Goal: Task Accomplishment & Management: Complete application form

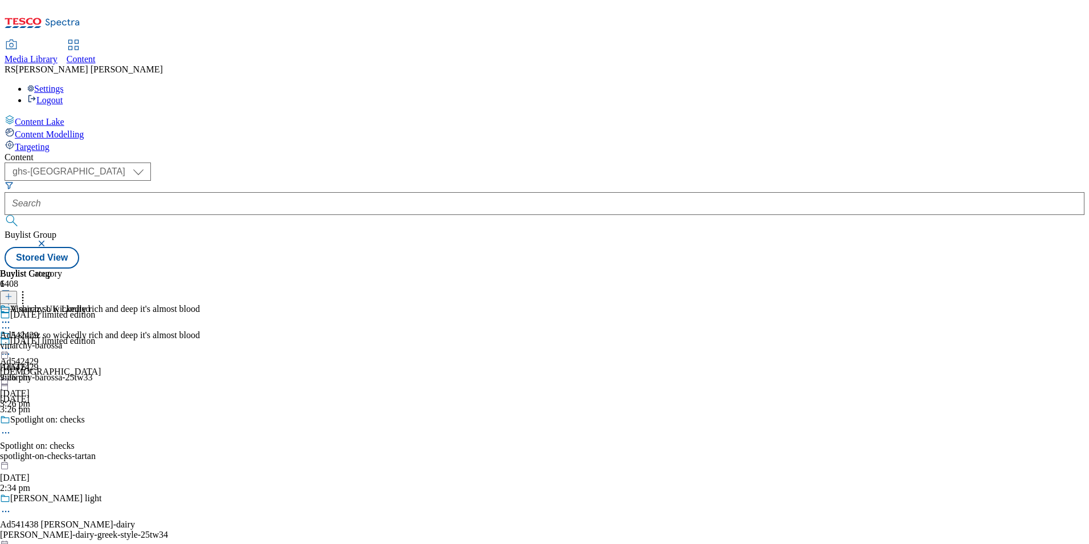
select select "ghs-[GEOGRAPHIC_DATA]"
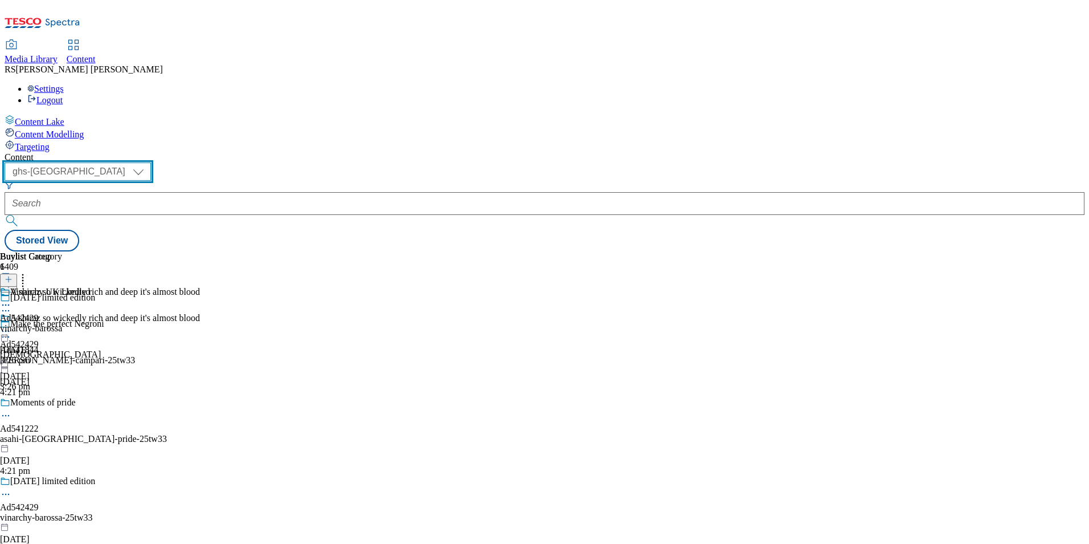
drag, startPoint x: 210, startPoint y: 87, endPoint x: 202, endPoint y: 100, distance: 15.8
click at [151, 162] on select "ghs-roi ghs-uk" at bounding box center [78, 171] width 146 height 18
select select "ghs-roi"
click at [148, 162] on select "ghs-roi ghs-uk" at bounding box center [78, 171] width 146 height 18
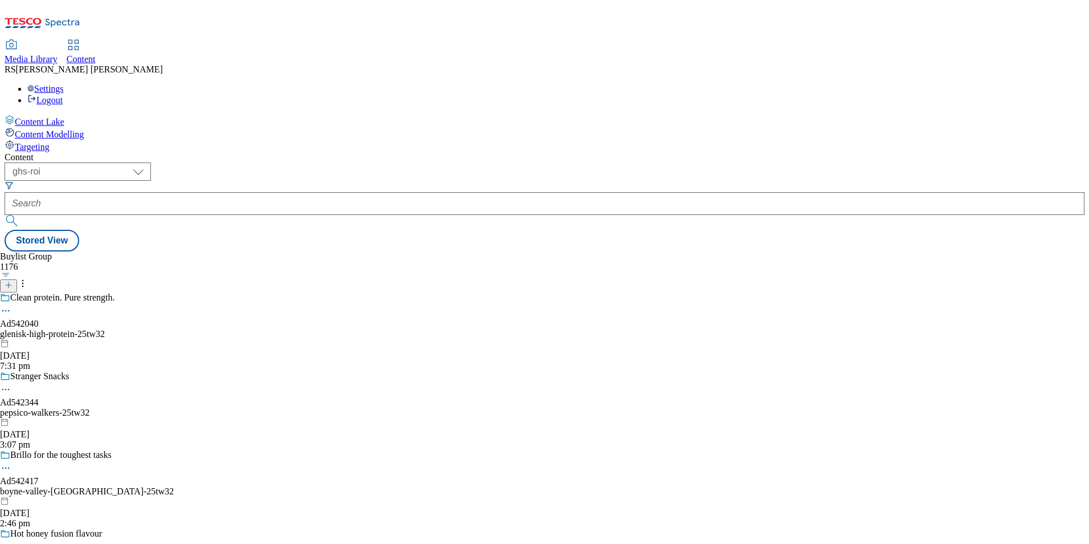
click at [13, 281] on icon at bounding box center [9, 285] width 8 height 8
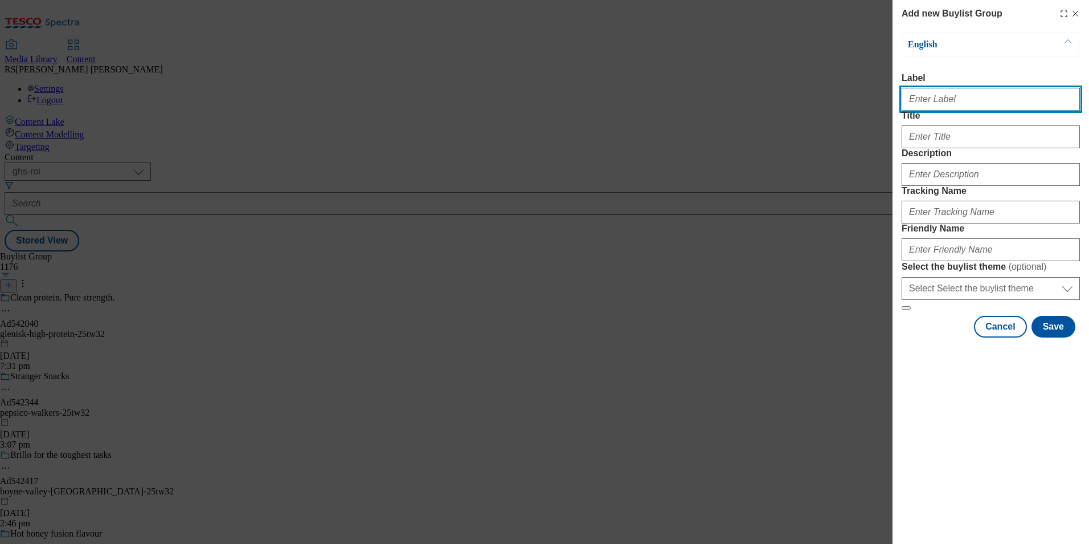
click at [960, 111] on input "Label" at bounding box center [991, 99] width 178 height 23
paste input "542420"
type input "Ad542420"
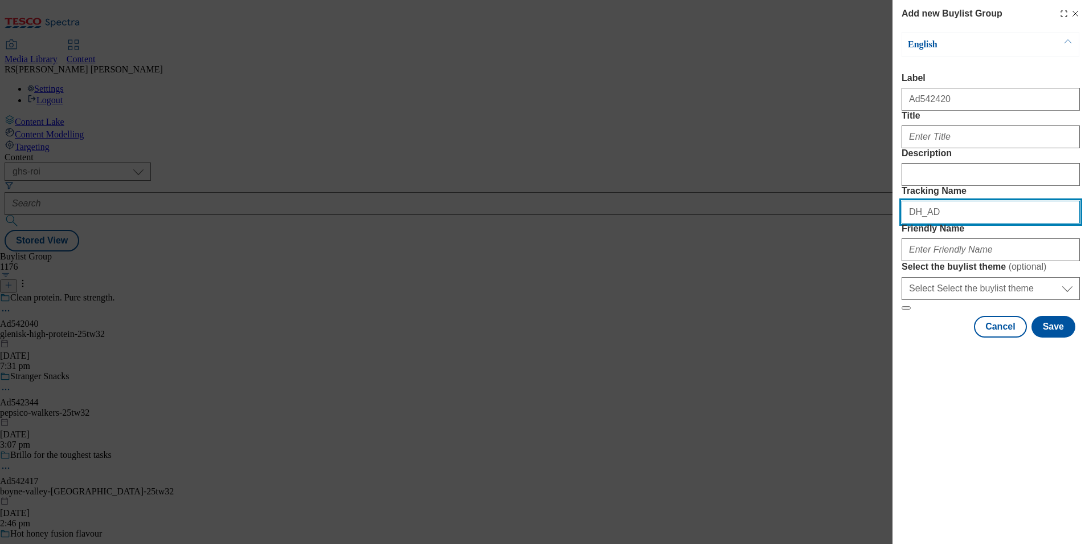
paste input "542420"
type input "DH_AD542420"
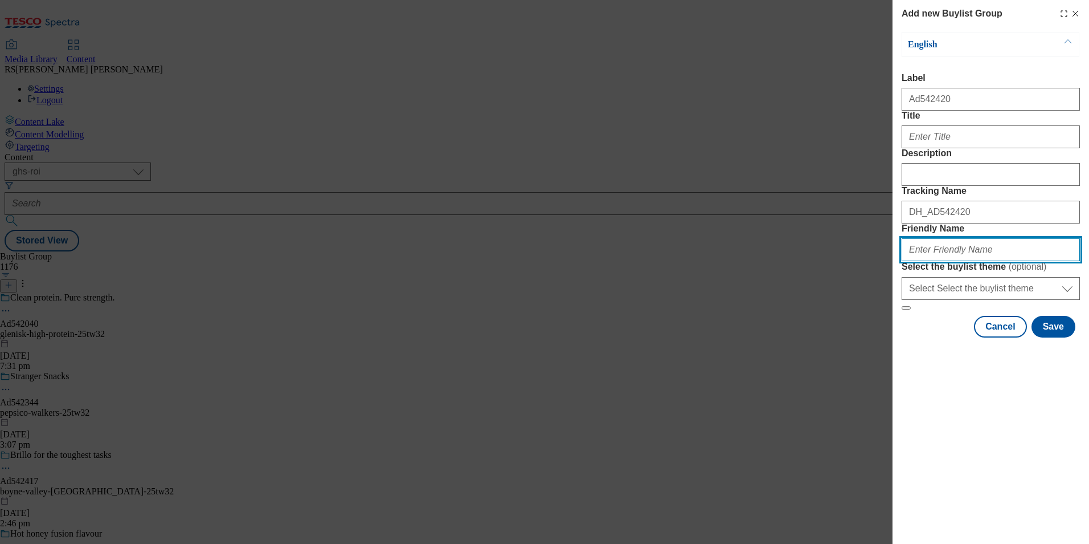
paste input "diageo-baileys-25tw34"
type input "diageo-baileys-25tw34"
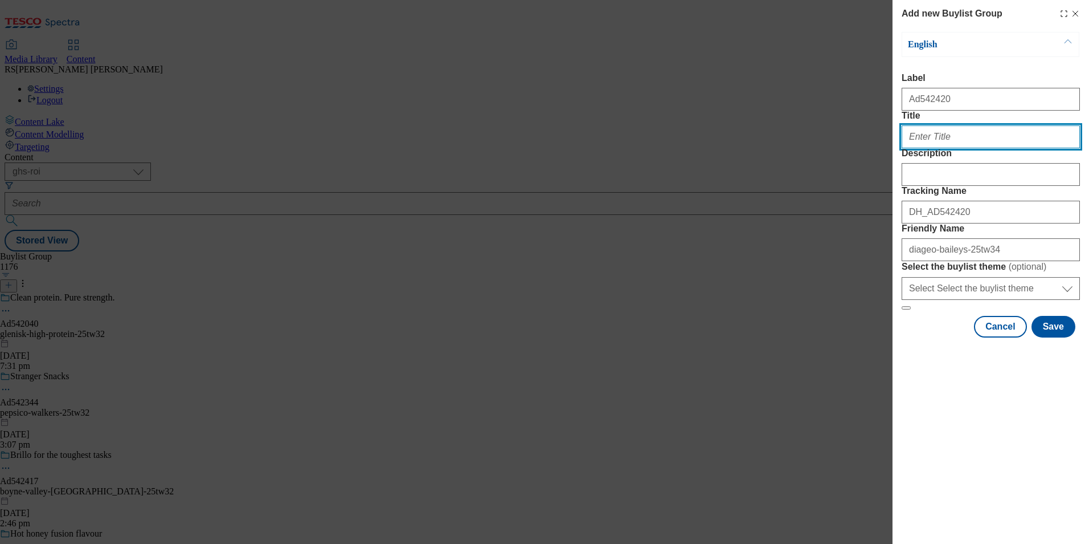
click at [952, 148] on input "Title" at bounding box center [991, 136] width 178 height 23
click at [942, 481] on div "Add new Buylist Group English Label Ad542420 Title Description Tracking Name DH…" at bounding box center [991, 272] width 197 height 544
click at [976, 148] on input "Title" at bounding box center [991, 136] width 178 height 23
paste input "Ice cream? Baileys"
type input "Ice cream? Baileys"
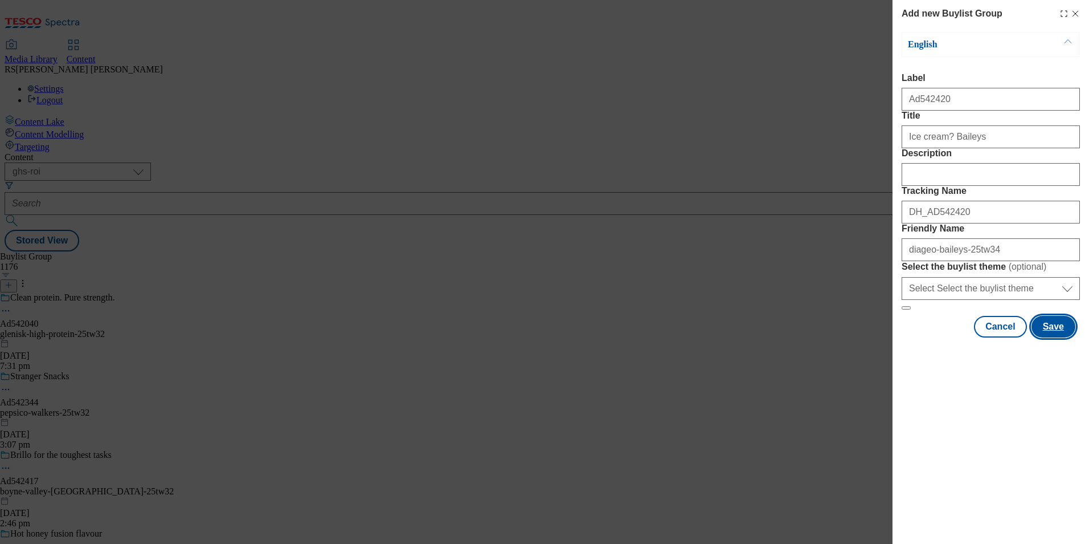
click at [1051, 337] on button "Save" at bounding box center [1054, 327] width 44 height 22
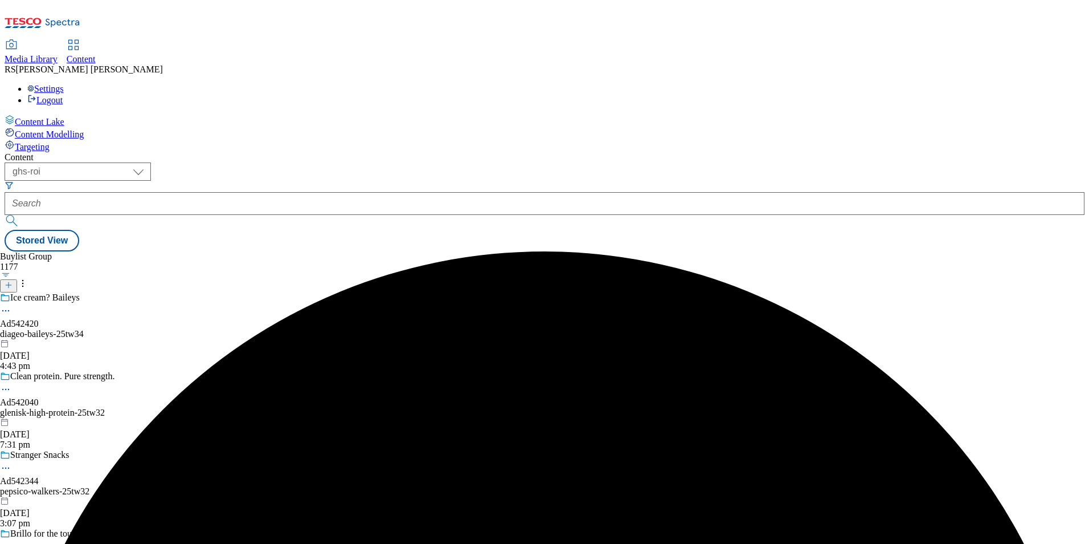
click at [223, 292] on div "Ice cream? Baileys Ad542420 diageo-baileys-25tw34 1 Oct 2025 4:43 pm" at bounding box center [111, 331] width 223 height 79
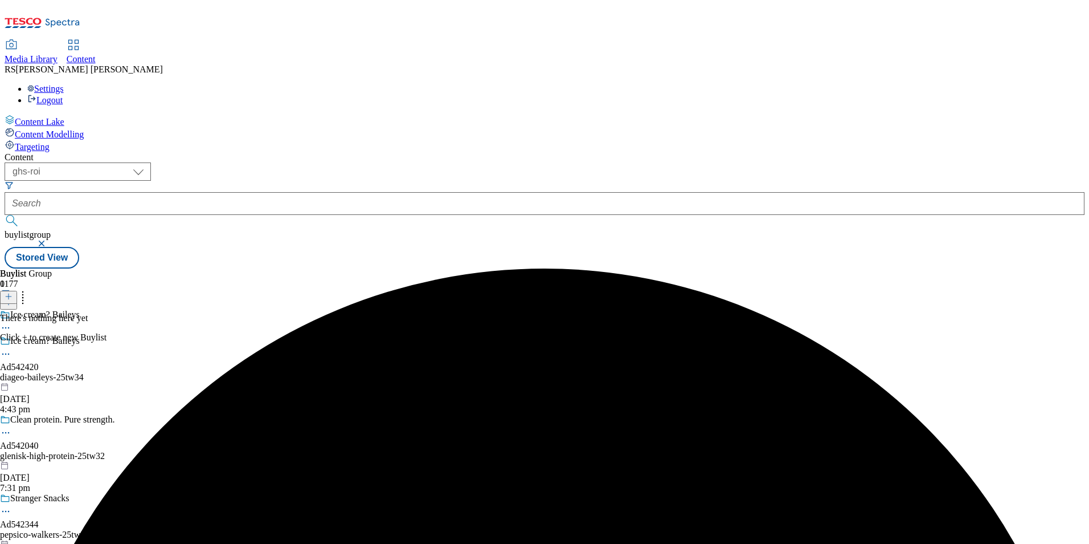
click at [13, 292] on icon at bounding box center [9, 296] width 8 height 8
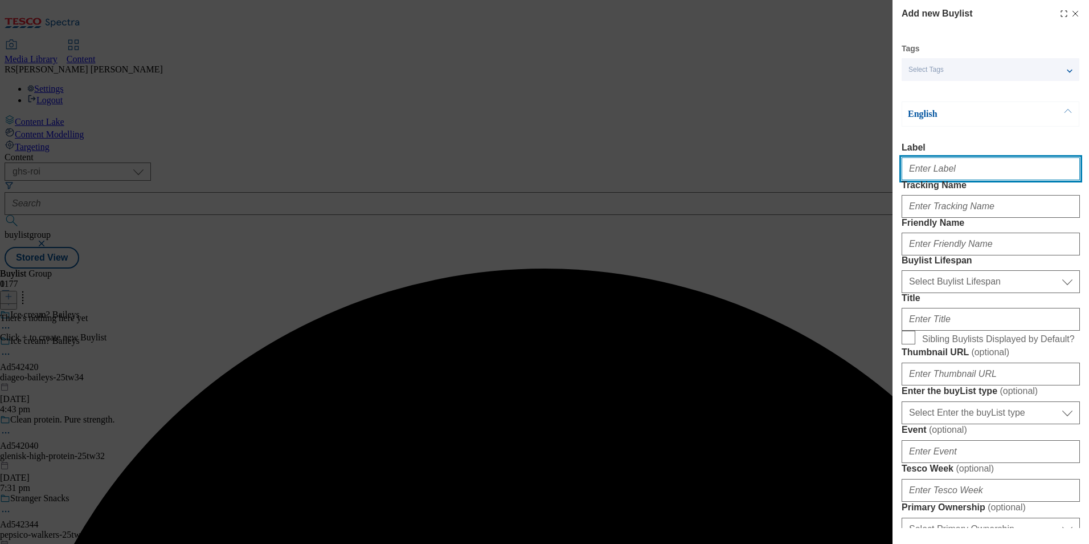
click at [979, 178] on input "Label" at bounding box center [991, 168] width 178 height 23
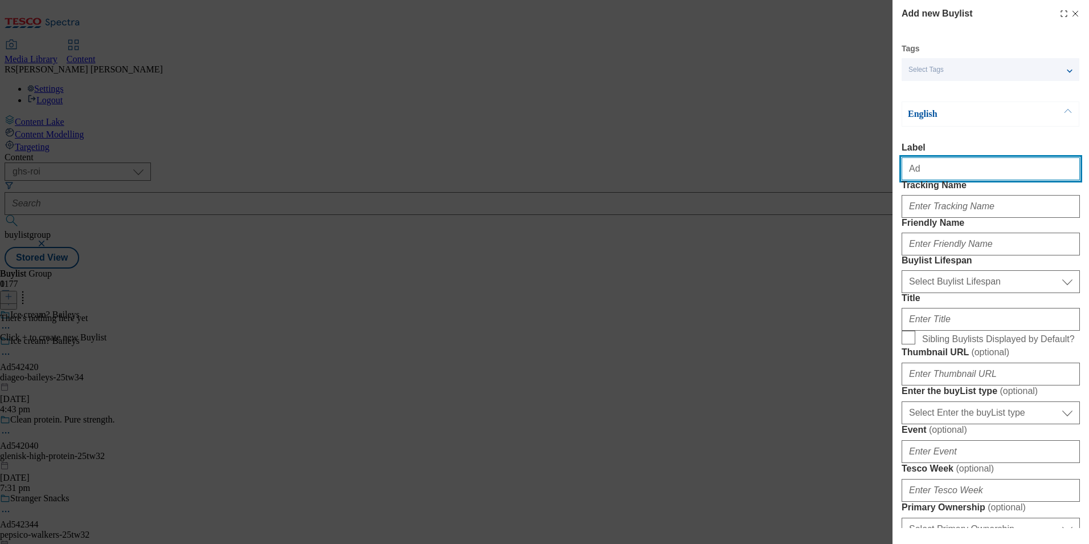
paste input "542420"
type input "Ad542420"
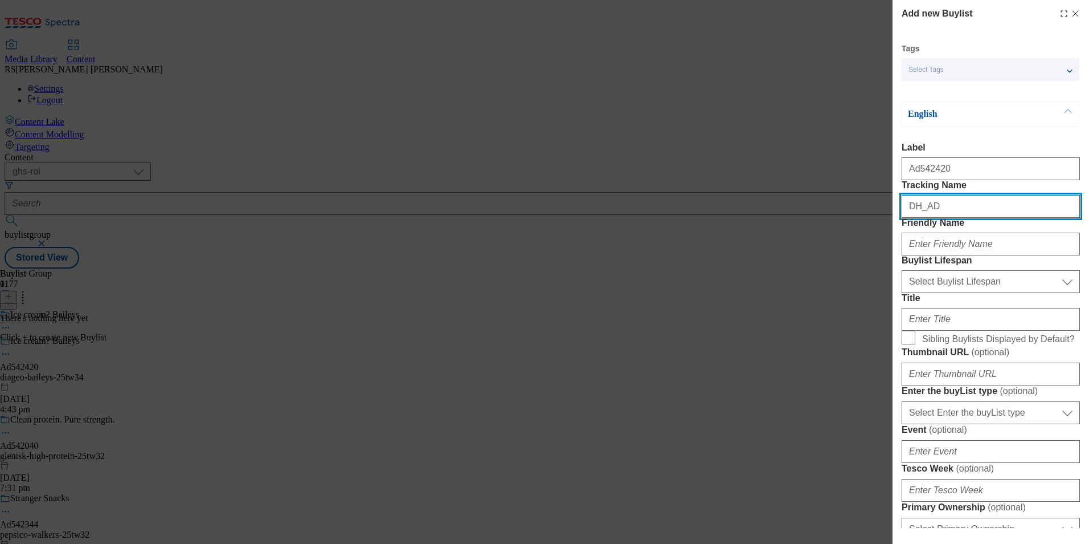
paste input "542420"
type input "DH_AD542420"
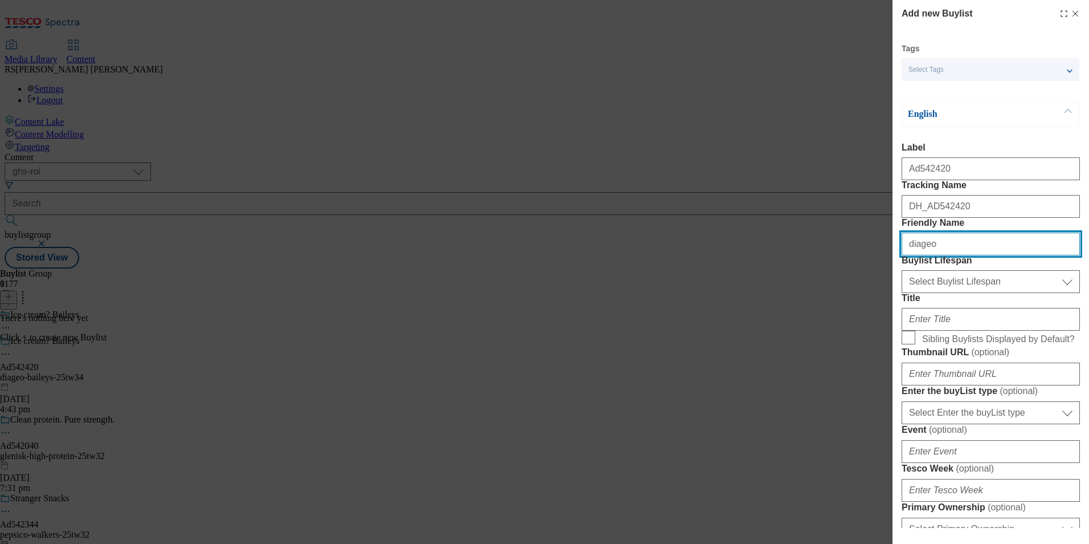
type input "diageo"
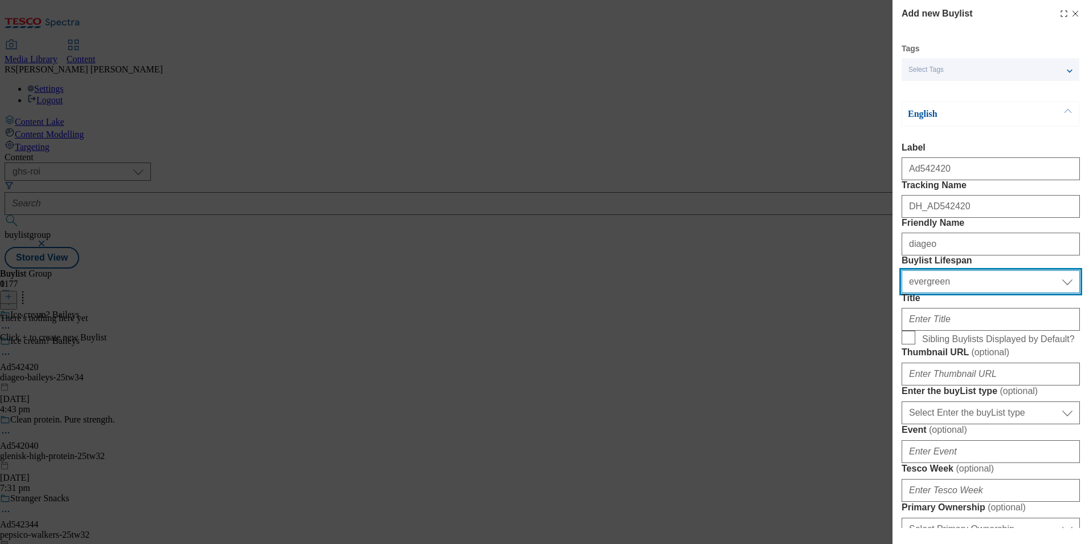
select select "tactical"
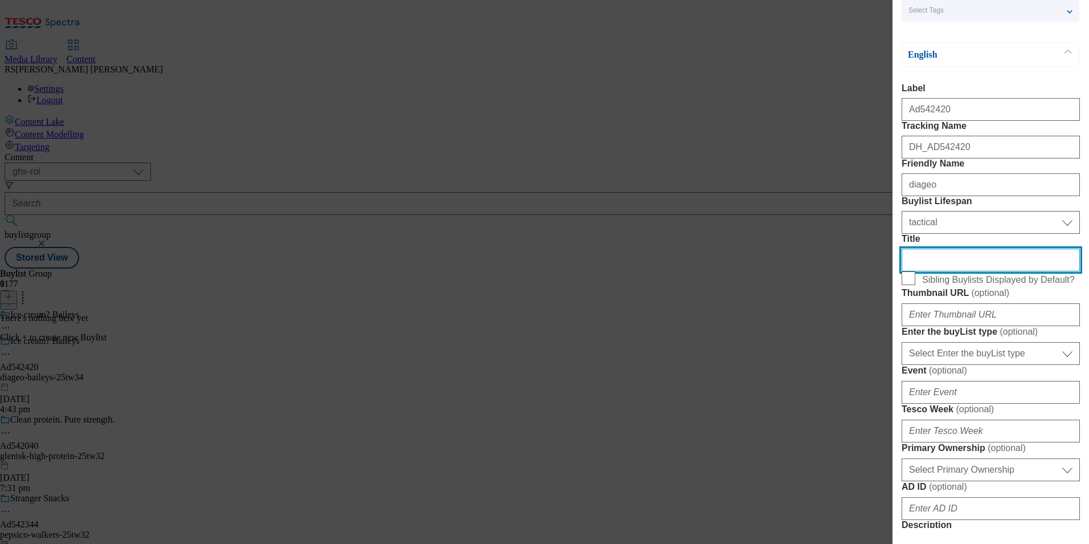
scroll to position [114, 0]
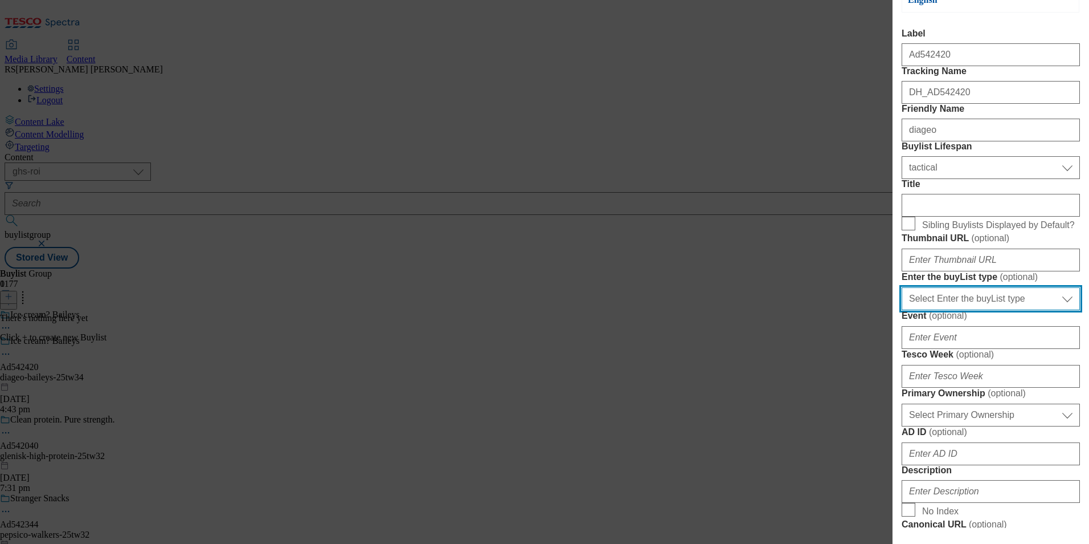
click at [971, 310] on select "Select Enter the buyList type event supplier funded long term >4 weeks supplier…" at bounding box center [991, 298] width 178 height 23
select select "supplier funded short term 1-3 weeks"
click at [902, 310] on select "Select Enter the buyList type event supplier funded long term >4 weeks supplier…" at bounding box center [991, 298] width 178 height 23
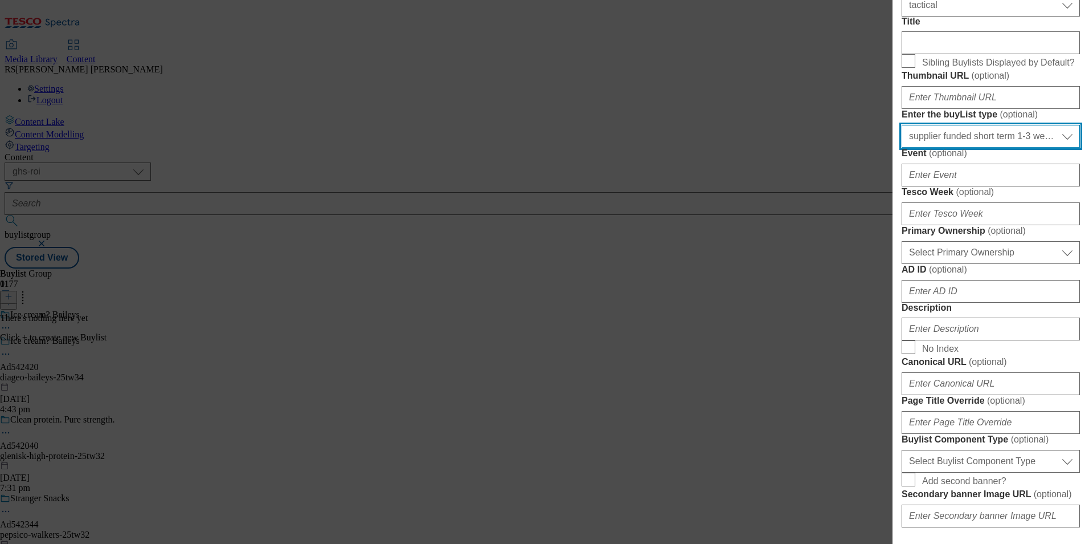
scroll to position [285, 0]
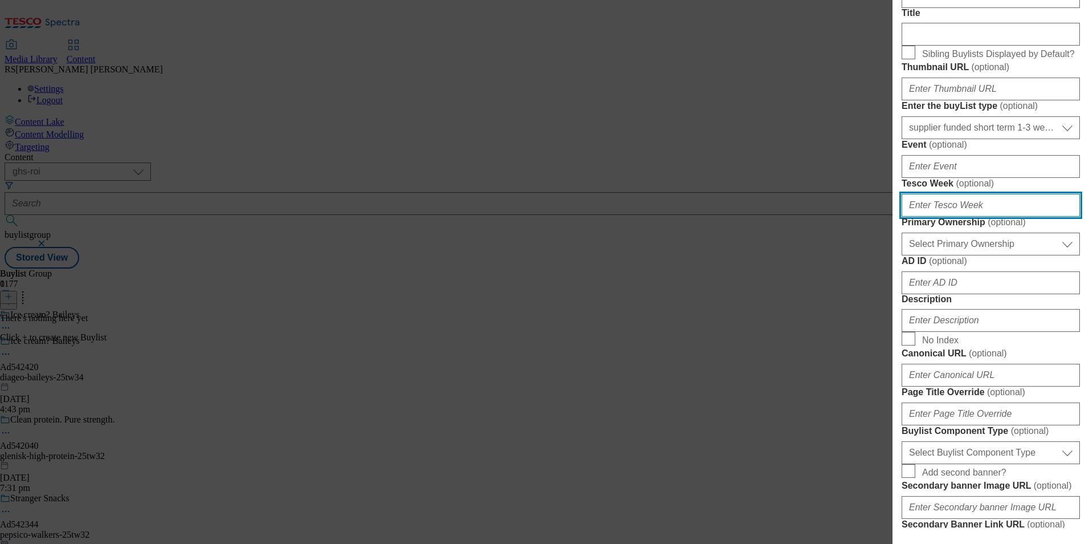
click at [961, 217] on input "Tesco Week ( optional )" at bounding box center [991, 205] width 178 height 23
type input "34"
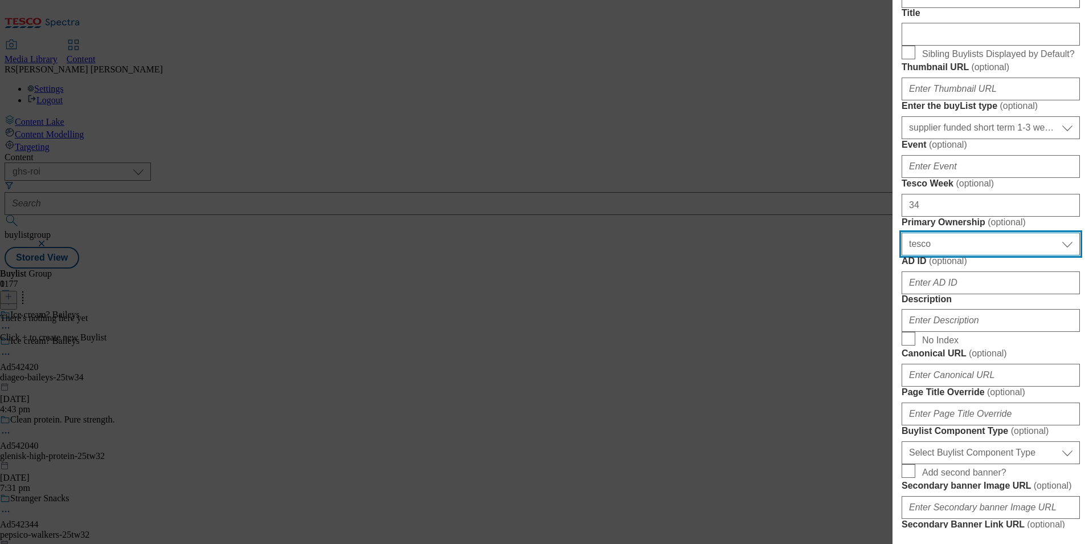
select select "dunnhumby"
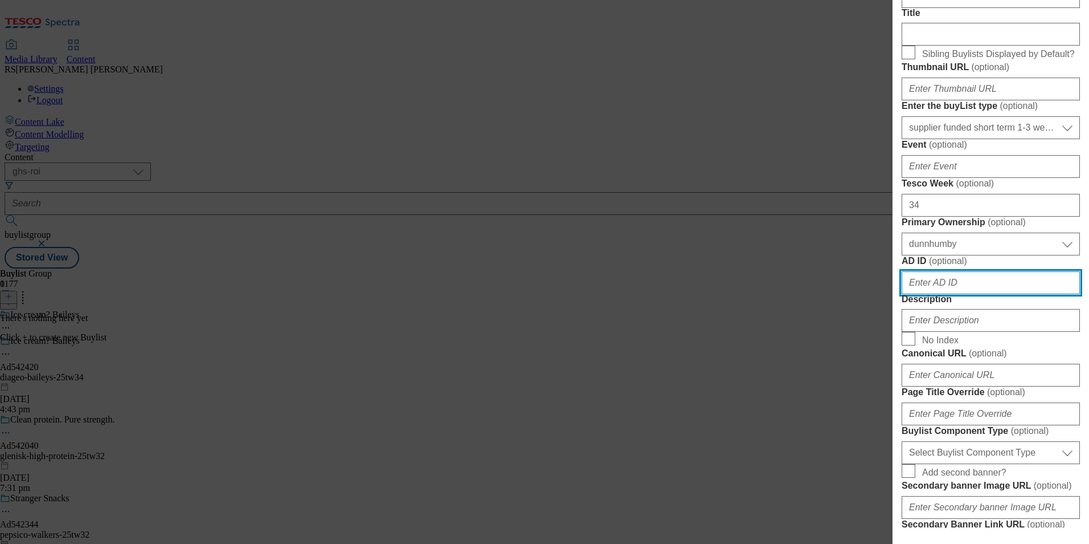
paste input "542420"
type input "542420"
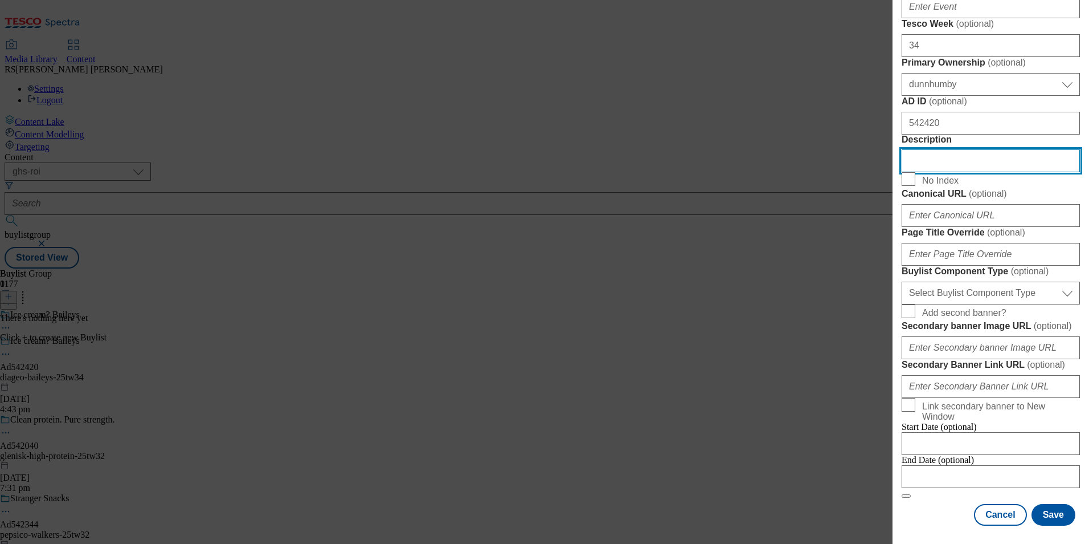
scroll to position [858, 0]
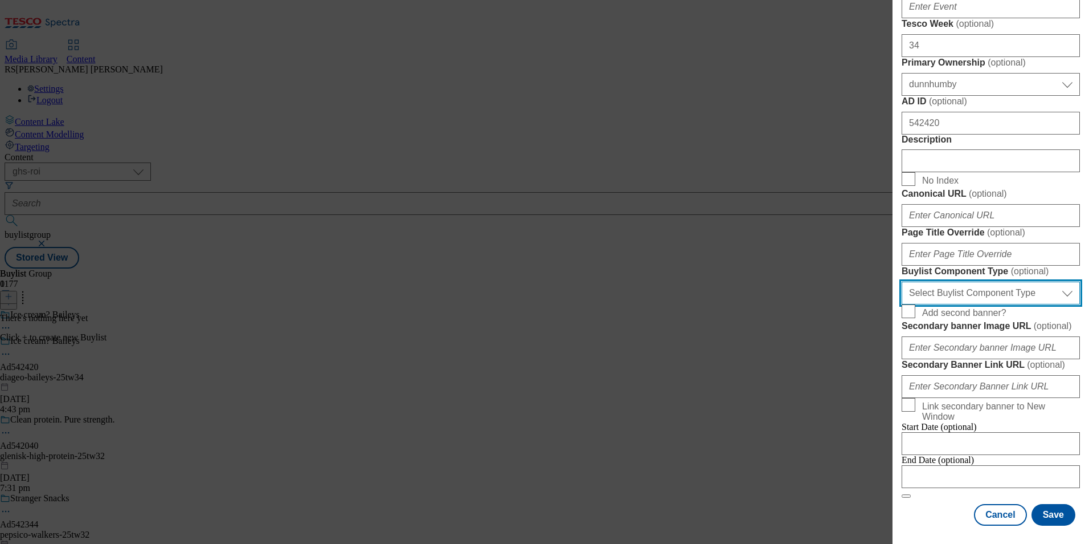
drag, startPoint x: 1019, startPoint y: 176, endPoint x: 1014, endPoint y: 187, distance: 11.7
click at [1019, 281] on select "Select Buylist Component Type Banner Competition Header Meal" at bounding box center [991, 292] width 178 height 23
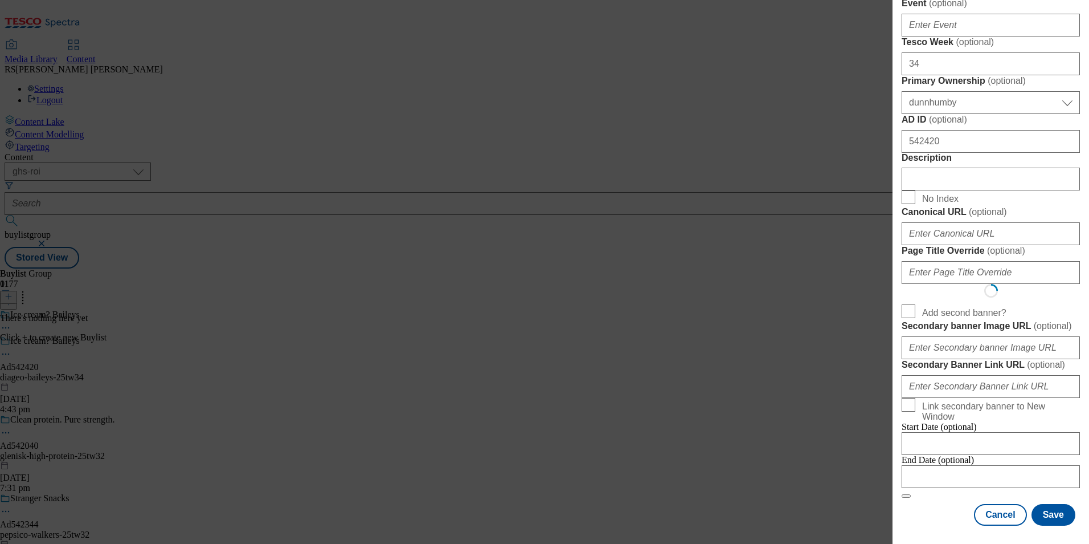
select select "Banner"
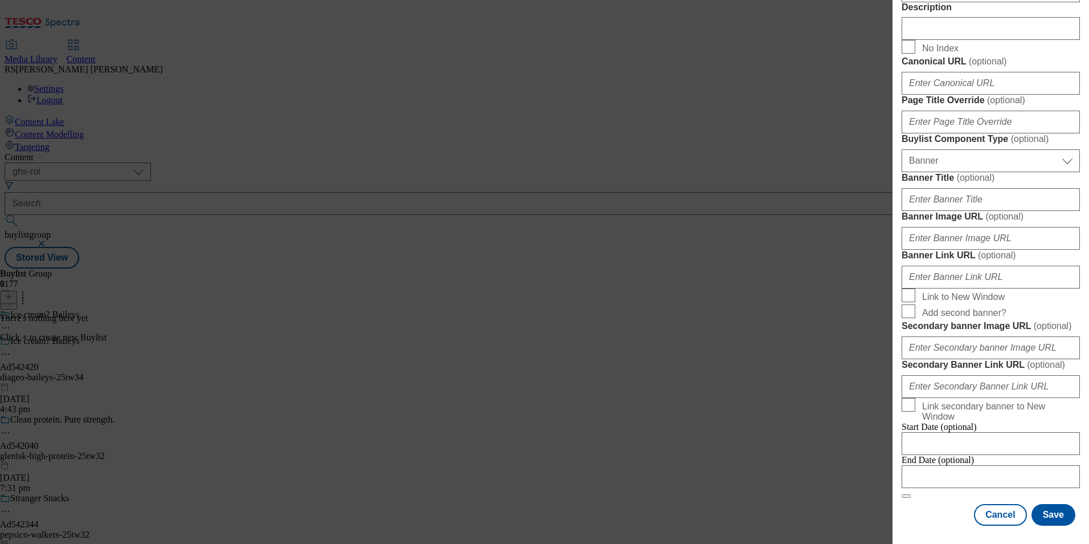
scroll to position [1063, 0]
click at [930, 514] on div "Cancel Save" at bounding box center [991, 515] width 178 height 22
click at [964, 470] on input "Modal" at bounding box center [991, 476] width 178 height 23
select select "2025"
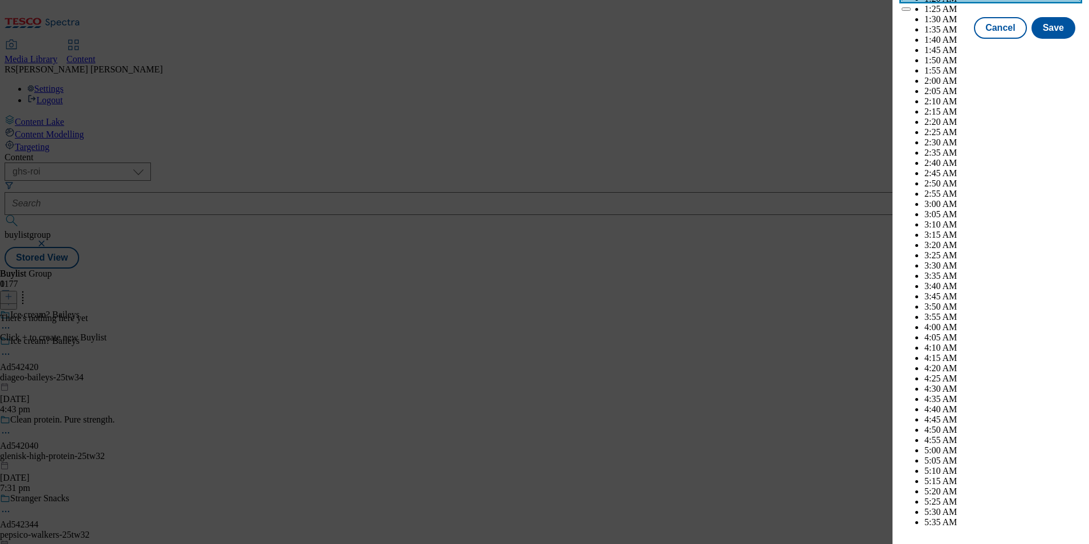
scroll to position [4209, 0]
select select "December"
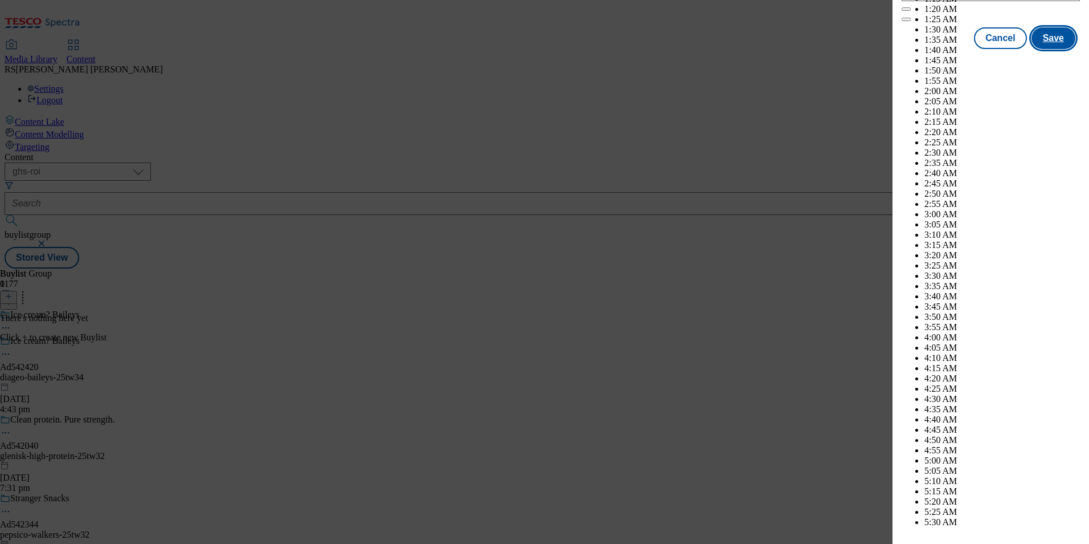
click at [1038, 49] on button "Save" at bounding box center [1054, 38] width 44 height 22
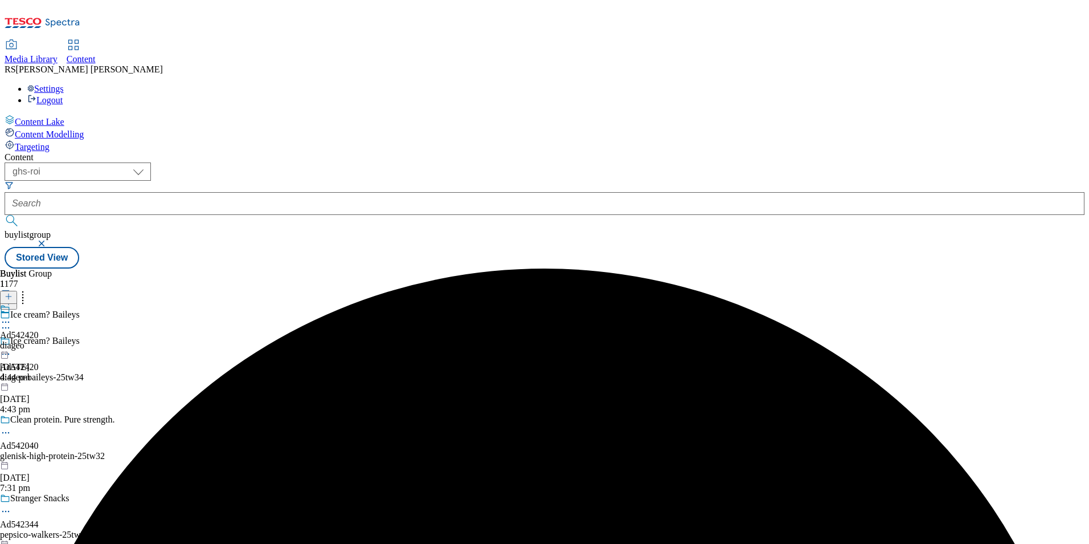
click at [39, 340] on div "diageo" at bounding box center [19, 345] width 39 height 10
click at [13, 292] on icon at bounding box center [9, 296] width 8 height 8
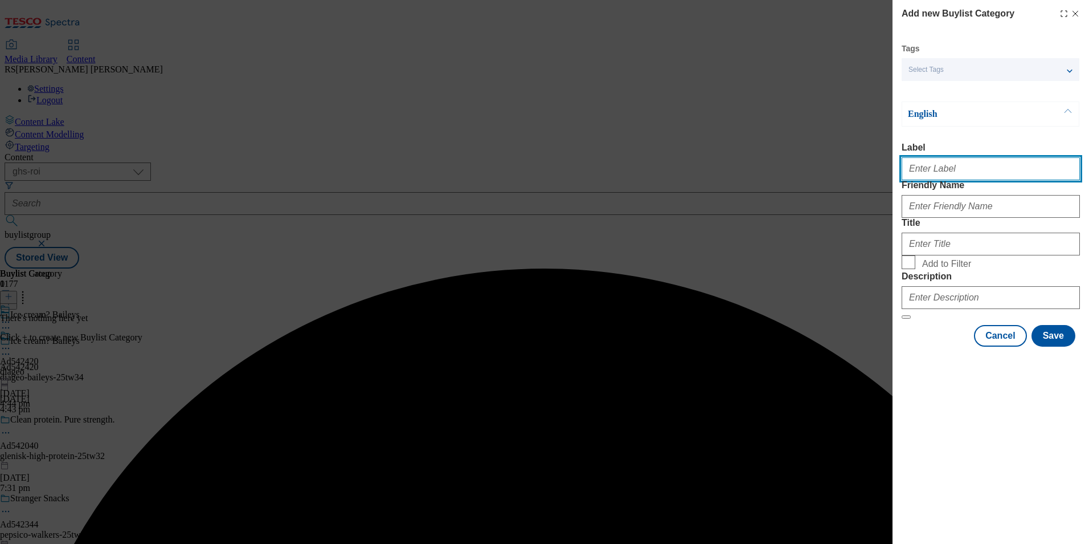
click at [973, 168] on input "Label" at bounding box center [991, 168] width 178 height 23
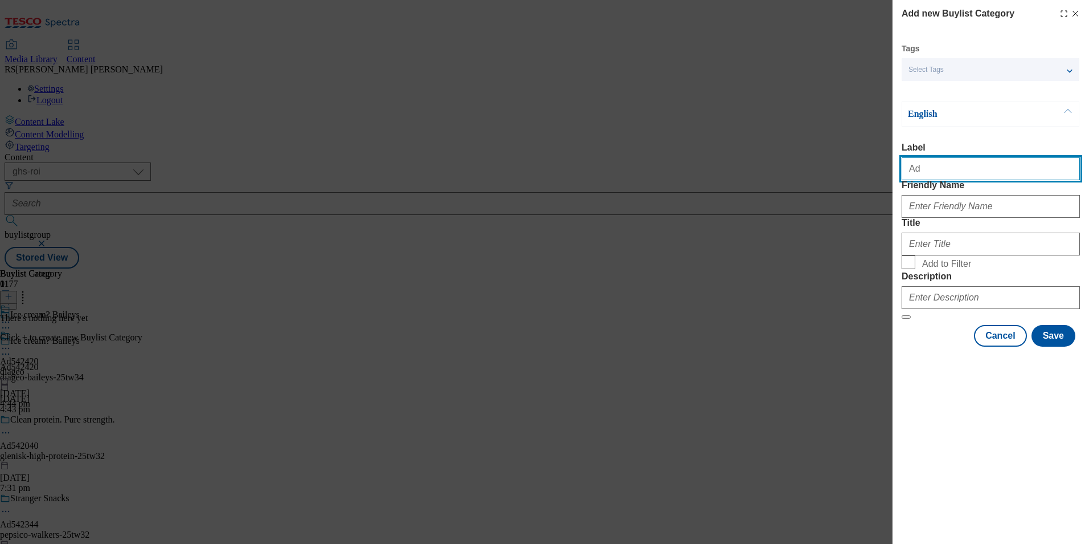
paste input "542420"
type input "Ad542420"
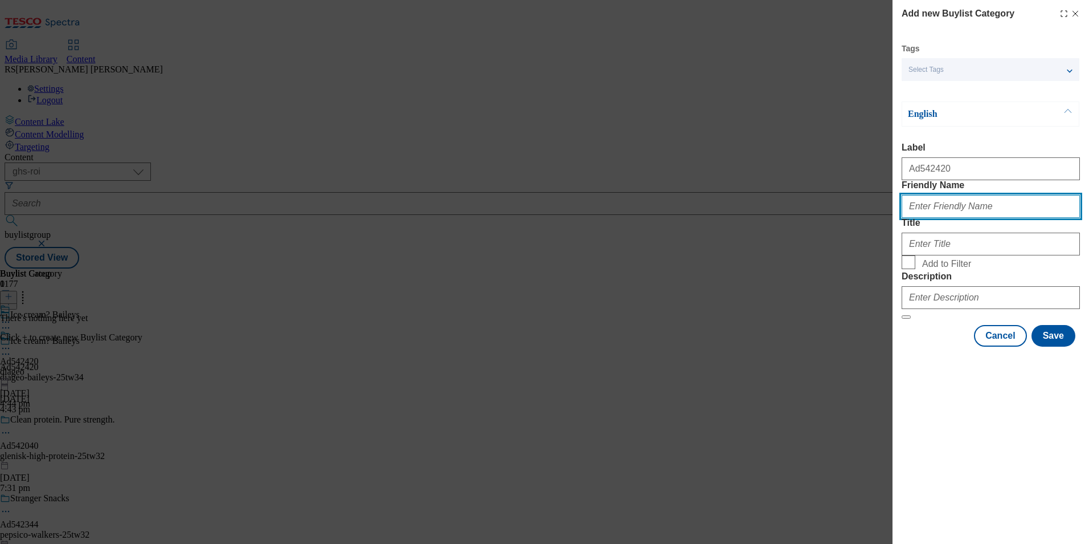
click at [1042, 218] on input "Friendly Name" at bounding box center [991, 206] width 178 height 23
paste input "diageo-baileys"
type input "diageo-baileys"
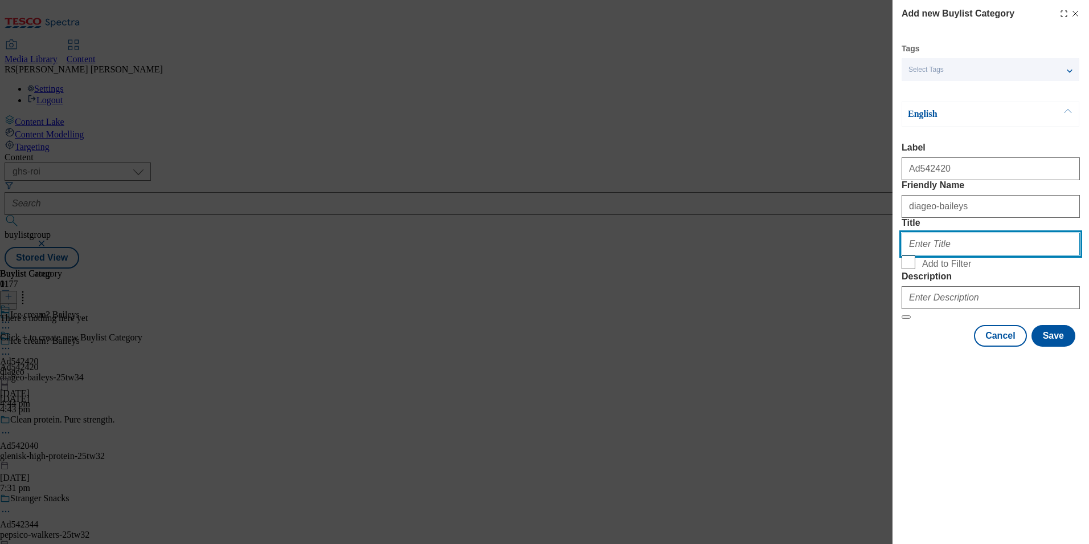
paste input "Diageo ROI"
type input "Diageo ROI"
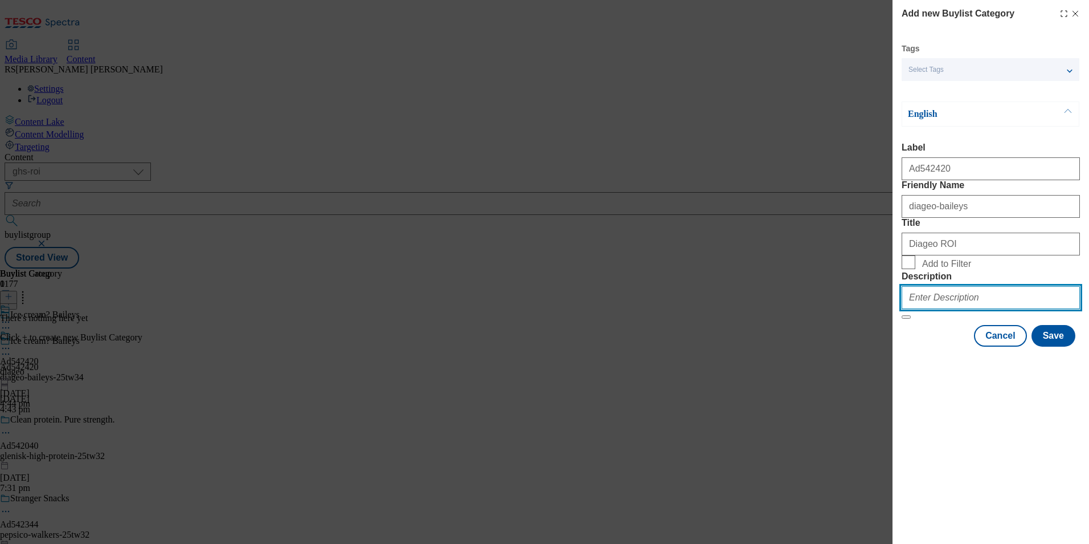
click at [974, 309] on input "Description" at bounding box center [991, 297] width 178 height 23
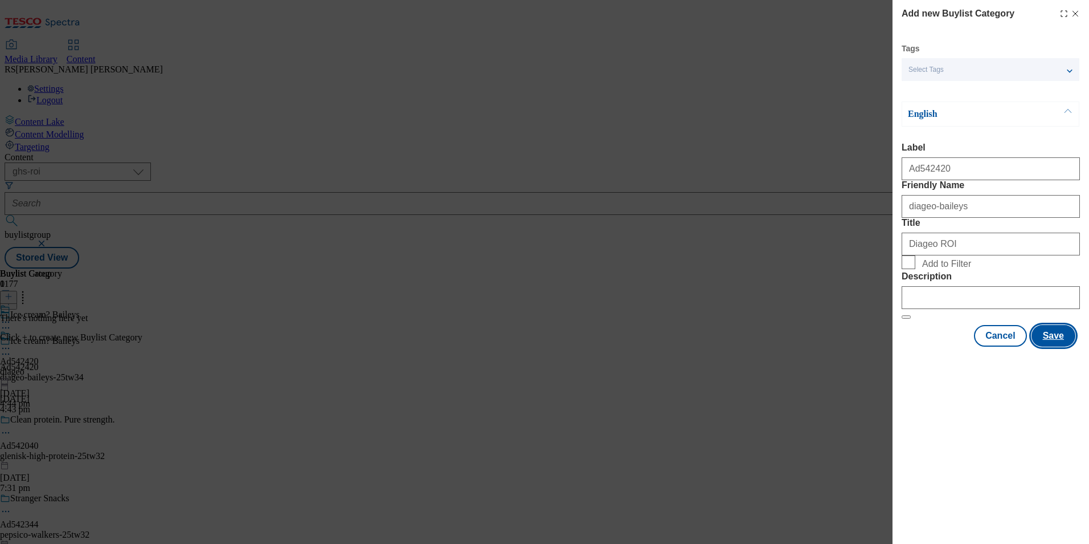
click at [1063, 346] on button "Save" at bounding box center [1054, 336] width 44 height 22
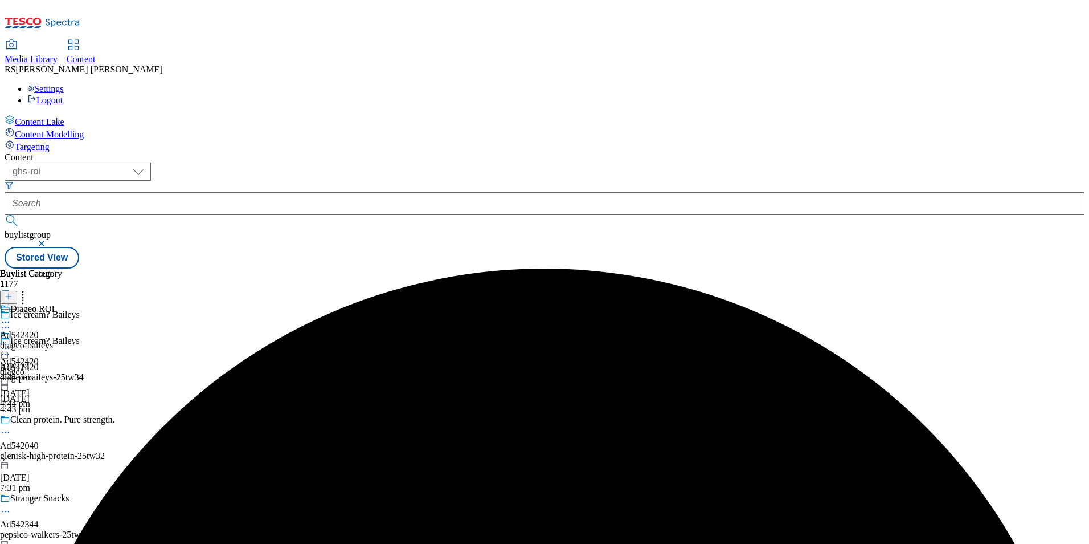
click at [62, 340] on div "diageo-baileys" at bounding box center [31, 345] width 62 height 10
click at [9, 293] on line at bounding box center [9, 296] width 0 height 6
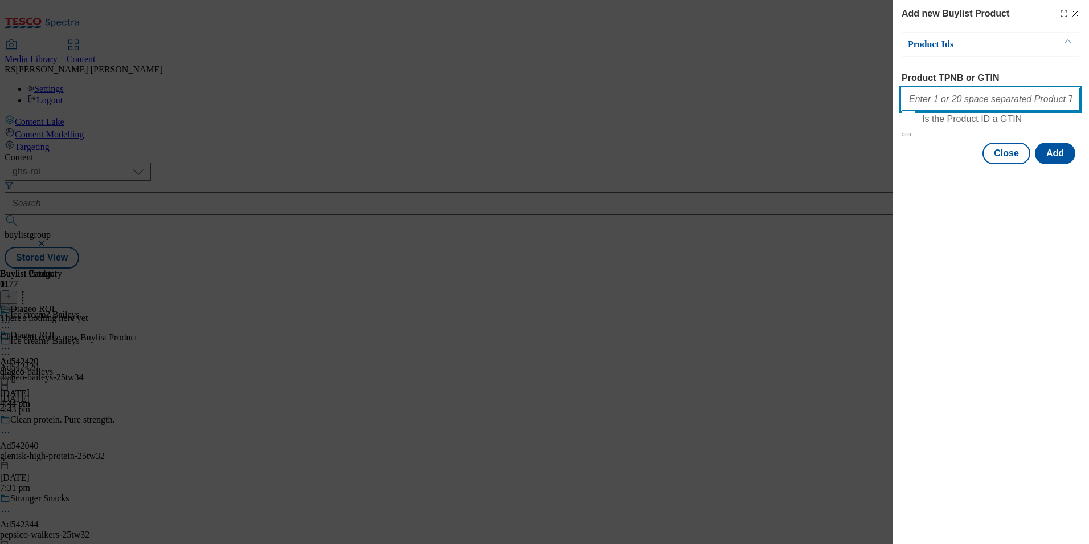
click at [993, 98] on input "Product TPNB or GTIN" at bounding box center [991, 99] width 178 height 23
paste input "97022477 50239120 93819019 50403093 51732571"
type input "97022477 50239120 93819019 50403093 51732571"
click at [1050, 164] on button "Add" at bounding box center [1055, 153] width 40 height 22
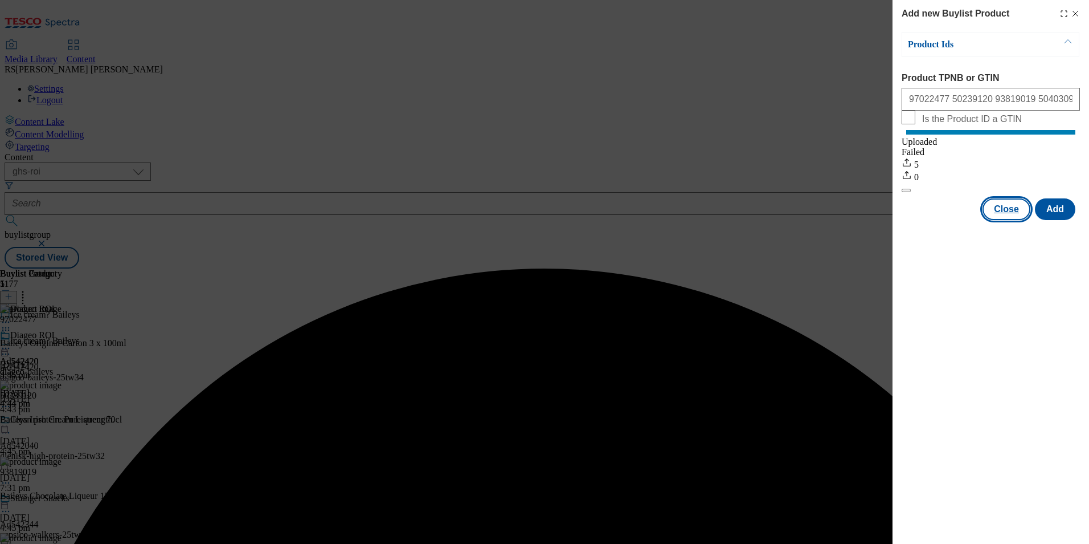
click at [1009, 220] on button "Close" at bounding box center [1007, 209] width 48 height 22
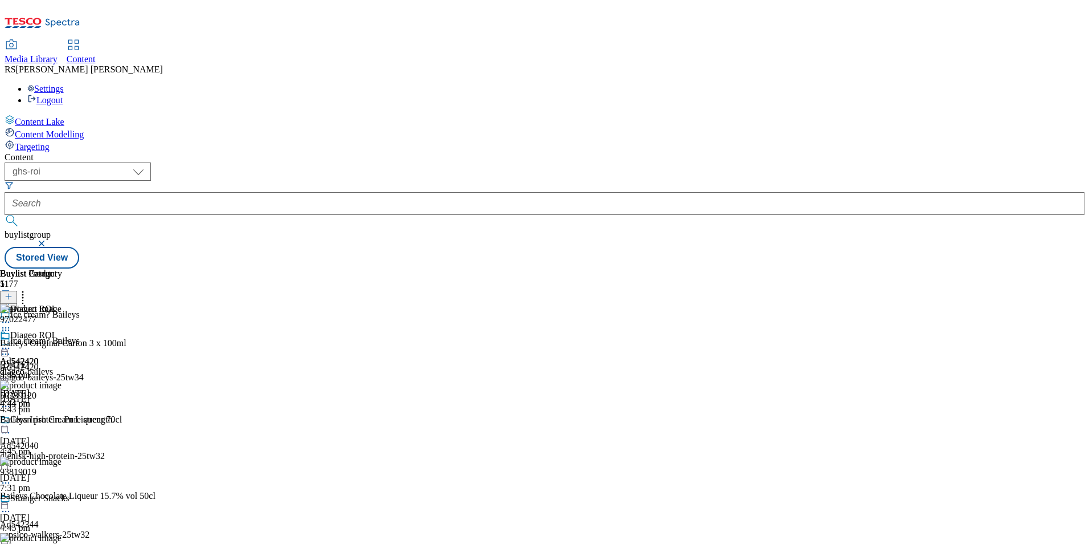
click at [11, 348] on icon at bounding box center [5, 353] width 11 height 11
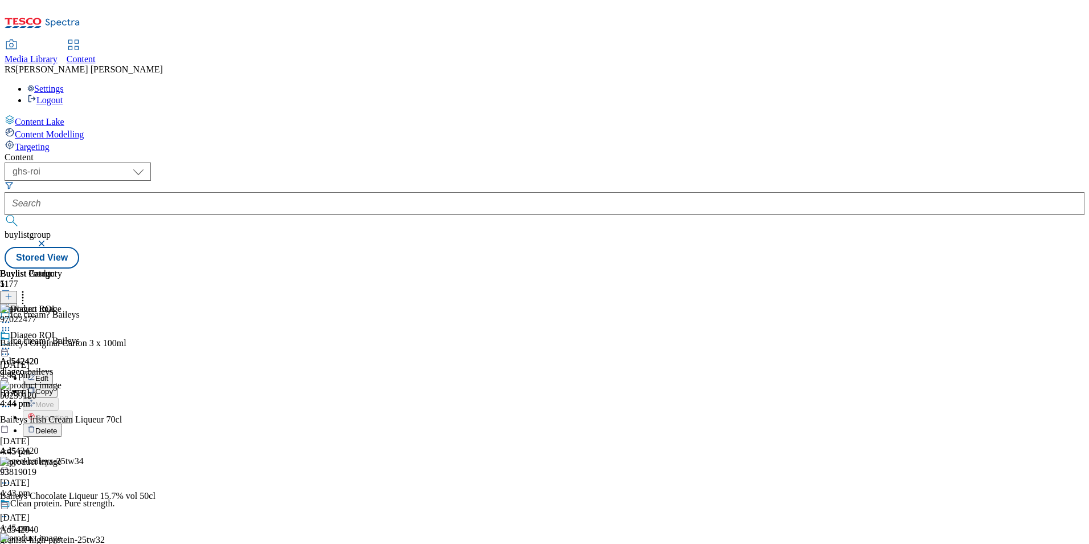
click at [48, 374] on span "Edit" at bounding box center [41, 378] width 13 height 9
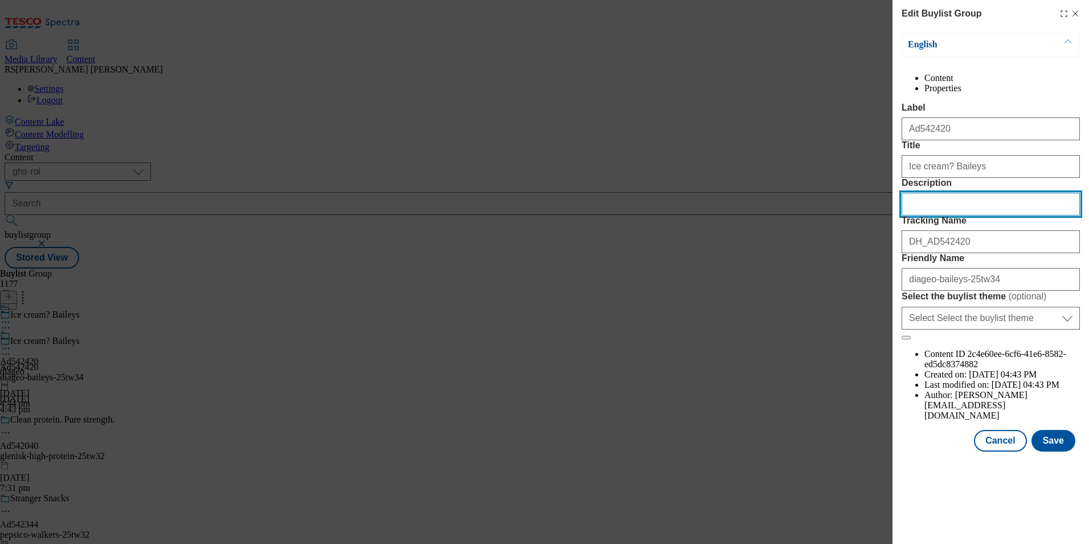
click at [970, 215] on input "Description" at bounding box center [991, 204] width 178 height 23
paste input "Baileys Original Carton 3 x 100ml"
type input "Baileys Original Carton 3 x 100ml"
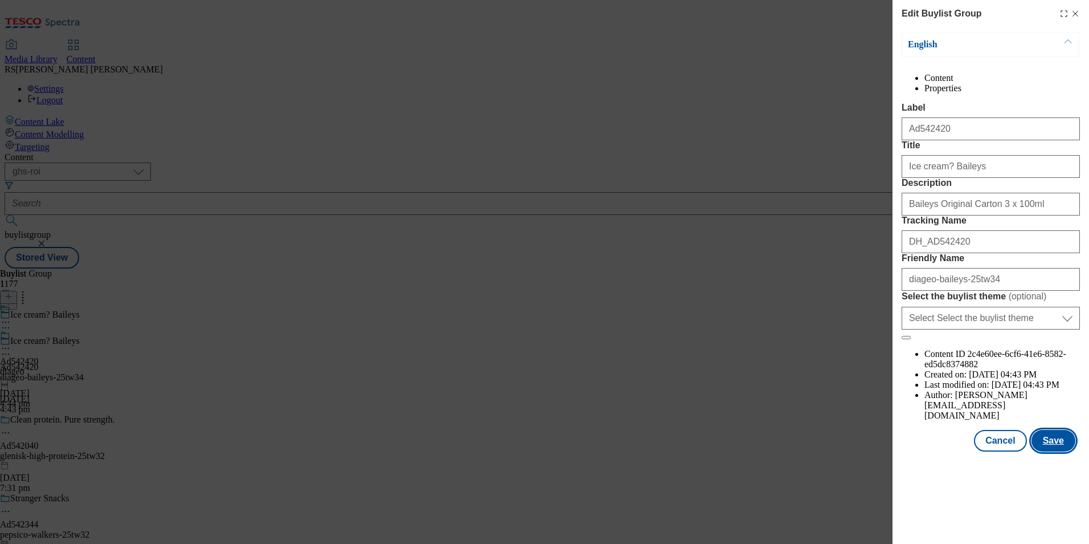
click at [1058, 451] on button "Save" at bounding box center [1054, 441] width 44 height 22
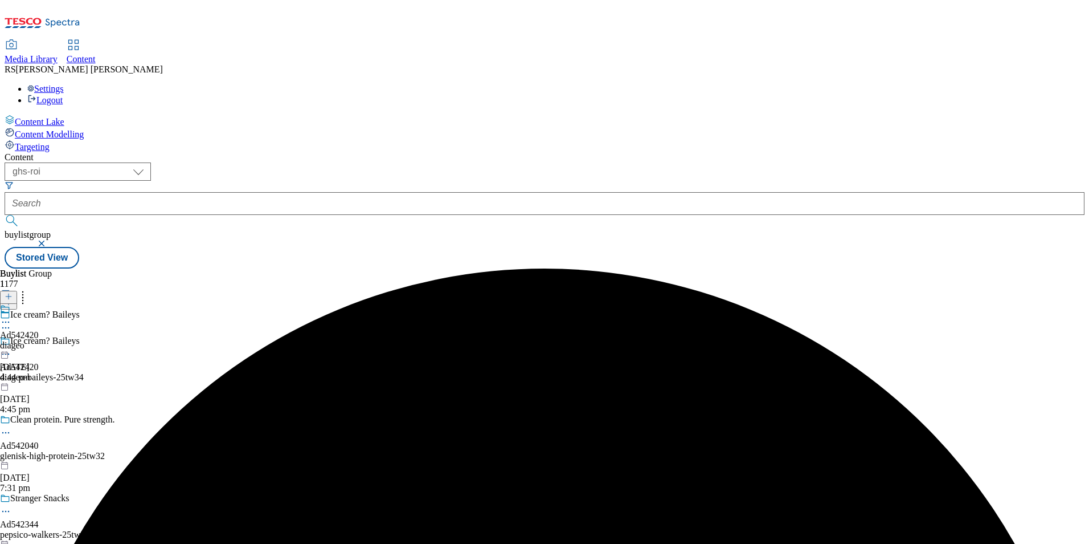
click at [11, 316] on icon at bounding box center [5, 321] width 11 height 11
click at [48, 342] on span "Edit" at bounding box center [41, 346] width 13 height 9
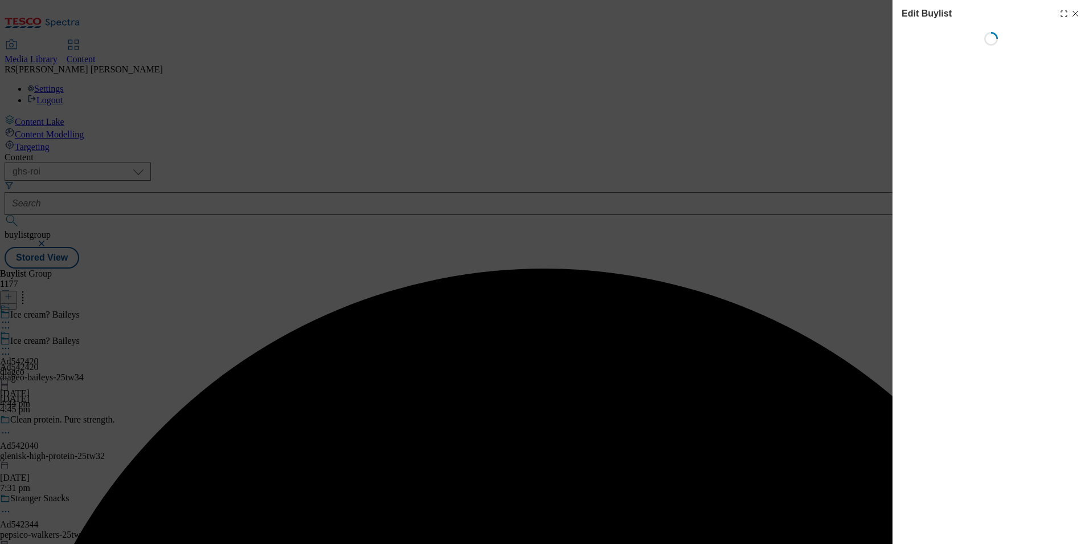
select select "tactical"
select select "supplier funded short term 1-3 weeks"
select select "dunnhumby"
select select "Banner"
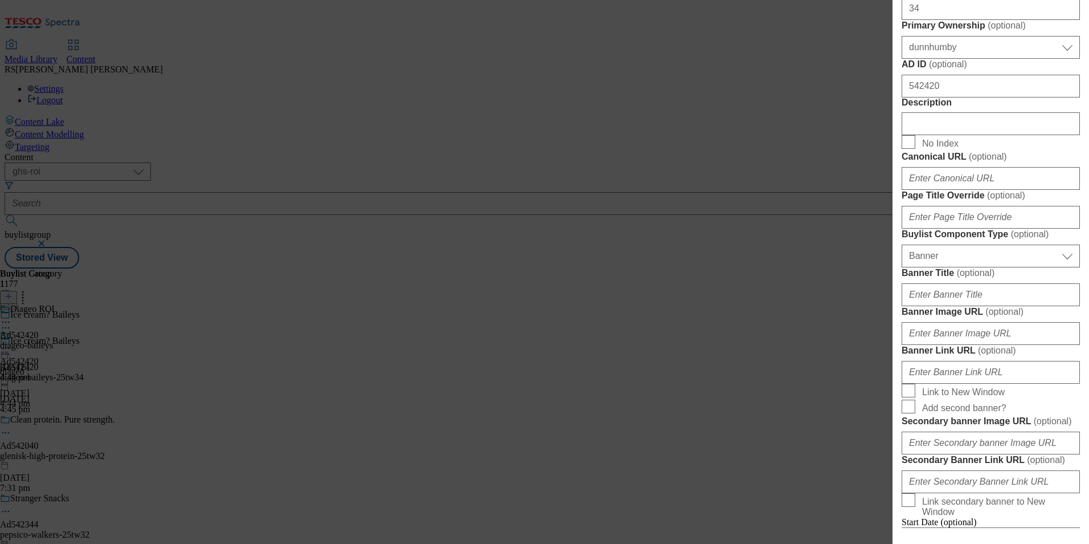
scroll to position [513, 0]
click at [964, 133] on input "Description" at bounding box center [991, 122] width 178 height 23
paste input "Baileys Original Carton 3 x 100ml"
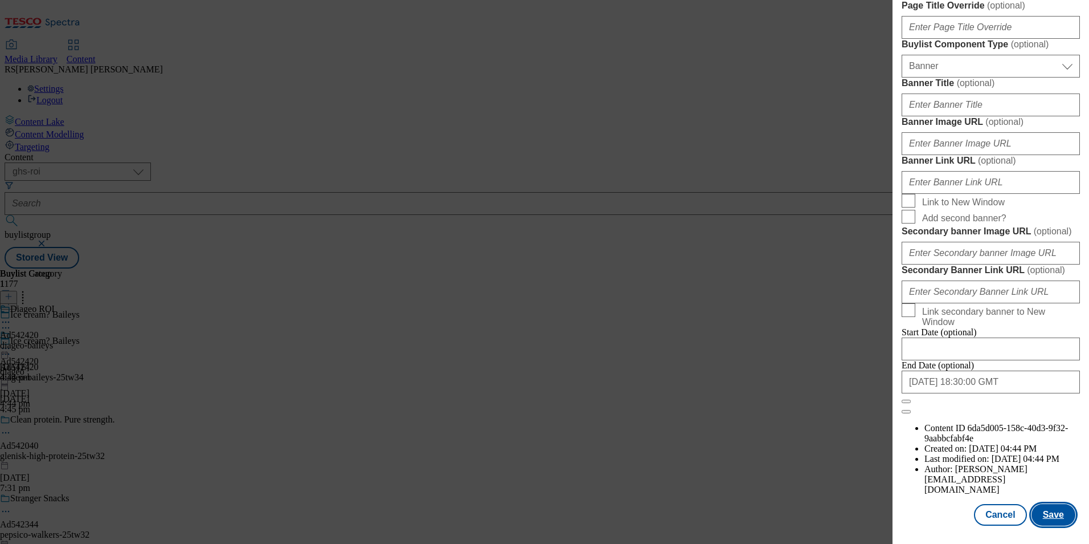
scroll to position [1114, 0]
type input "Baileys Original Carton 3 x 100ml"
click at [1050, 513] on button "Save" at bounding box center [1054, 515] width 44 height 22
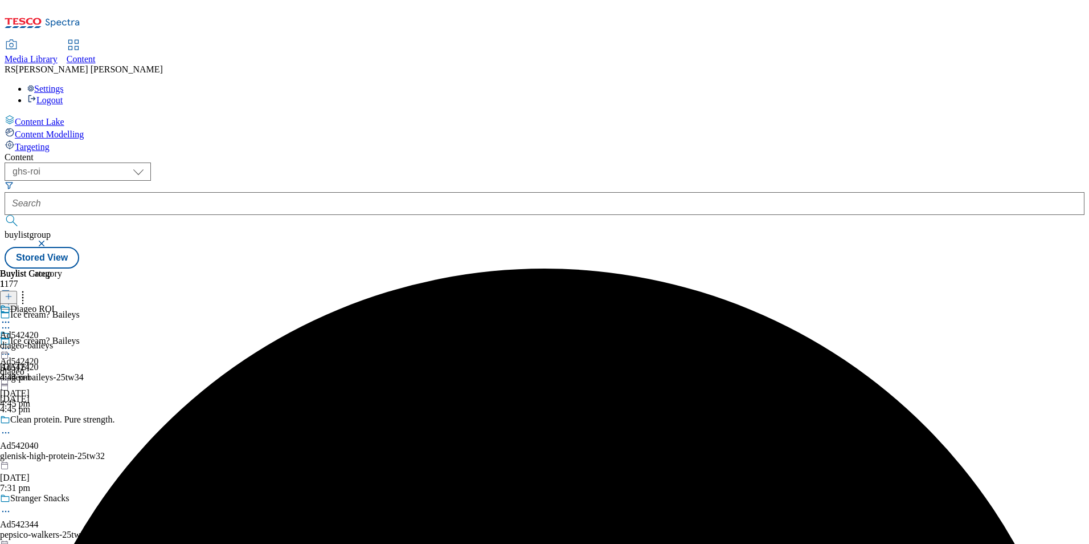
click at [11, 316] on icon at bounding box center [5, 321] width 11 height 11
click at [48, 342] on span "Edit" at bounding box center [41, 346] width 13 height 9
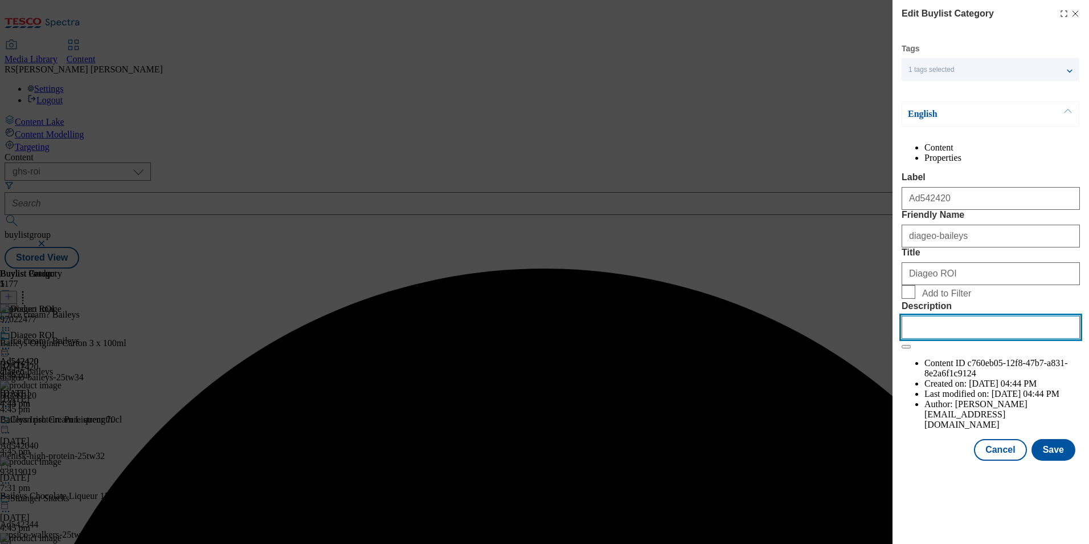
click at [956, 338] on input "Description" at bounding box center [991, 327] width 178 height 23
paste input "Baileys Original Carton 3 x 100ml"
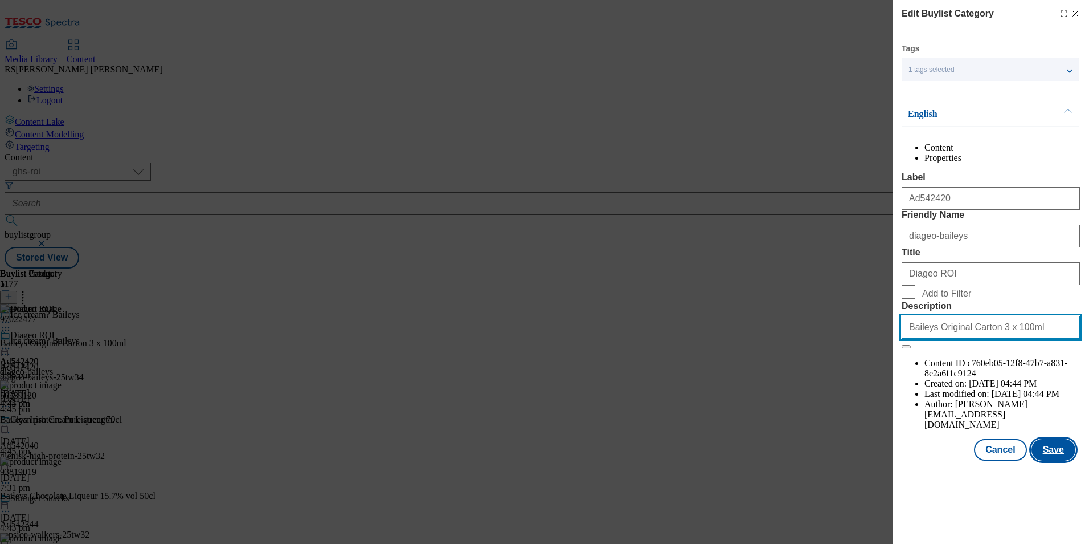
type input "Baileys Original Carton 3 x 100ml"
click at [1058, 460] on button "Save" at bounding box center [1054, 450] width 44 height 22
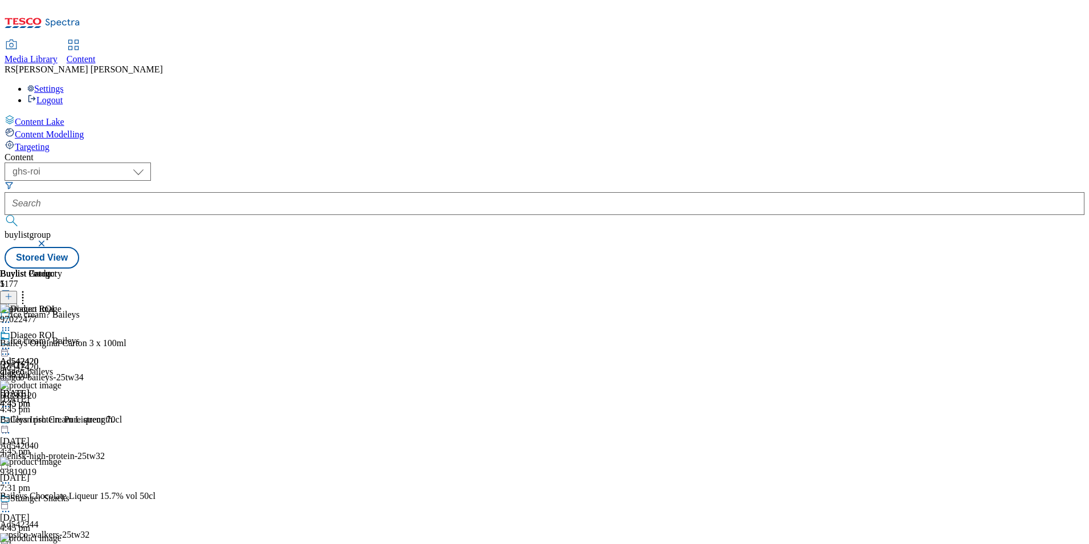
click at [11, 342] on icon at bounding box center [5, 347] width 11 height 11
click at [62, 420] on span "Preview" at bounding box center [48, 424] width 27 height 9
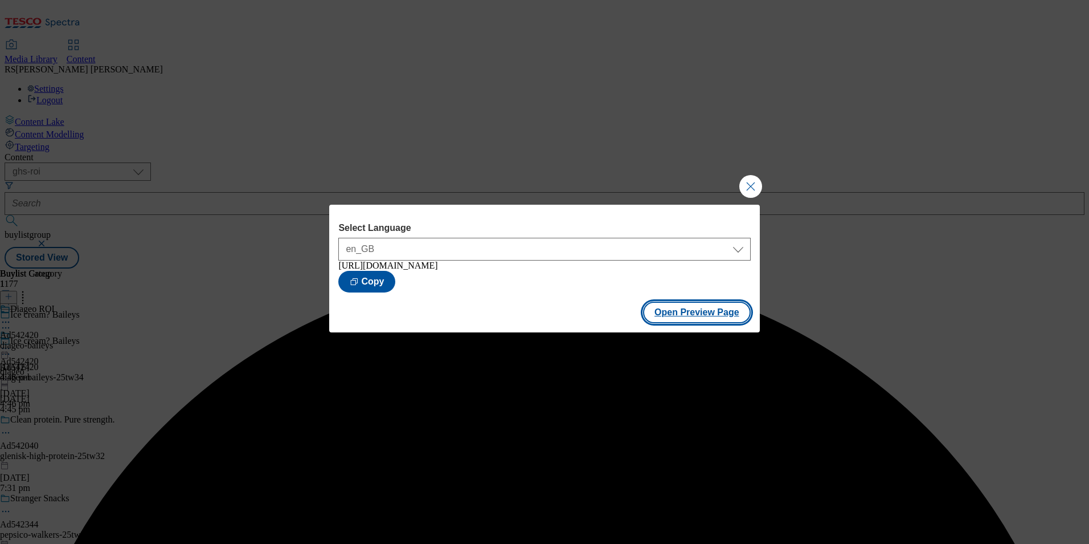
click at [703, 312] on button "Open Preview Page" at bounding box center [697, 312] width 108 height 22
click at [847, 225] on div "Select Language en_GB en_GB https://www.tesco.ie/groceries/en-GB/buylists/diage…" at bounding box center [544, 272] width 1089 height 544
click at [753, 186] on button "Close Modal" at bounding box center [751, 186] width 23 height 23
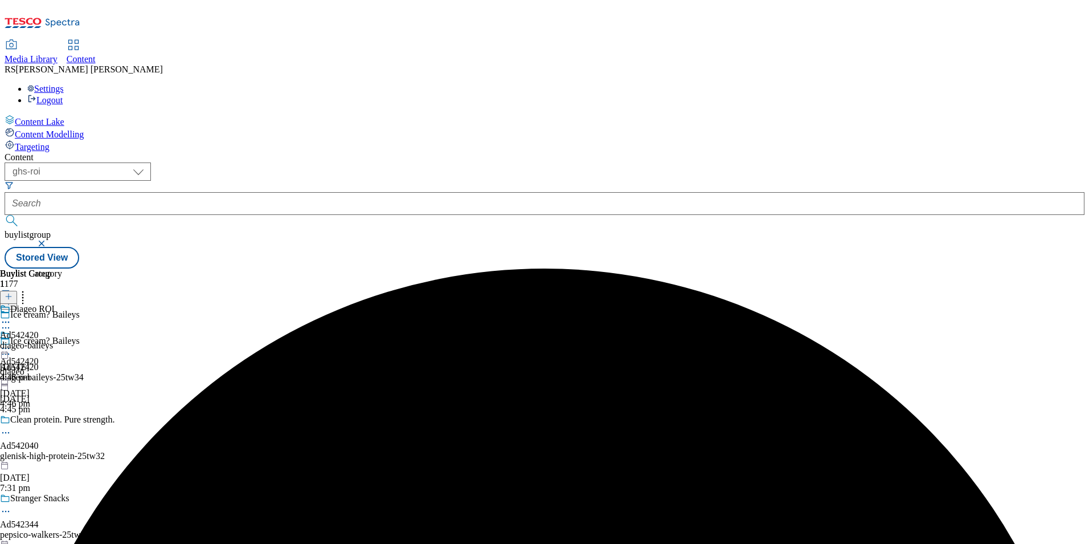
click at [7, 348] on circle at bounding box center [6, 349] width 2 height 2
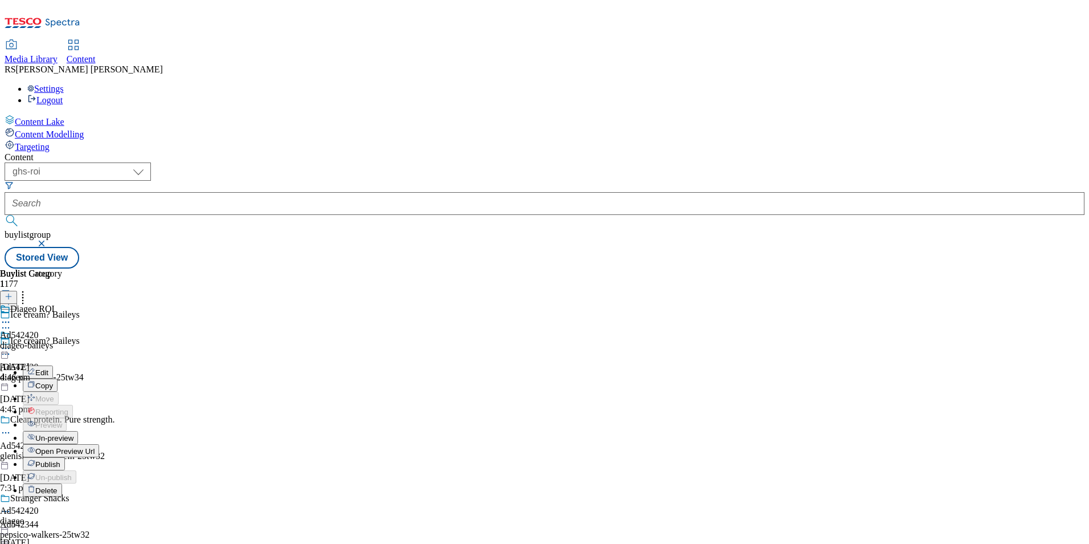
click at [60, 460] on span "Publish" at bounding box center [47, 464] width 25 height 9
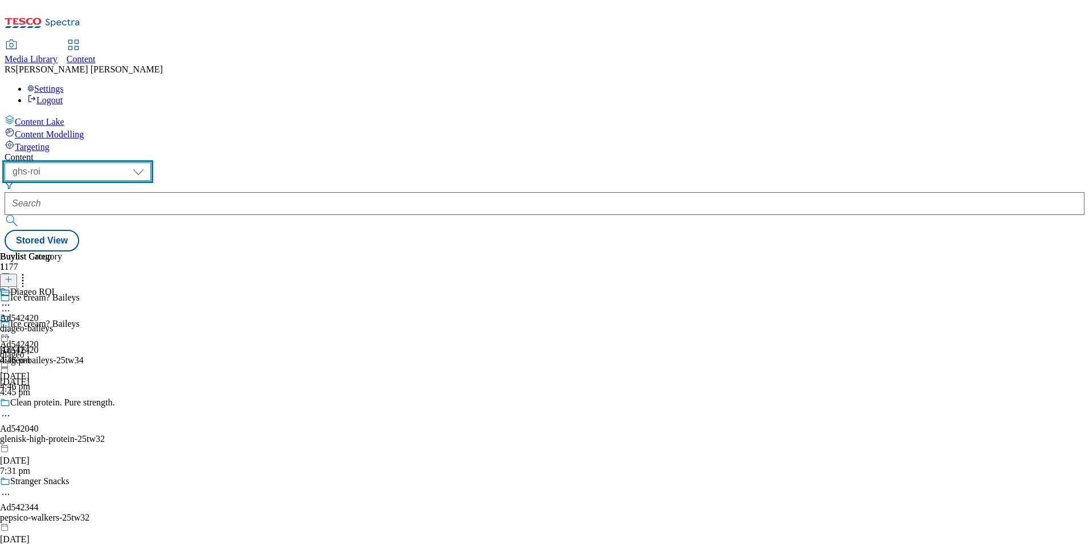
drag, startPoint x: 200, startPoint y: 91, endPoint x: 218, endPoint y: 116, distance: 31.0
click at [151, 162] on select "ghs-roi ghs-[GEOGRAPHIC_DATA]" at bounding box center [78, 171] width 146 height 18
select select "ghs-[GEOGRAPHIC_DATA]"
click at [148, 162] on select "ghs-roi ghs-[GEOGRAPHIC_DATA]" at bounding box center [78, 171] width 146 height 18
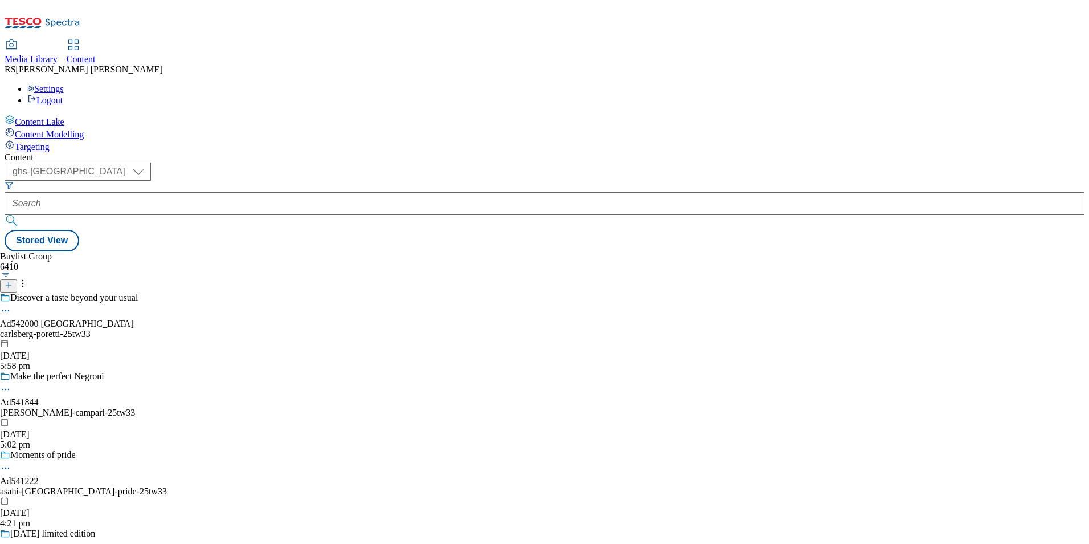
click at [13, 281] on icon at bounding box center [9, 285] width 8 height 8
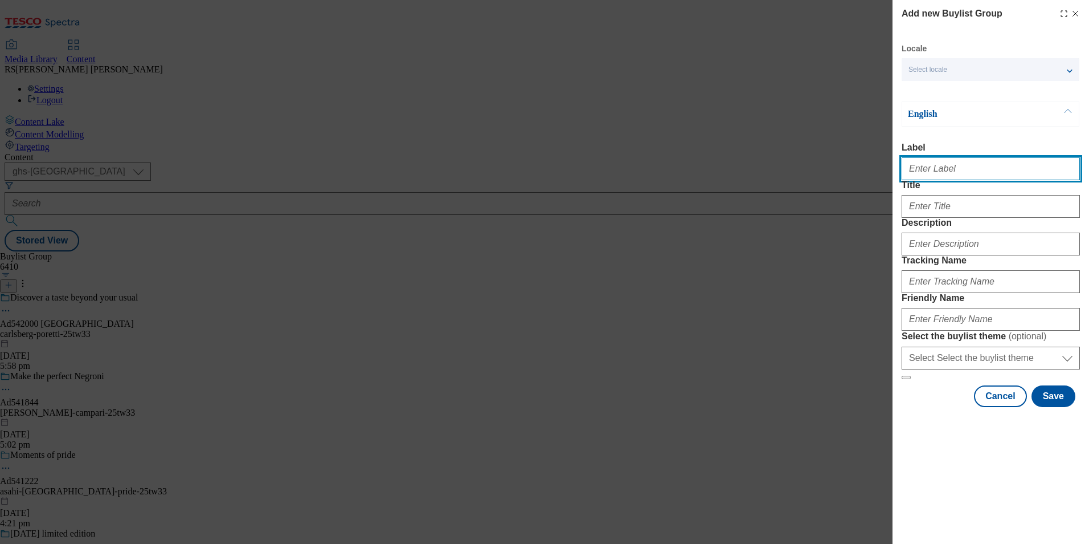
click at [953, 177] on input "Label" at bounding box center [991, 168] width 178 height 23
paste input "542268"
type input "Ad542268"
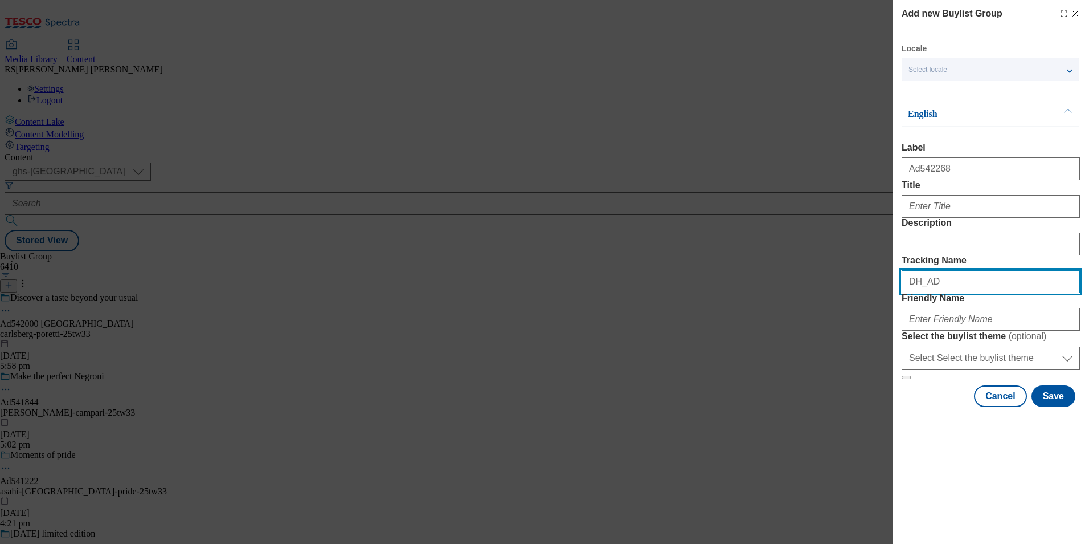
paste input "542268"
type input "DH_AD542268"
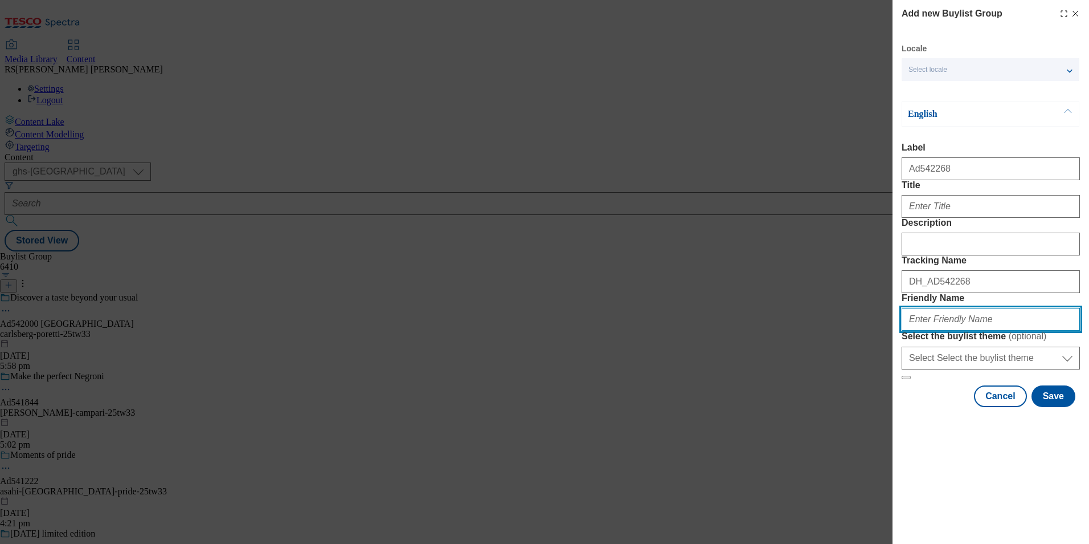
paste input "carlsberg-poretti-25tw33"
type input "carlsberg-poretti-25tw33"
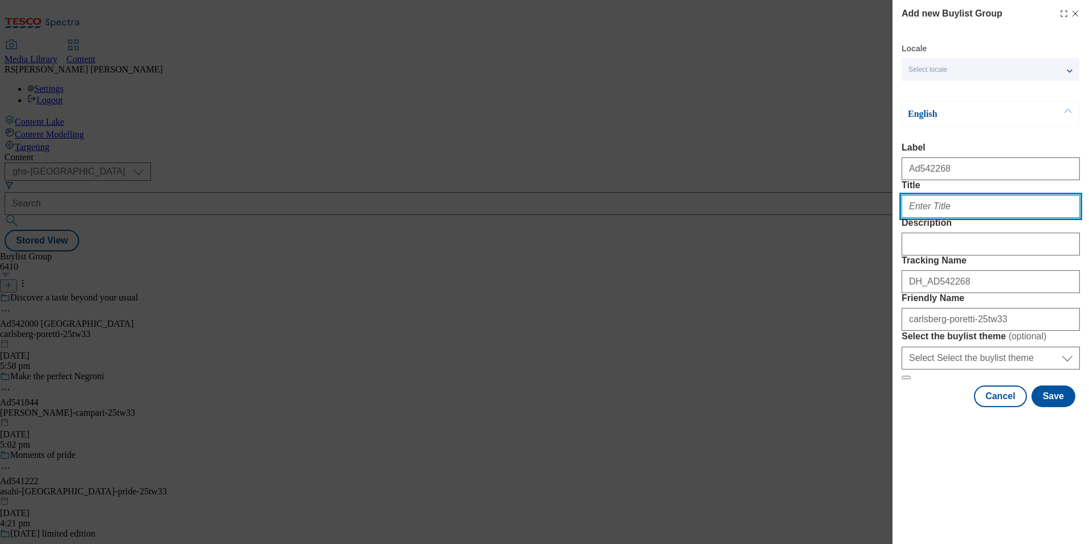
click at [946, 218] on input "Title" at bounding box center [991, 206] width 178 height 23
paste input "Discover a taste beyond your usual"
type input "Discover a taste beyond your usual"
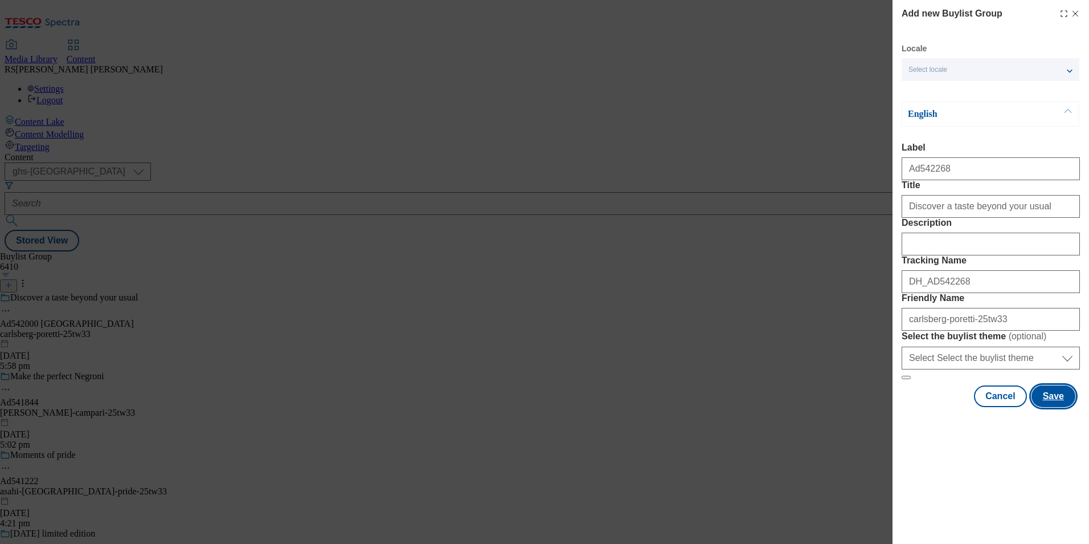
click at [1060, 407] on button "Save" at bounding box center [1054, 396] width 44 height 22
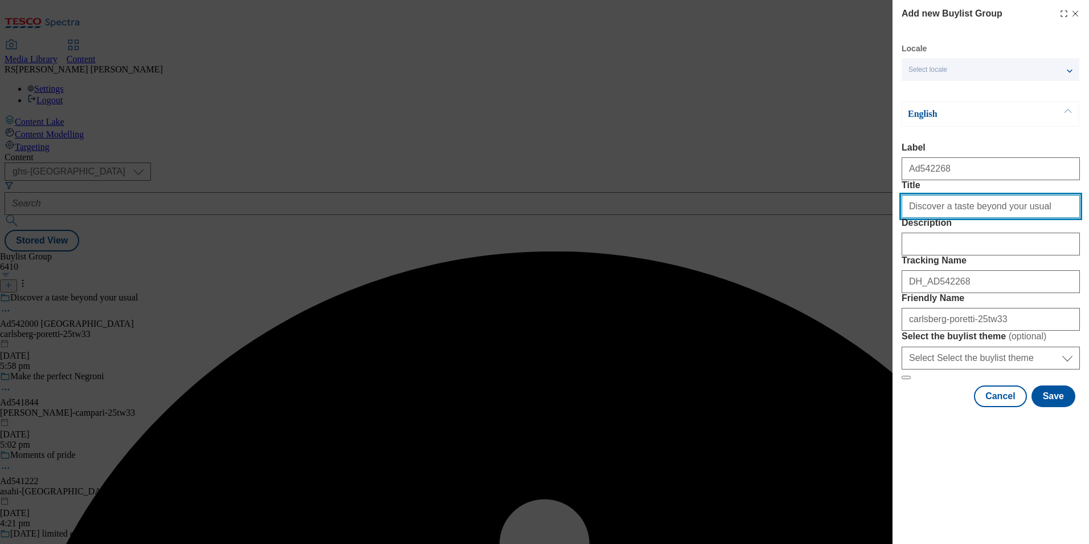
click at [1041, 218] on input "Title" at bounding box center [991, 206] width 178 height 23
type input "Discover a taste beyond your usual"
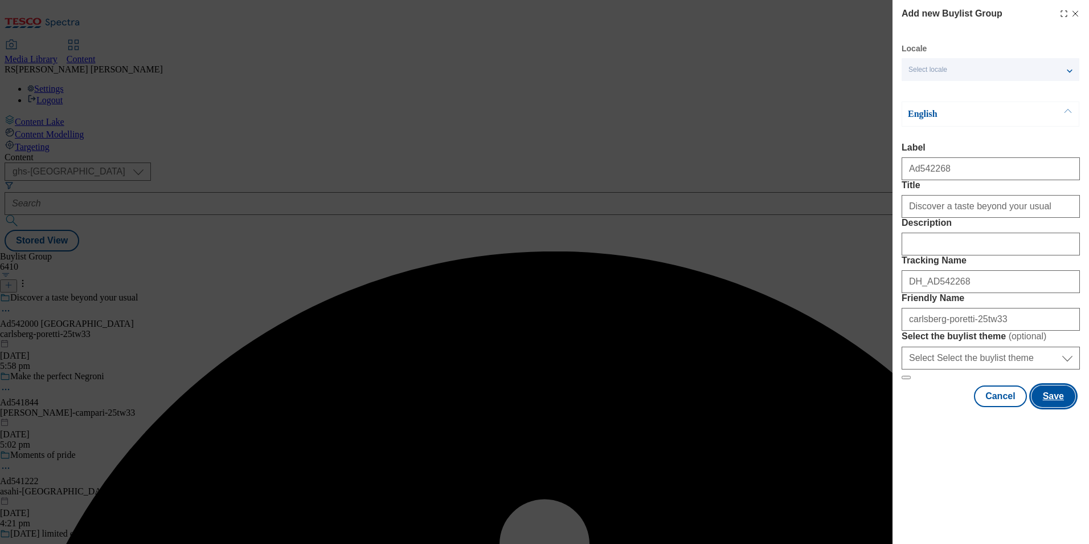
click at [1056, 407] on button "Save" at bounding box center [1054, 396] width 44 height 22
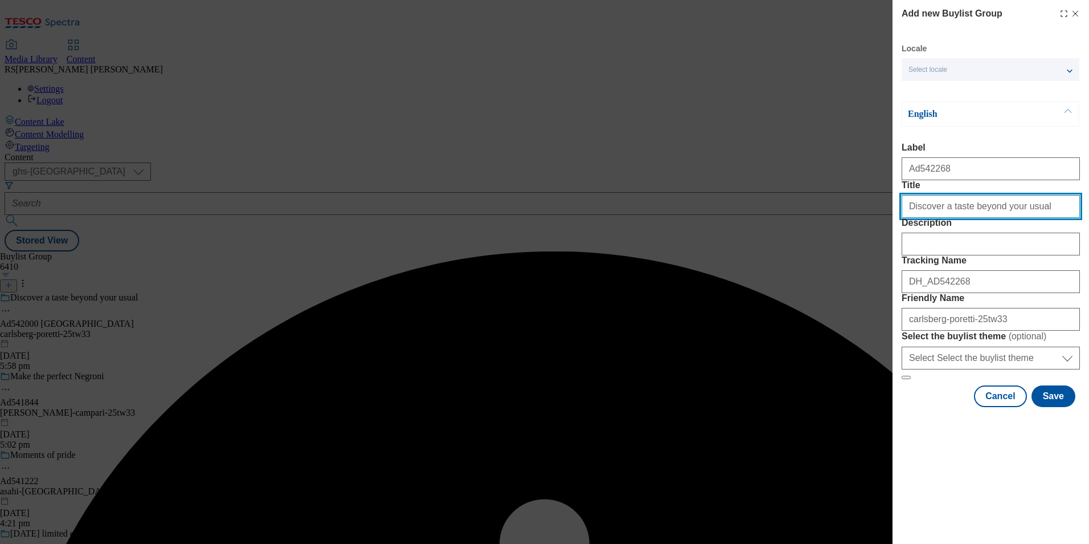
click at [1052, 218] on input "Discover a taste beyond your usual" at bounding box center [991, 206] width 178 height 23
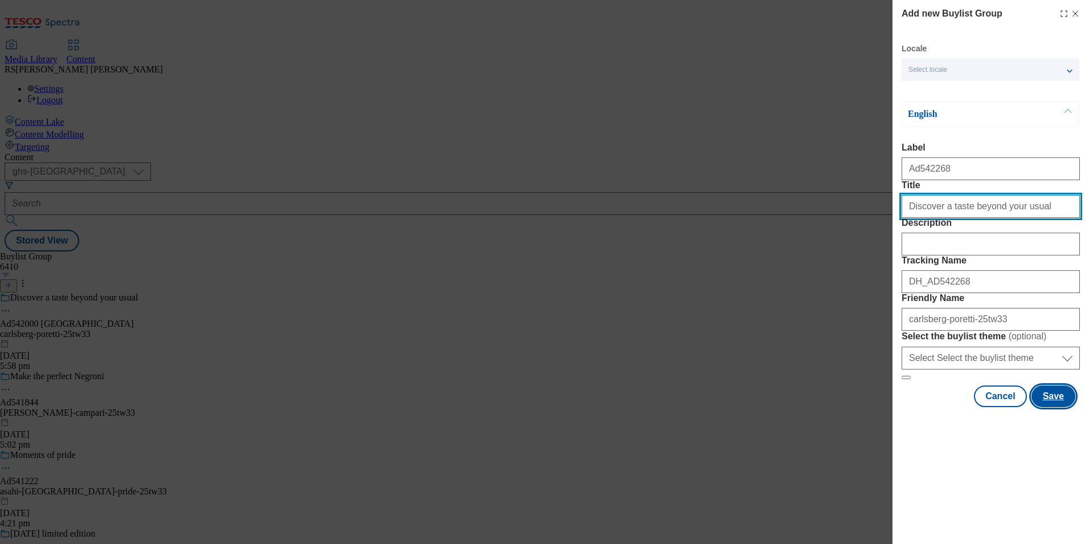
type input "Discover a taste beyond your usual"
click at [1059, 407] on button "Save" at bounding box center [1054, 396] width 44 height 22
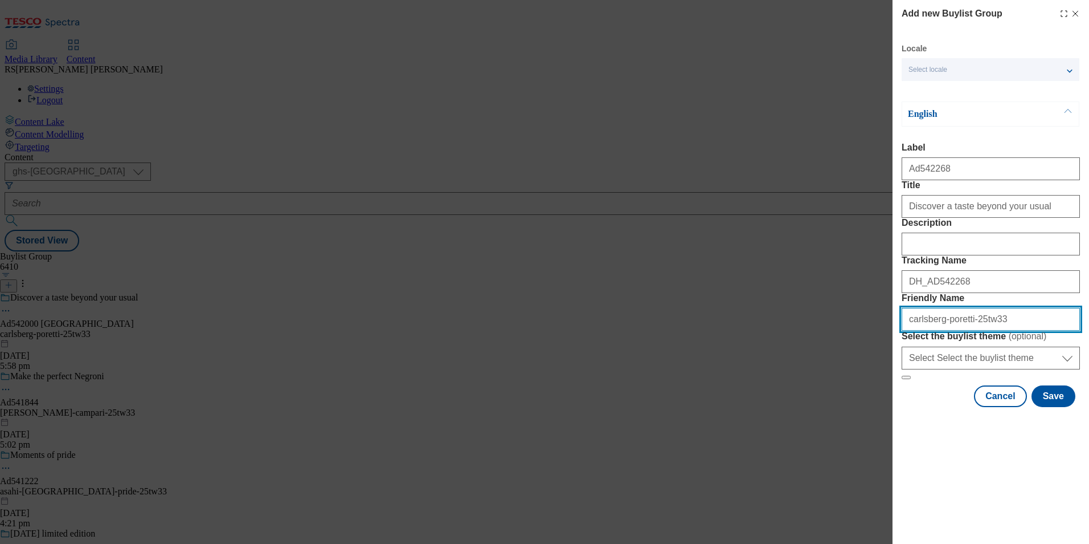
drag, startPoint x: 1019, startPoint y: 405, endPoint x: 772, endPoint y: 406, distance: 246.7
click at [772, 406] on div "Add new Buylist Group Locale Select locale English Welsh English Label Title De…" at bounding box center [544, 272] width 1089 height 544
paste input "beer-"
type input "carlsberg-poretti-beer-25tw33"
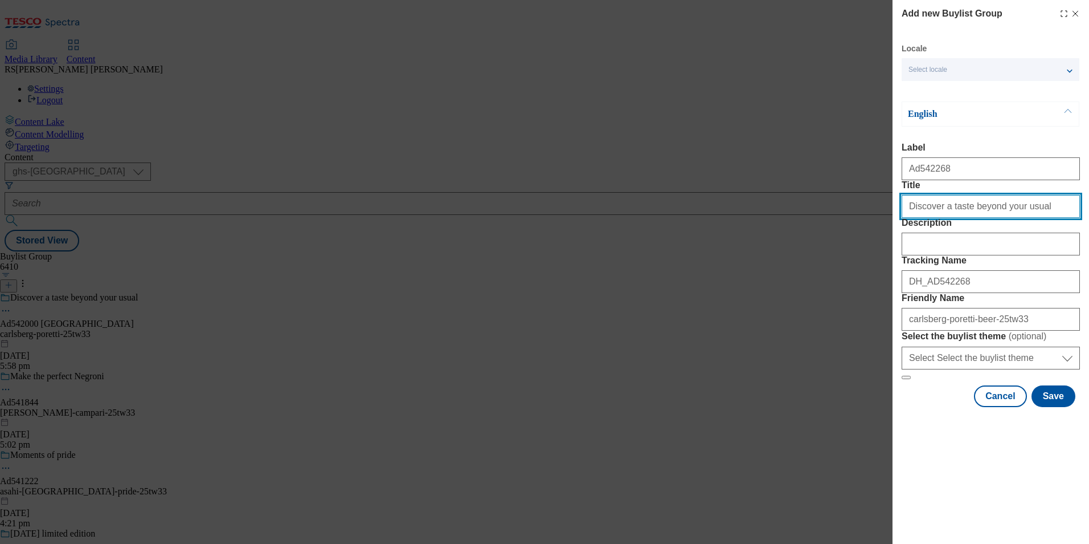
drag, startPoint x: 1060, startPoint y: 226, endPoint x: 1016, endPoint y: 238, distance: 46.0
click at [1016, 218] on input "Title" at bounding box center [991, 206] width 178 height 23
type input "Discover a taste beyond your usual"
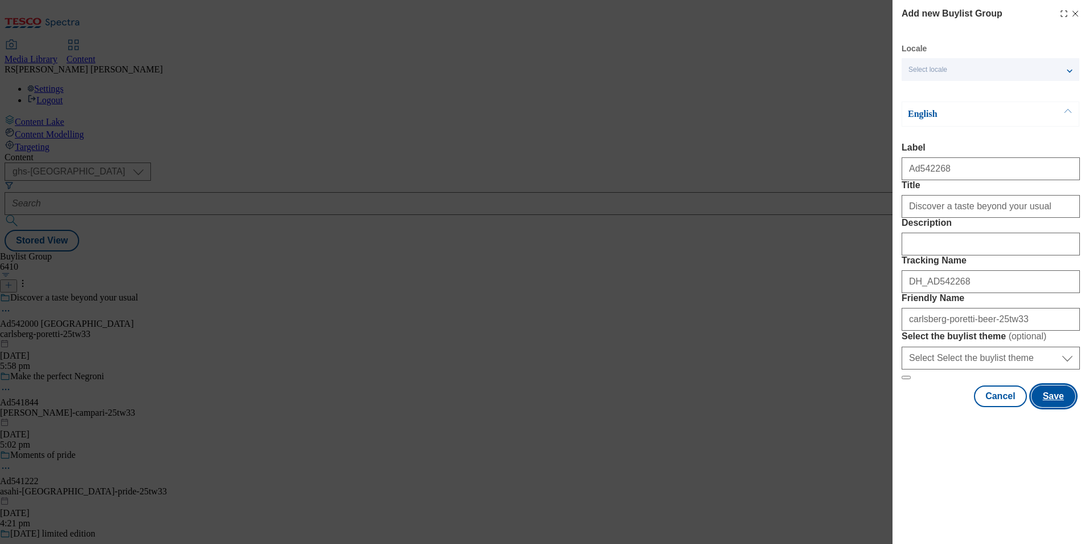
click at [1066, 407] on button "Save" at bounding box center [1054, 396] width 44 height 22
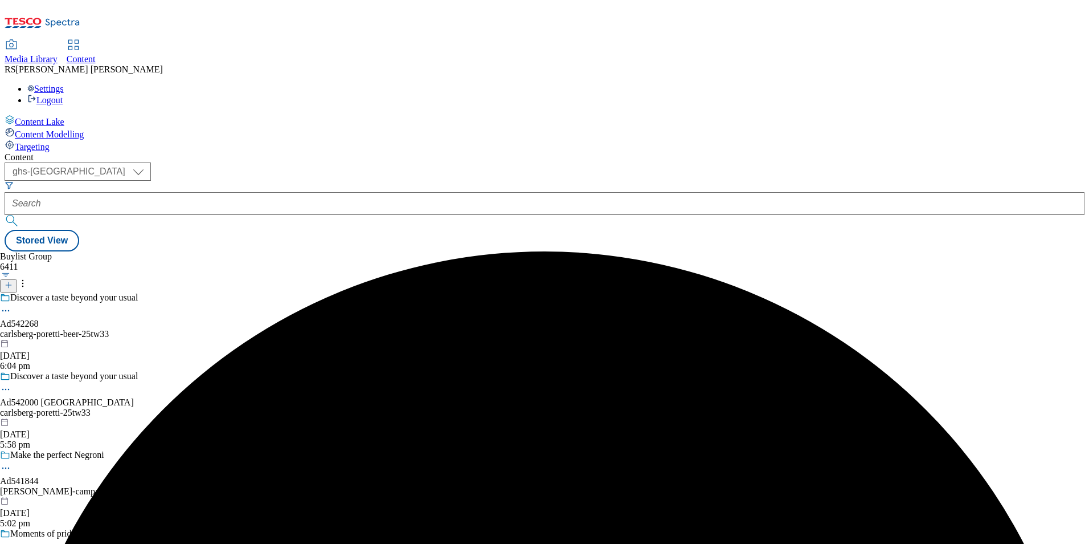
click at [168, 292] on div "Discover a taste beyond your usual Ad542268 carlsberg-poretti-beer-25tw33 1 Oct…" at bounding box center [84, 331] width 168 height 79
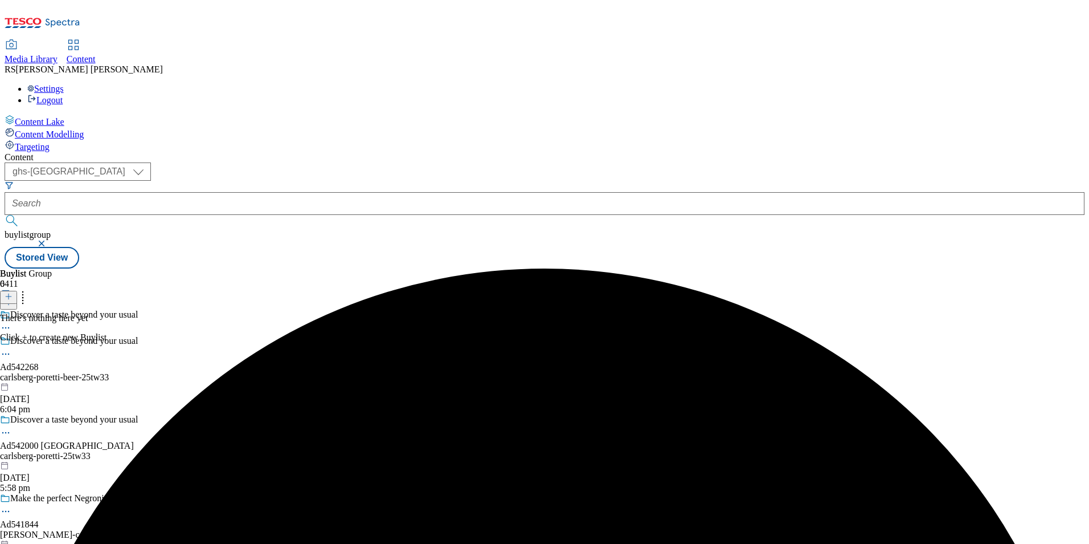
click at [11, 296] on line at bounding box center [9, 296] width 6 height 0
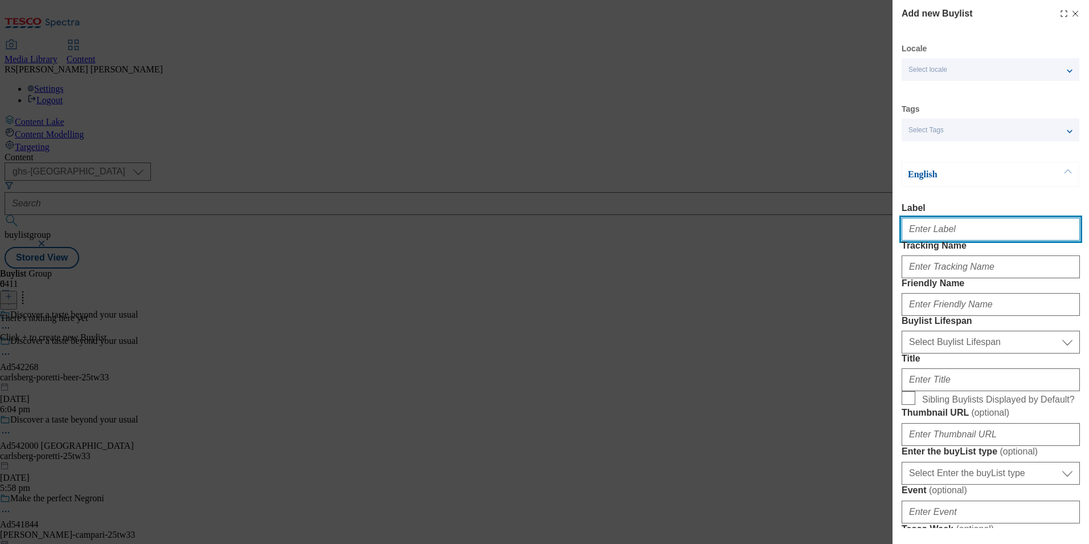
click at [973, 238] on input "Label" at bounding box center [991, 229] width 178 height 23
paste input "542268"
type input "Ad542268"
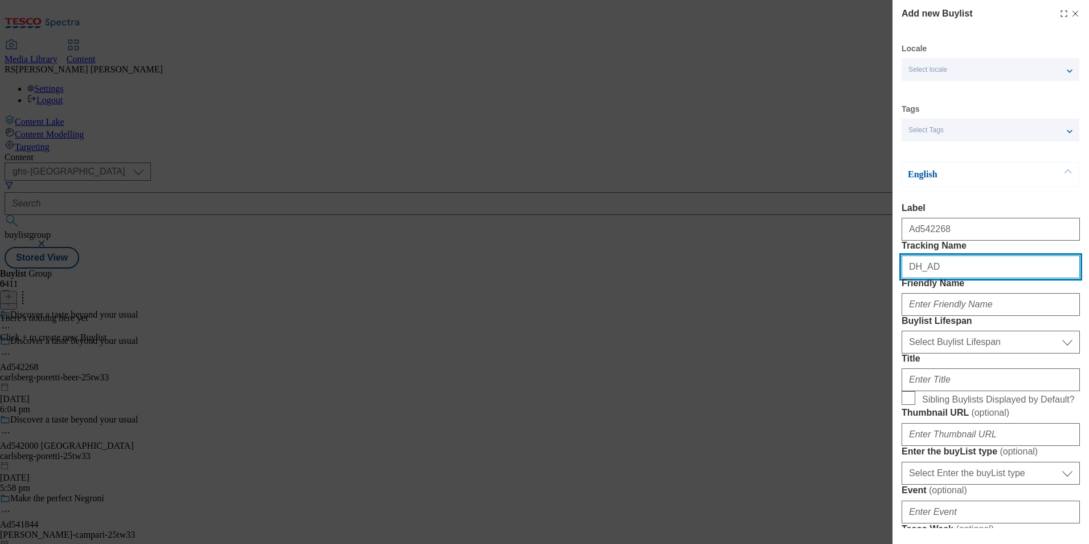
paste input "542268"
type input "DH_AD542268"
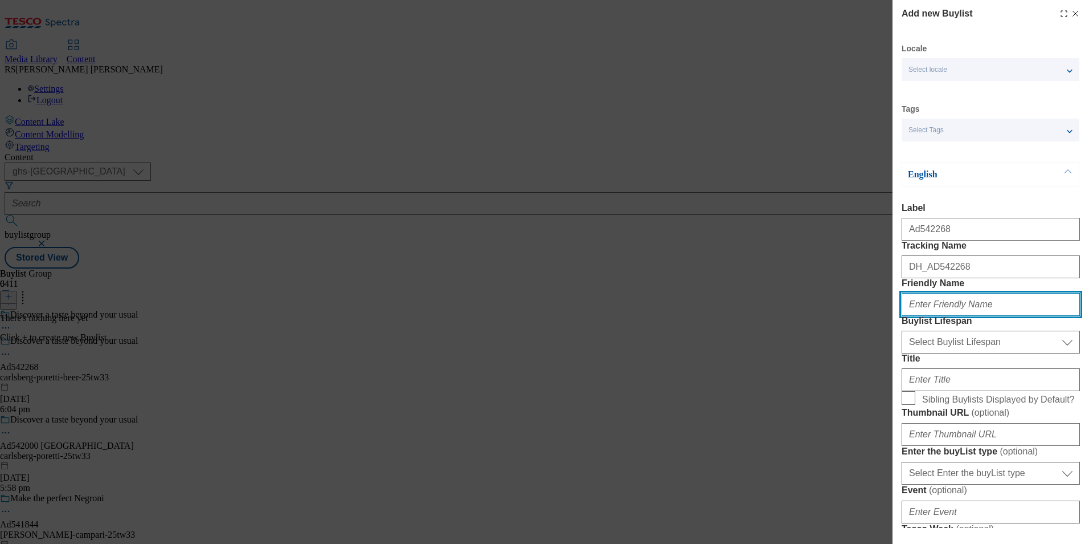
click at [1044, 316] on input "Friendly Name" at bounding box center [991, 304] width 178 height 23
paste input "carlsberg"
type input "carlsberg"
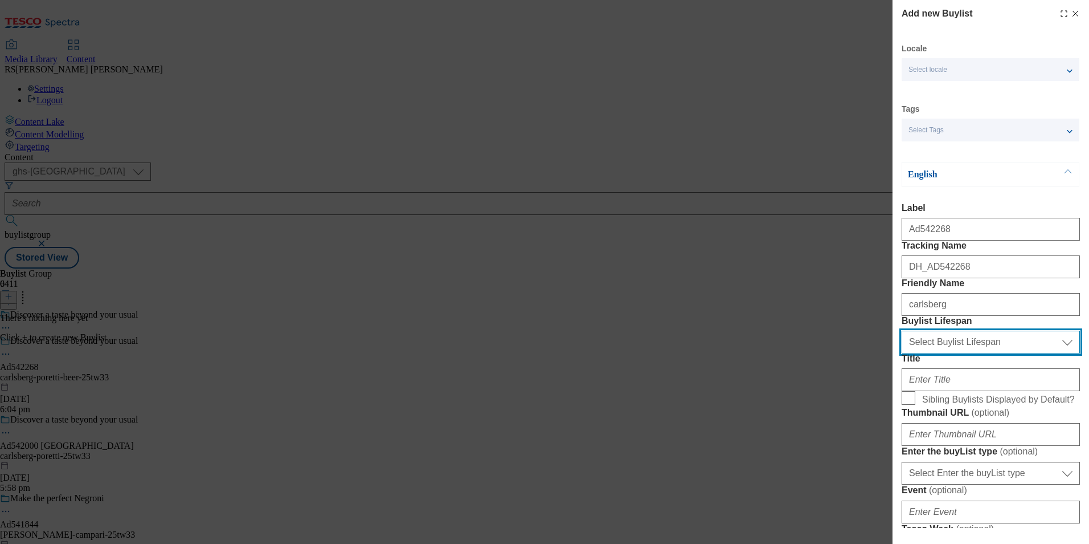
drag, startPoint x: 986, startPoint y: 403, endPoint x: 978, endPoint y: 416, distance: 14.9
click at [986, 353] on select "Select Buylist Lifespan evergreen seasonal tactical" at bounding box center [991, 341] width 178 height 23
select select "tactical"
click at [902, 353] on select "Select Buylist Lifespan evergreen seasonal tactical" at bounding box center [991, 341] width 178 height 23
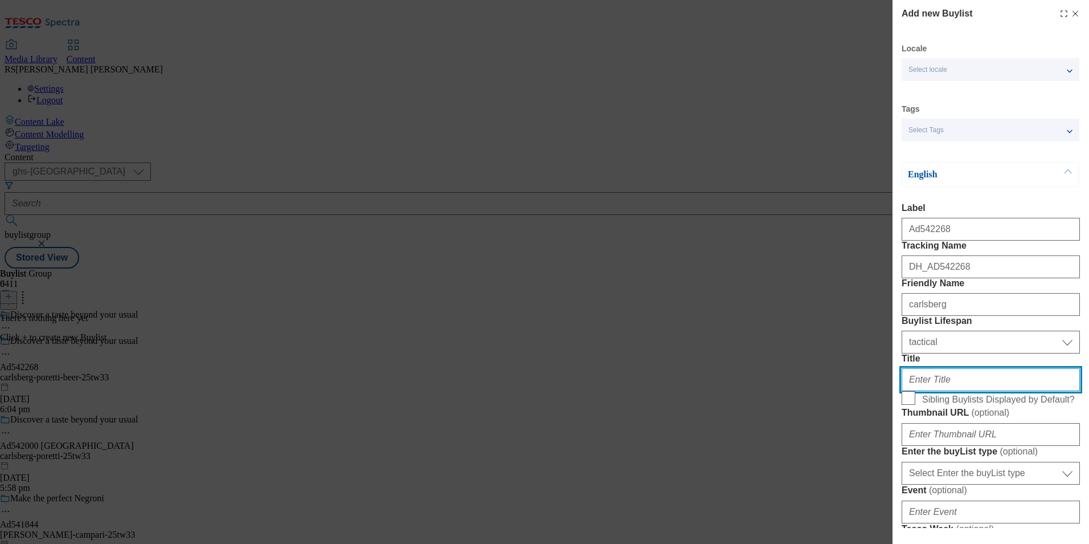
drag, startPoint x: 952, startPoint y: 451, endPoint x: 953, endPoint y: 457, distance: 5.7
click at [952, 391] on input "Title" at bounding box center [991, 379] width 178 height 23
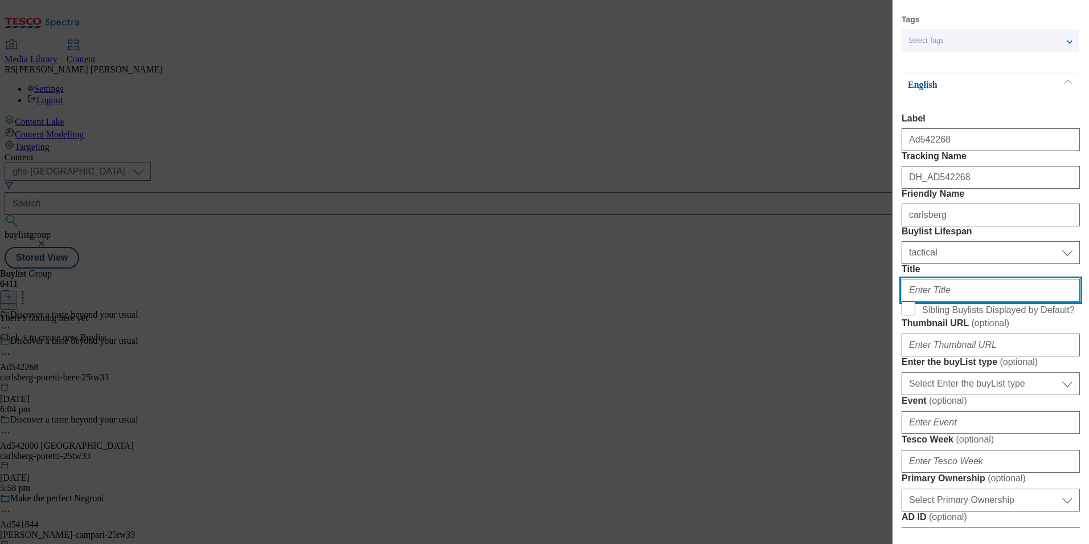
scroll to position [228, 0]
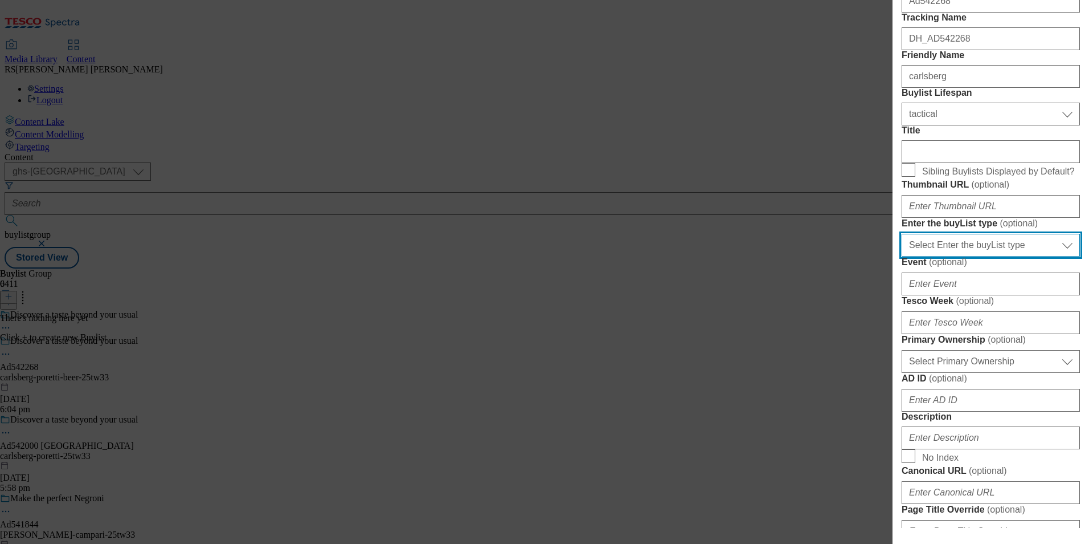
drag, startPoint x: 976, startPoint y: 382, endPoint x: 978, endPoint y: 390, distance: 7.6
click at [976, 256] on select "Select Enter the buyList type event supplier funded long term >4 weeks supplier…" at bounding box center [991, 245] width 178 height 23
select select "supplier funded short term 1-3 weeks"
click at [902, 256] on select "Select Enter the buyList type event supplier funded long term >4 weeks supplier…" at bounding box center [991, 245] width 178 height 23
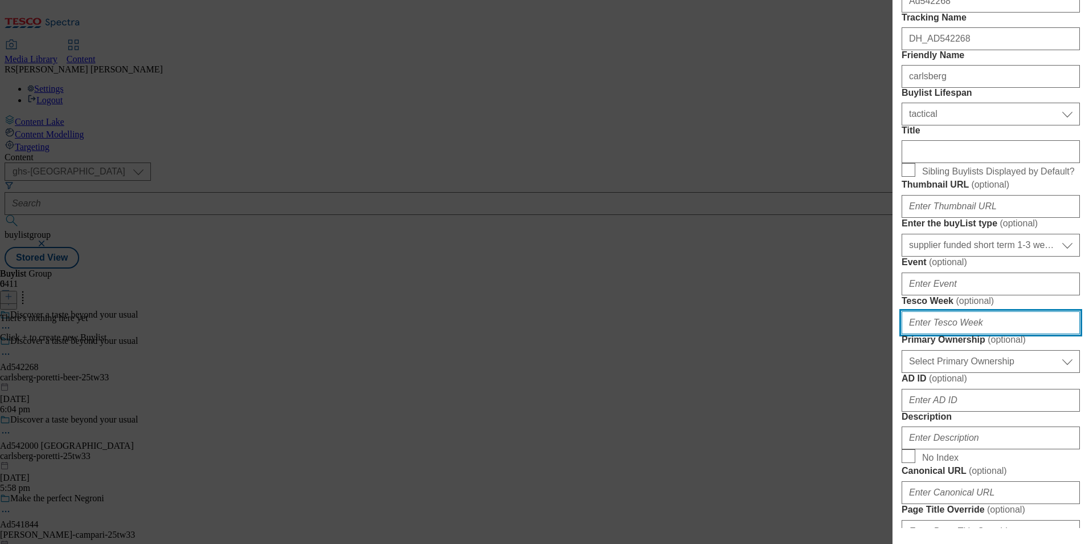
click at [962, 334] on input "Tesco Week ( optional )" at bounding box center [991, 322] width 178 height 23
type input "33"
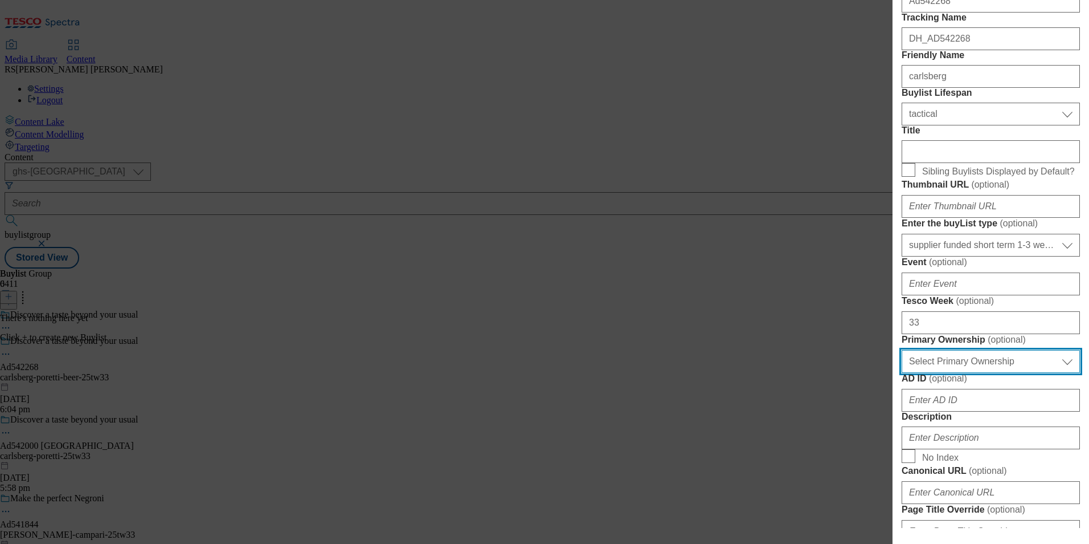
scroll to position [515, 0]
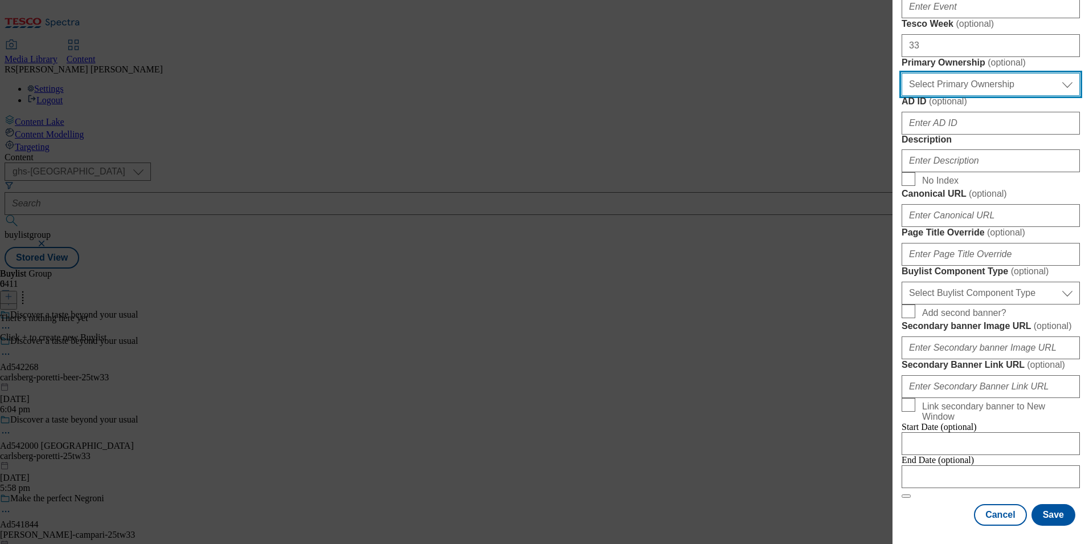
drag, startPoint x: 997, startPoint y: 260, endPoint x: 997, endPoint y: 277, distance: 16.5
click at [997, 96] on select "Select Primary Ownership tesco dunnhumby" at bounding box center [991, 84] width 178 height 23
select select "dunnhumby"
click at [902, 96] on select "Select Primary Ownership tesco dunnhumby" at bounding box center [991, 84] width 178 height 23
click at [953, 134] on div "Modal" at bounding box center [991, 120] width 178 height 27
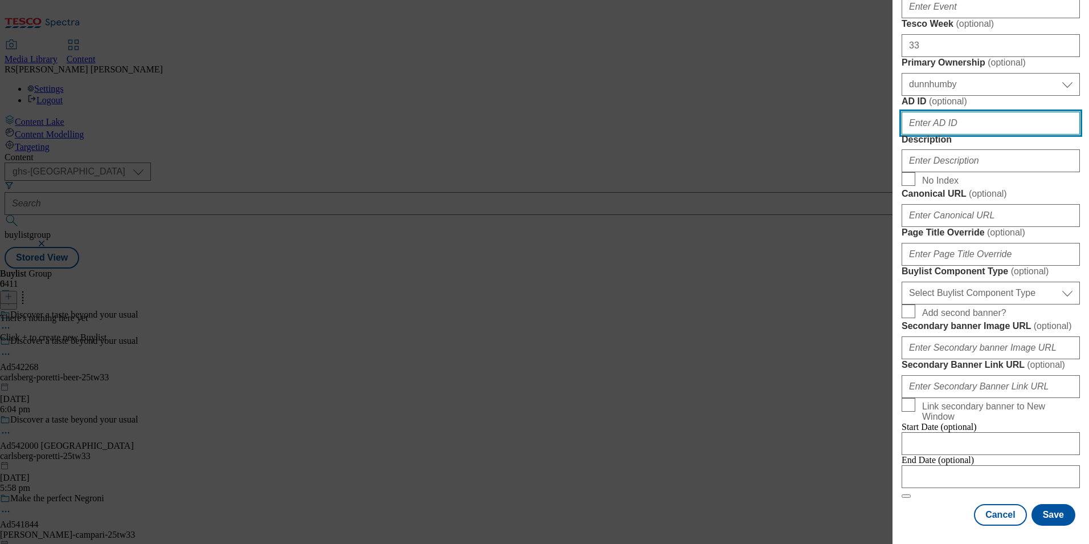
click at [951, 134] on input "AD ID ( optional )" at bounding box center [991, 123] width 178 height 23
paste input "542268"
type input "542268"
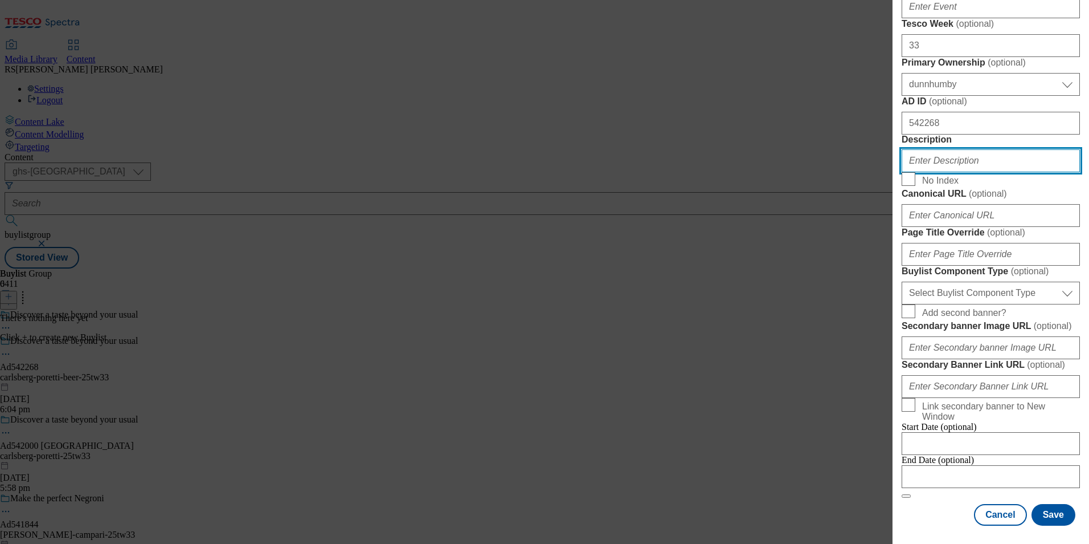
click at [977, 172] on input "Description" at bounding box center [991, 160] width 178 height 23
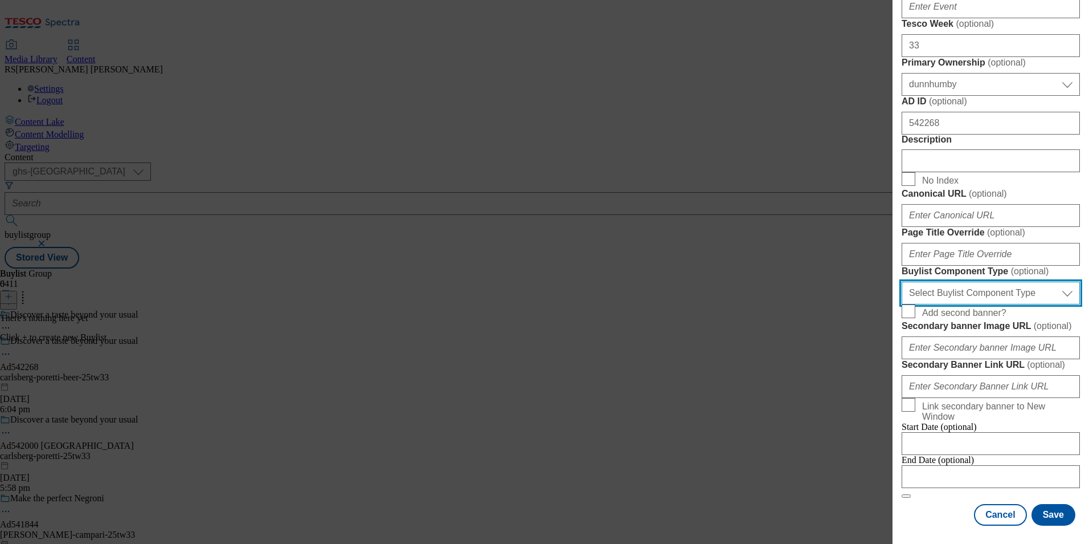
click at [1012, 281] on select "Select Buylist Component Type Banner Competition Header Meal" at bounding box center [991, 292] width 178 height 23
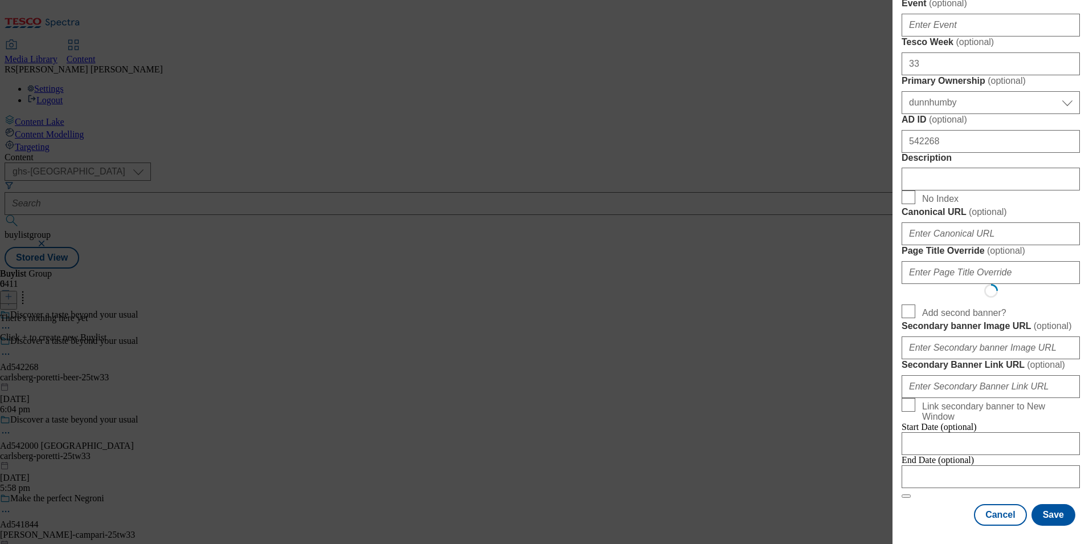
select select "Banner"
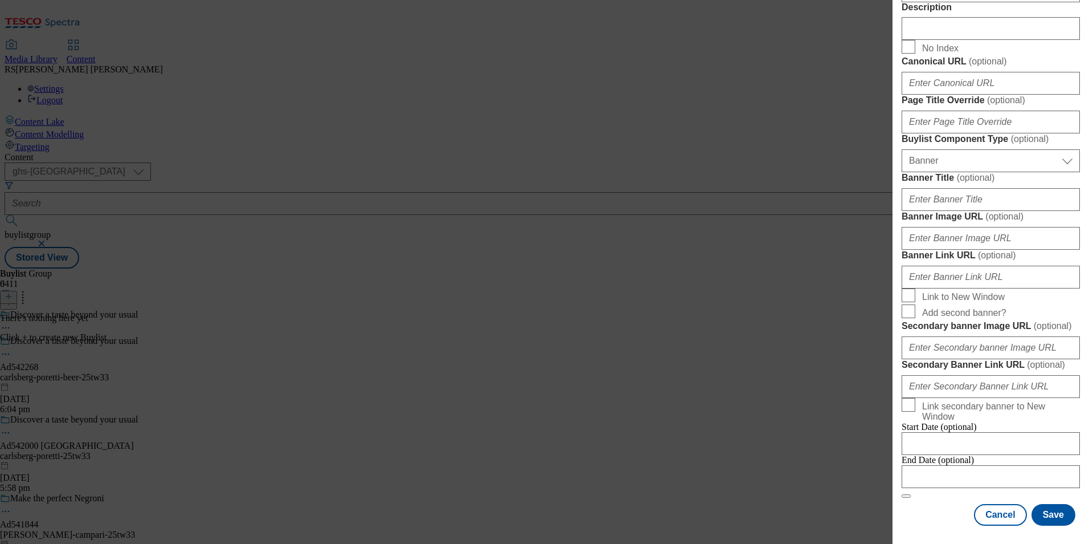
scroll to position [1124, 0]
click at [968, 465] on input "Modal" at bounding box center [991, 476] width 178 height 23
select select "2025"
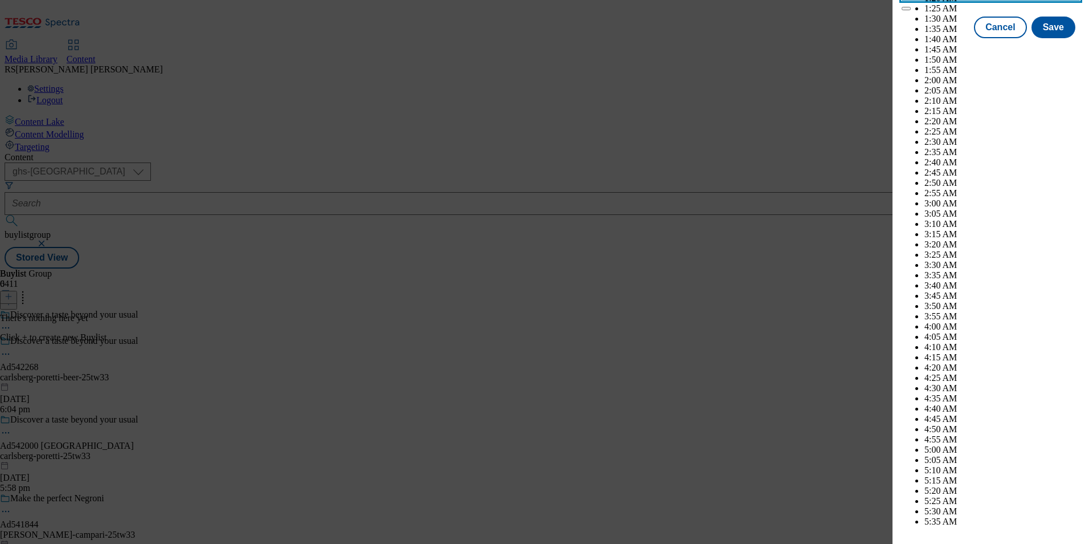
scroll to position [4547, 0]
select select "December"
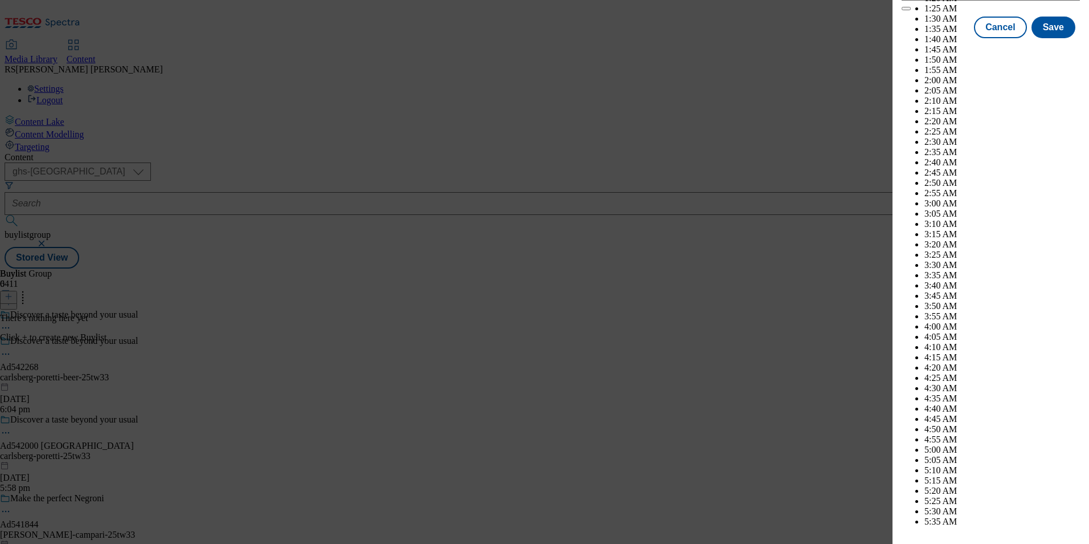
select select "2026"
select select "January"
drag, startPoint x: 1041, startPoint y: 184, endPoint x: 1056, endPoint y: 205, distance: 26.1
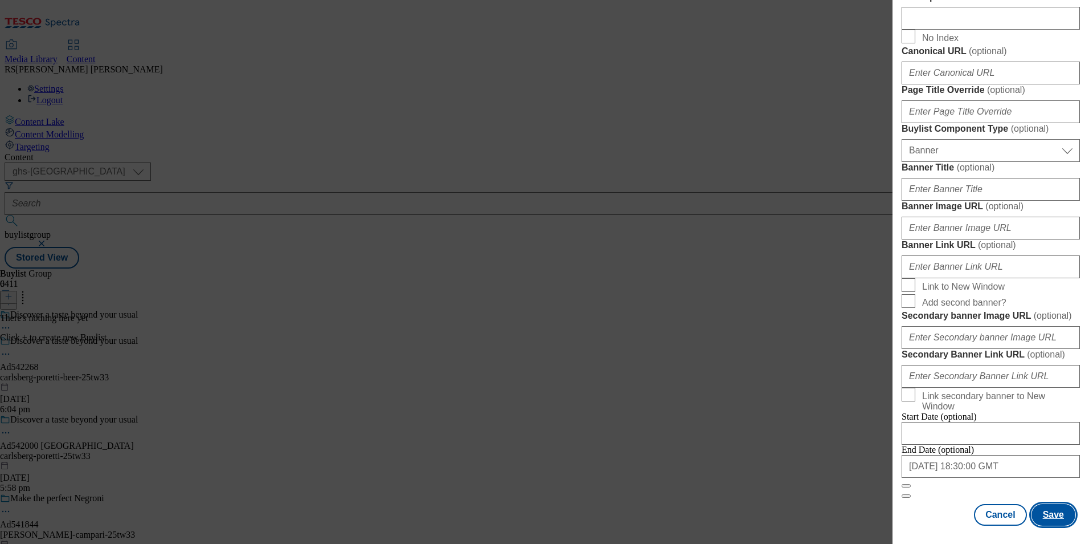
click at [1045, 515] on button "Save" at bounding box center [1054, 515] width 44 height 22
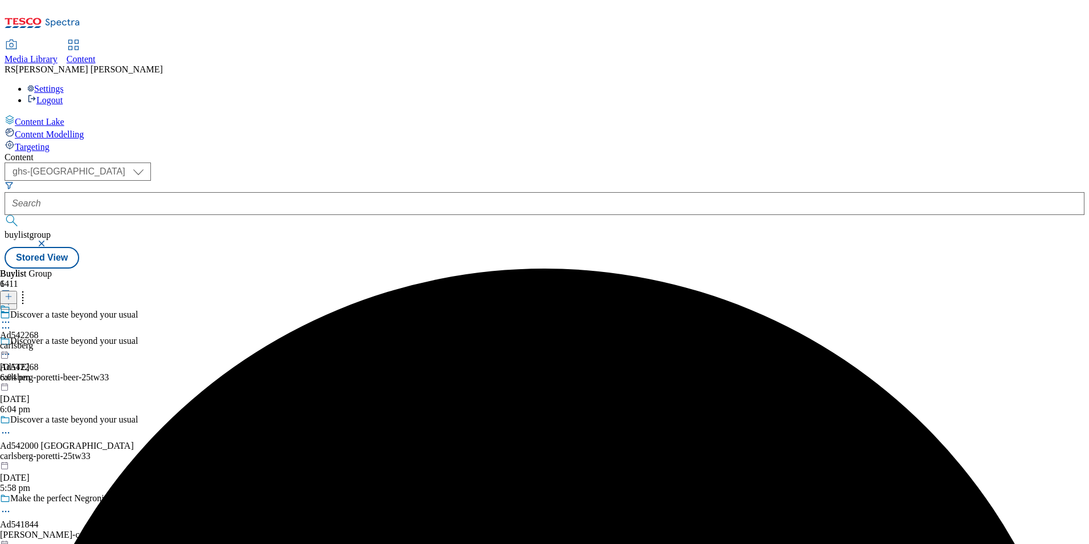
click at [39, 340] on div "carlsberg" at bounding box center [19, 345] width 39 height 10
click at [9, 293] on line at bounding box center [9, 296] width 0 height 6
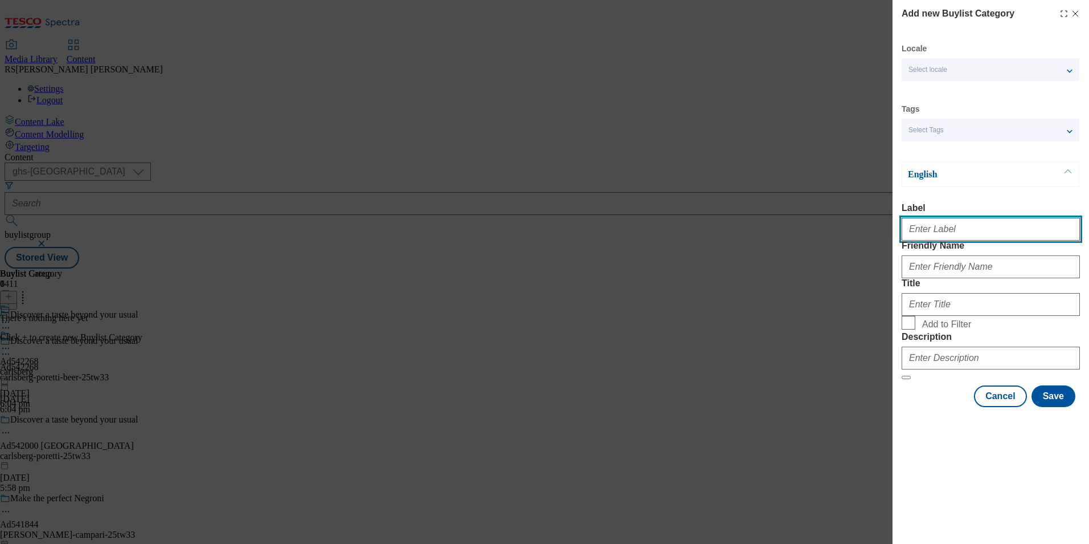
click at [974, 235] on input "Label" at bounding box center [991, 229] width 178 height 23
paste input "542268"
type input "Ad542268"
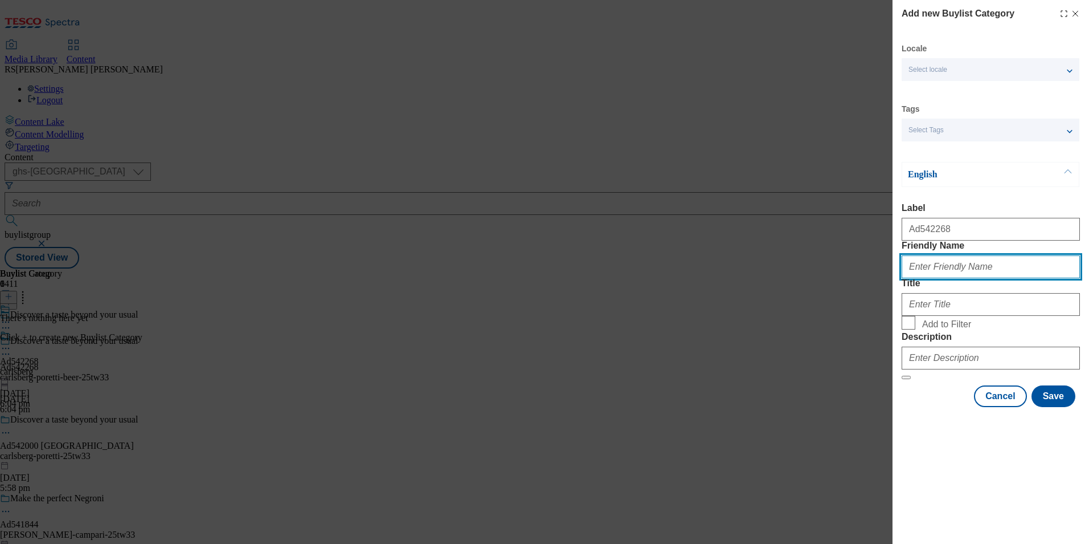
click at [1038, 278] on input "Friendly Name" at bounding box center [991, 266] width 178 height 23
paste input "carlsberg-poretti-beer"
type input "carlsberg-poretti-beer"
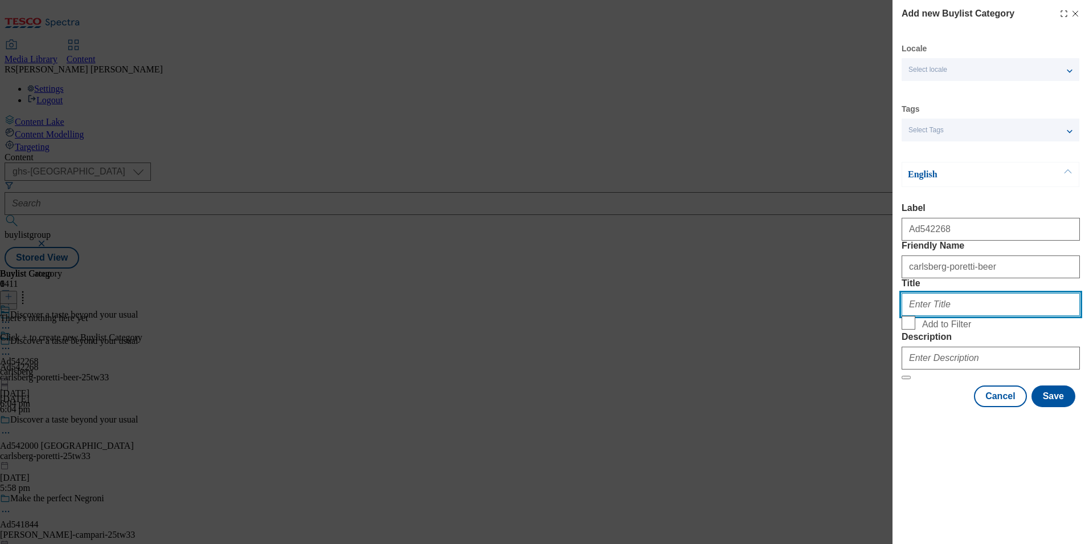
paste input "Carlsberg"
type input "Carlsberg"
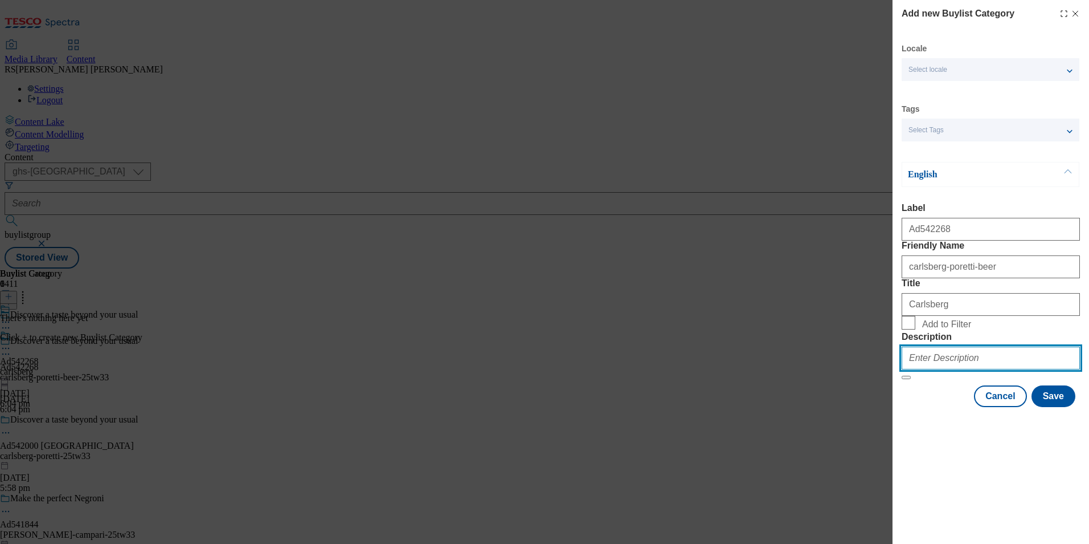
drag, startPoint x: 971, startPoint y: 439, endPoint x: 990, endPoint y: 455, distance: 25.1
click at [971, 369] on input "Description" at bounding box center [991, 357] width 178 height 23
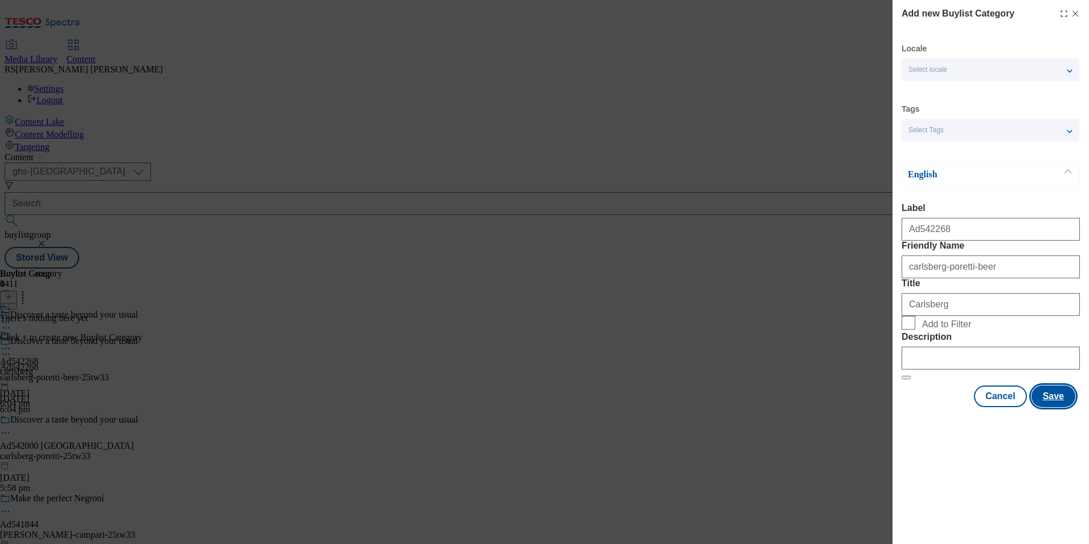
click at [1061, 407] on button "Save" at bounding box center [1054, 396] width 44 height 22
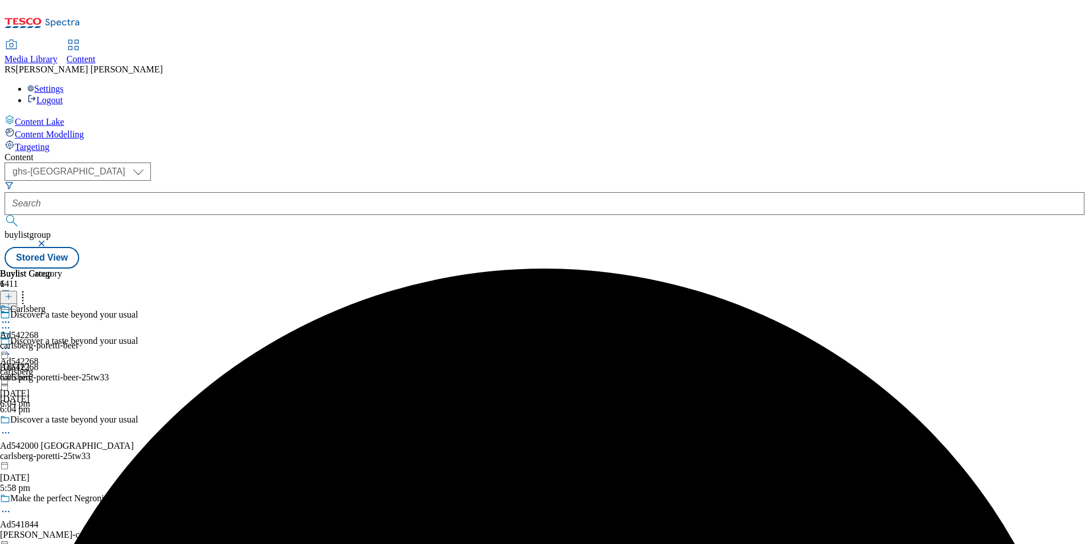
click at [79, 340] on div "carlsberg-poretti-beer" at bounding box center [39, 345] width 79 height 10
click at [9, 293] on line at bounding box center [9, 296] width 0 height 6
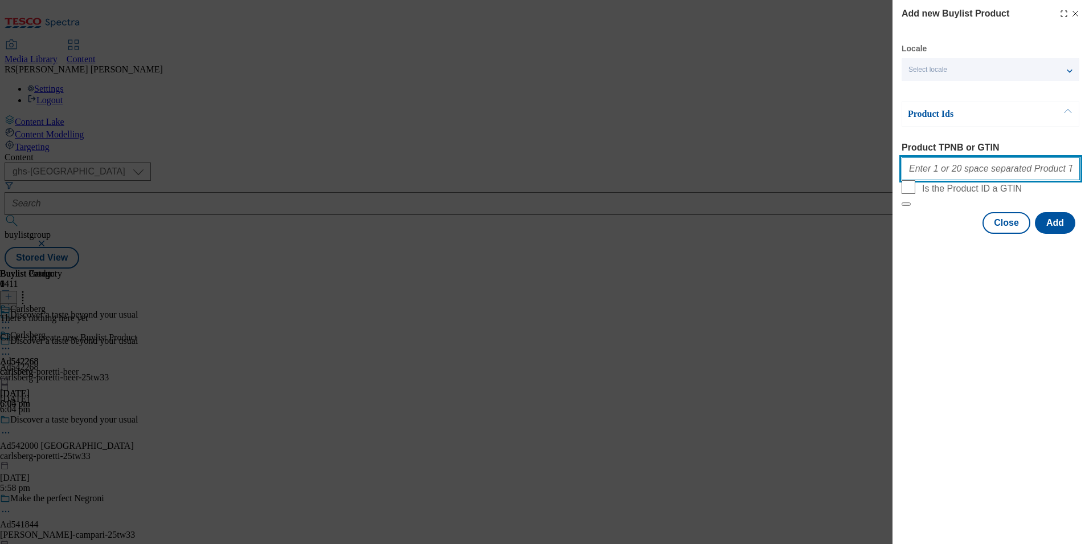
click at [1002, 170] on input "Product TPNB or GTIN" at bounding box center [991, 168] width 178 height 23
paste input "88710912 96241542 89965672 92600240 89460572 89255455 89949988"
type input "88710912 96241542 89965672 92600240 89460572 89255455 89949988"
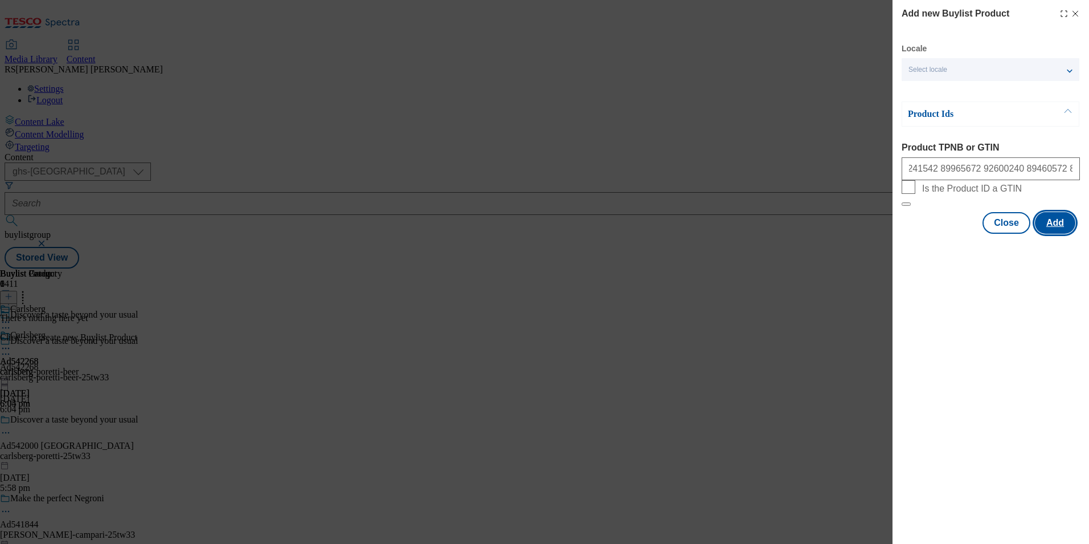
click at [1064, 234] on button "Add" at bounding box center [1055, 223] width 40 height 22
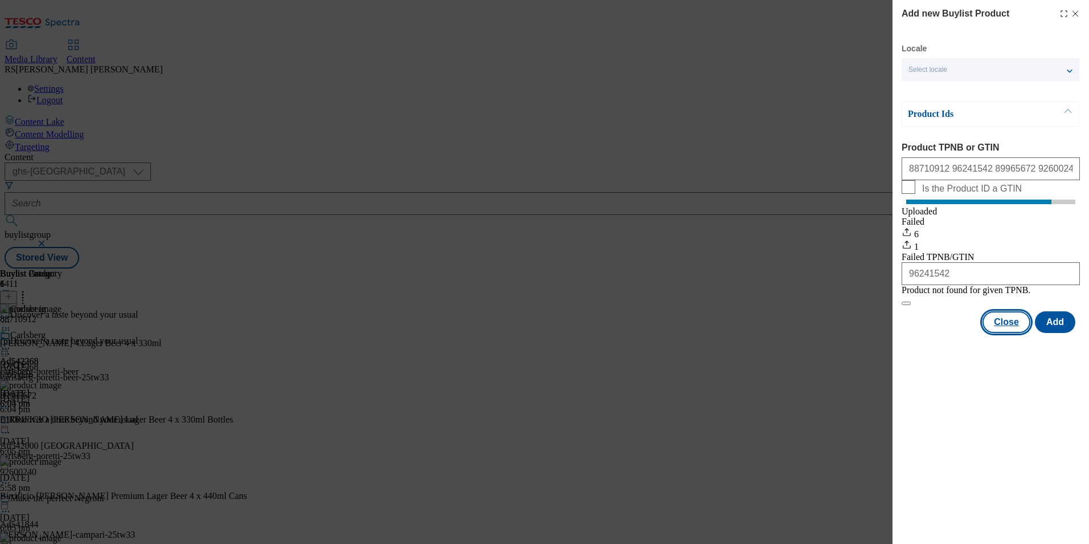
click at [1010, 333] on button "Close" at bounding box center [1007, 322] width 48 height 22
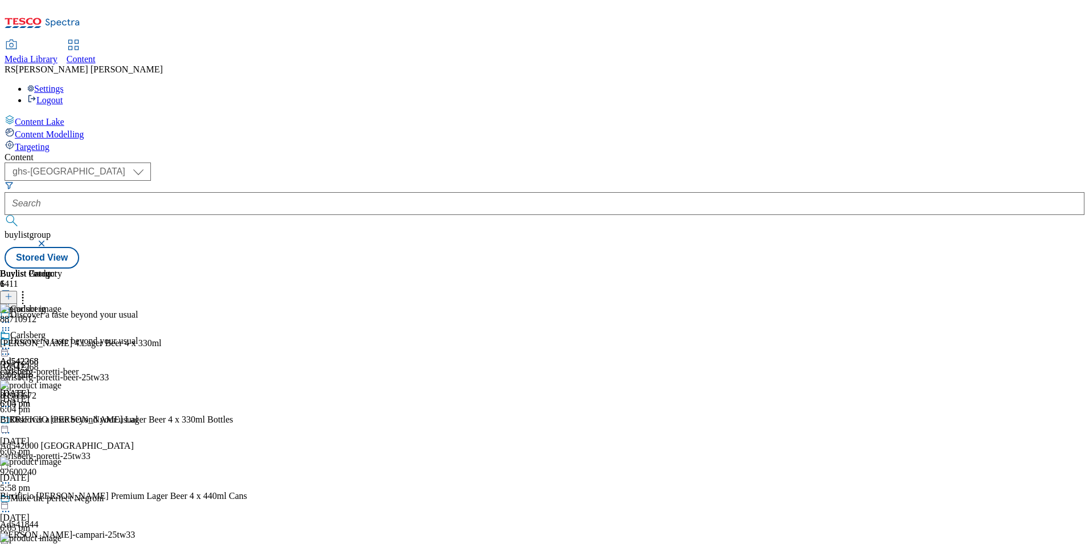
click at [11, 348] on icon at bounding box center [5, 353] width 11 height 11
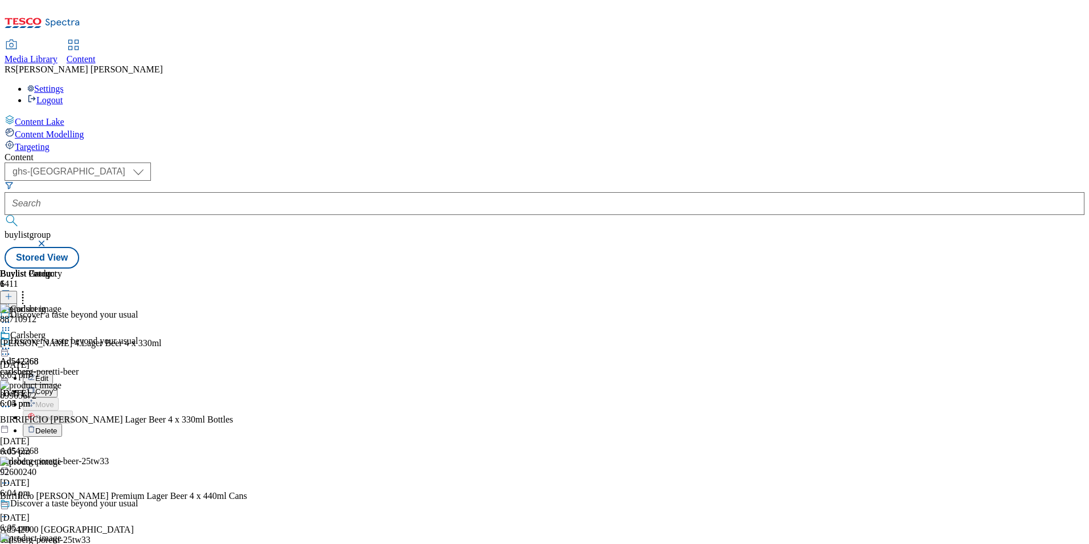
click at [48, 374] on span "Edit" at bounding box center [41, 378] width 13 height 9
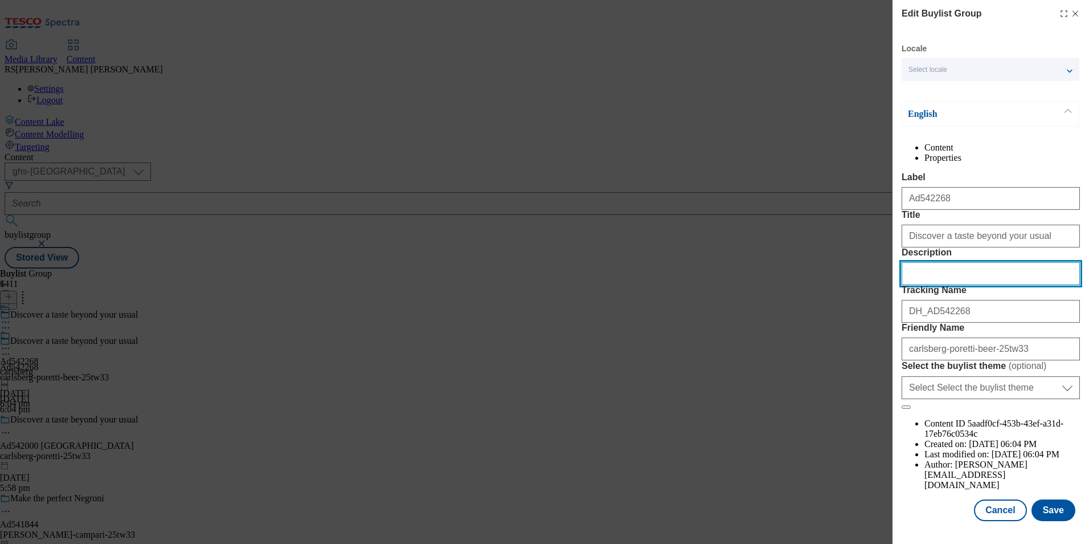
click at [961, 285] on input "Description" at bounding box center [991, 273] width 178 height 23
paste input "Angelo Poretti 4 Lager Beer 4 x 330ml"
type input "Angelo Poretti 4 Lager Beer 4 x 330ml"
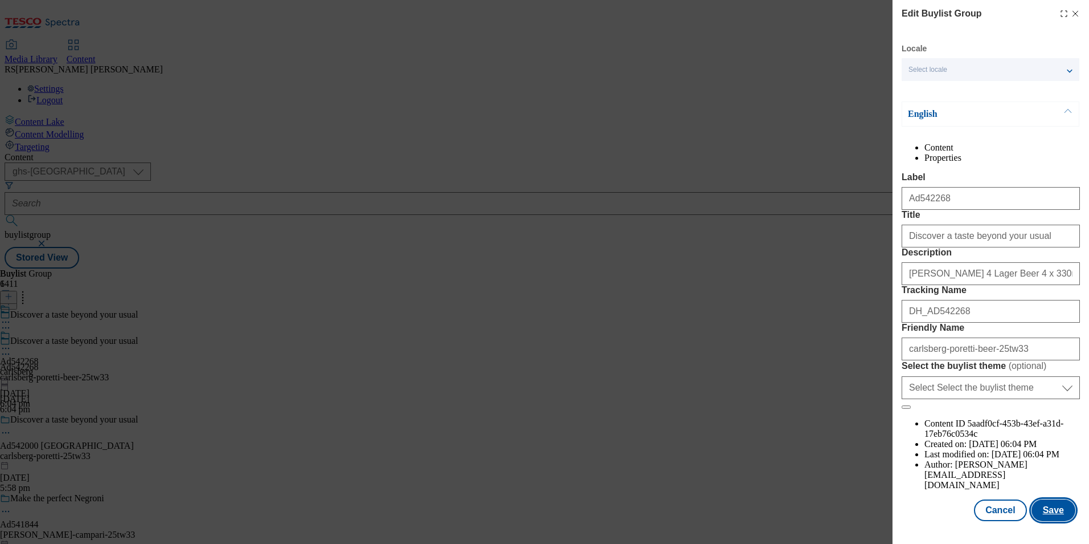
click at [1050, 511] on button "Save" at bounding box center [1054, 510] width 44 height 22
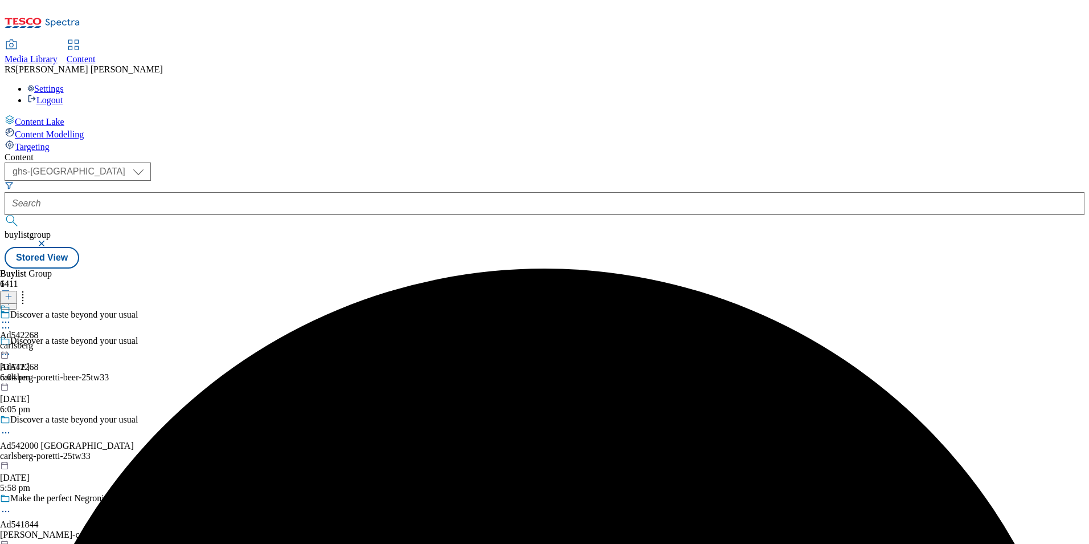
click at [11, 316] on icon at bounding box center [5, 321] width 11 height 11
click at [48, 342] on span "Edit" at bounding box center [41, 346] width 13 height 9
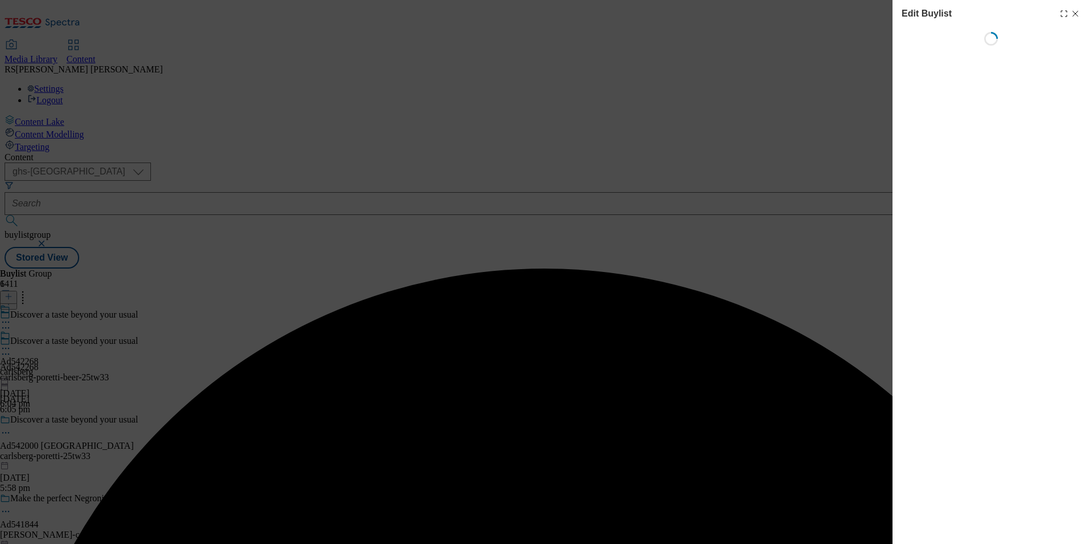
select select "tactical"
select select "supplier funded short term 1-3 weeks"
select select "dunnhumby"
select select "Banner"
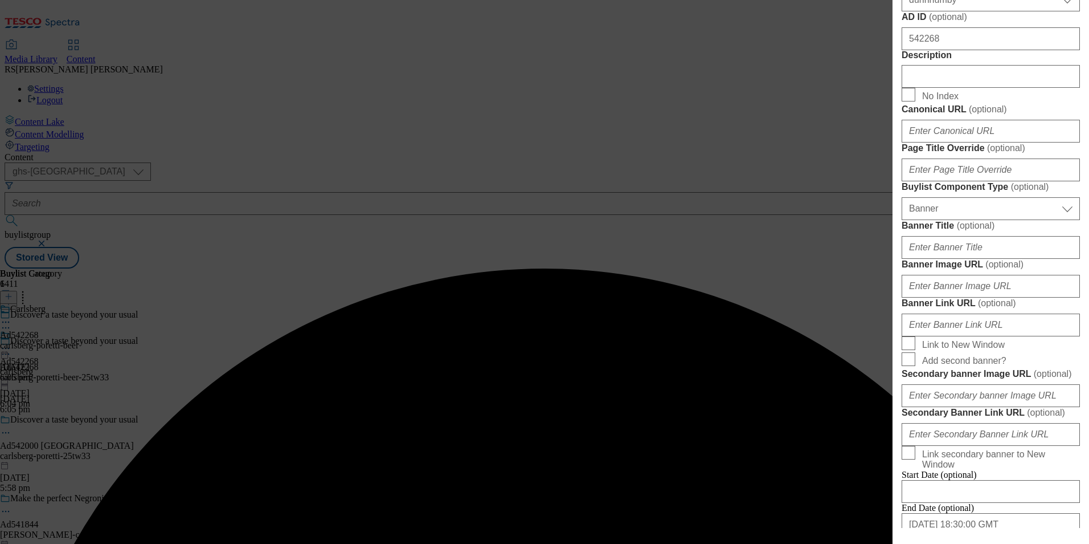
scroll to position [627, 0]
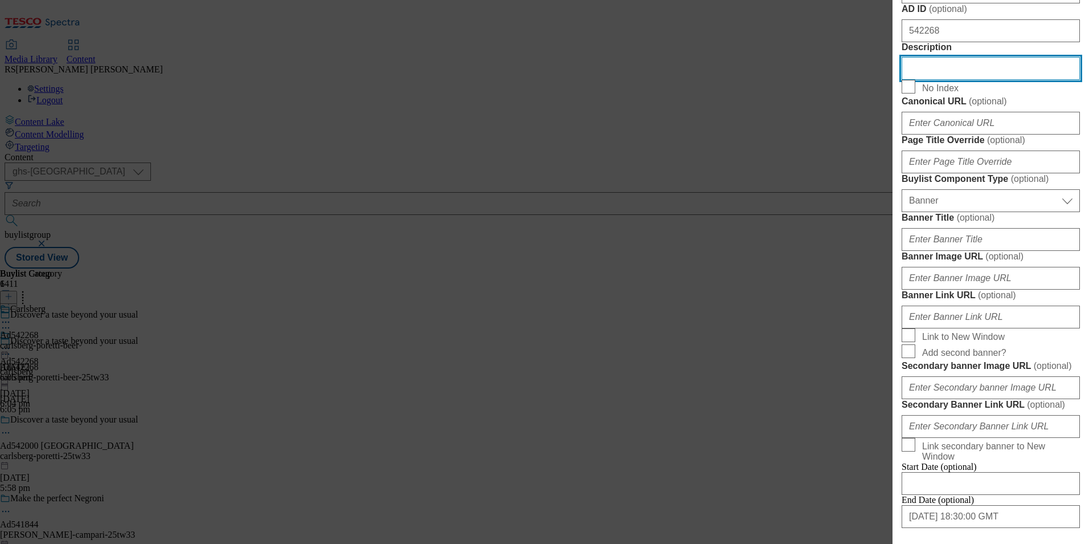
click at [957, 80] on input "Description" at bounding box center [991, 68] width 178 height 23
paste input "Angelo Poretti 4 Lager Beer 4 x 330ml"
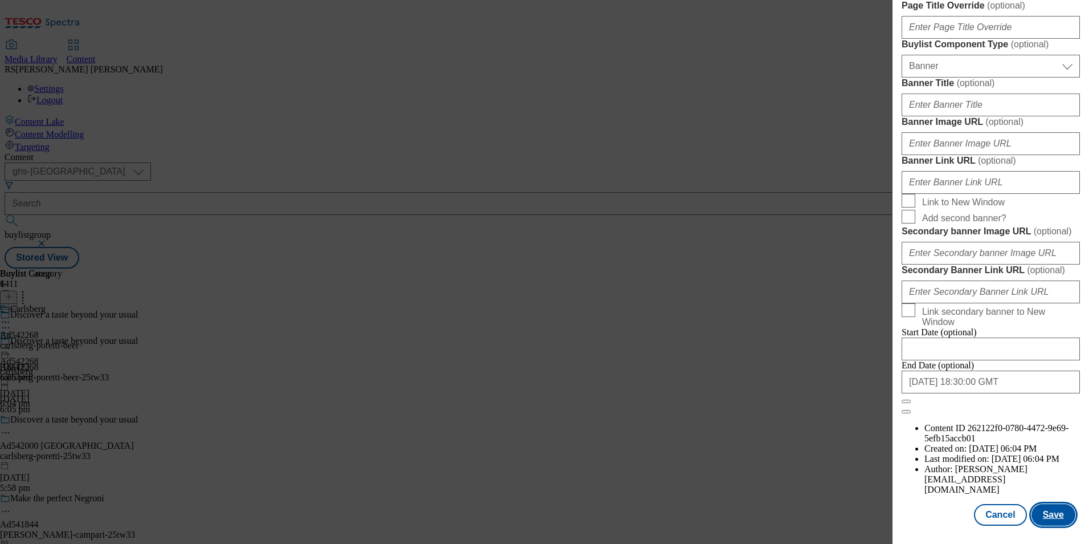
scroll to position [1174, 0]
type input "Angelo Poretti 4 Lager Beer 4 x 330ml"
click at [1047, 513] on button "Save" at bounding box center [1054, 515] width 44 height 22
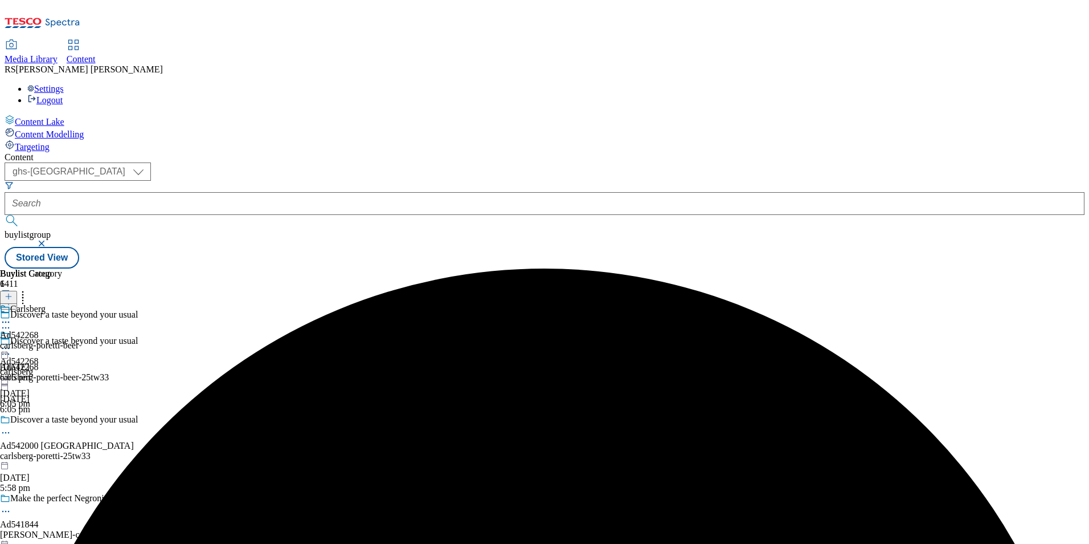
click at [11, 316] on icon at bounding box center [5, 321] width 11 height 11
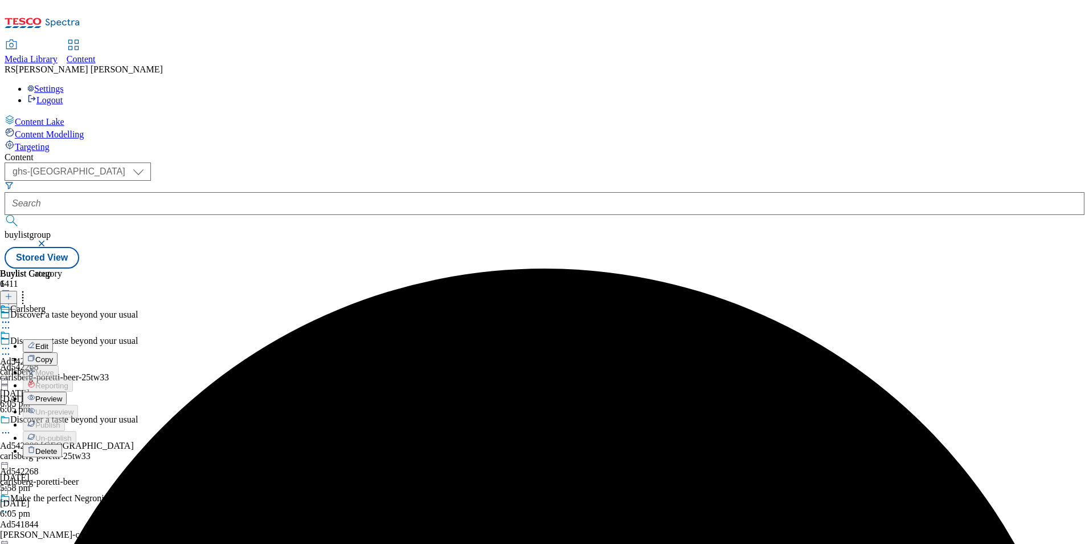
click at [48, 342] on span "Edit" at bounding box center [41, 346] width 13 height 9
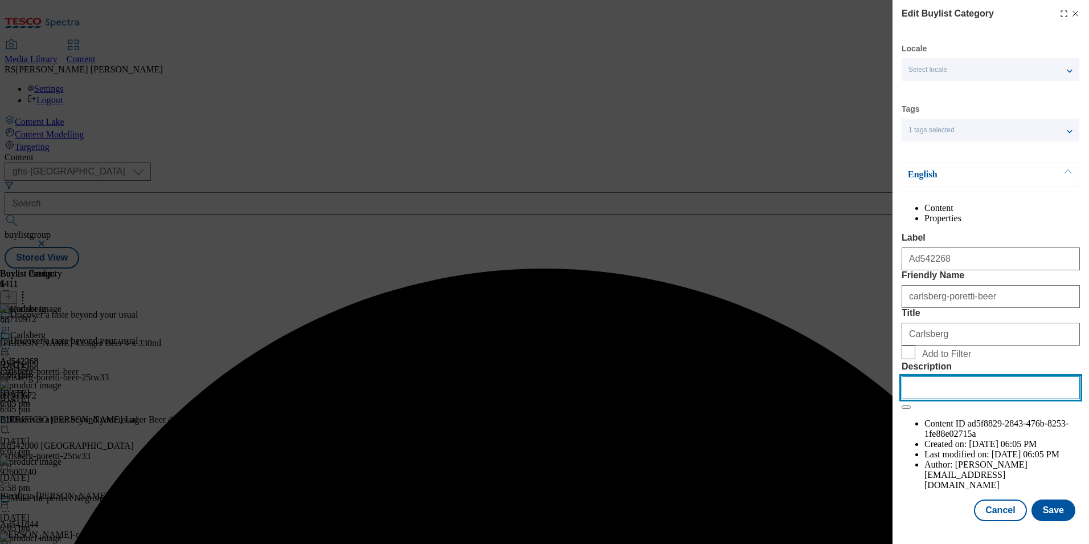
click at [971, 399] on input "Description" at bounding box center [991, 387] width 178 height 23
paste input "Angelo Poretti 4 Lager Beer 4 x 330ml"
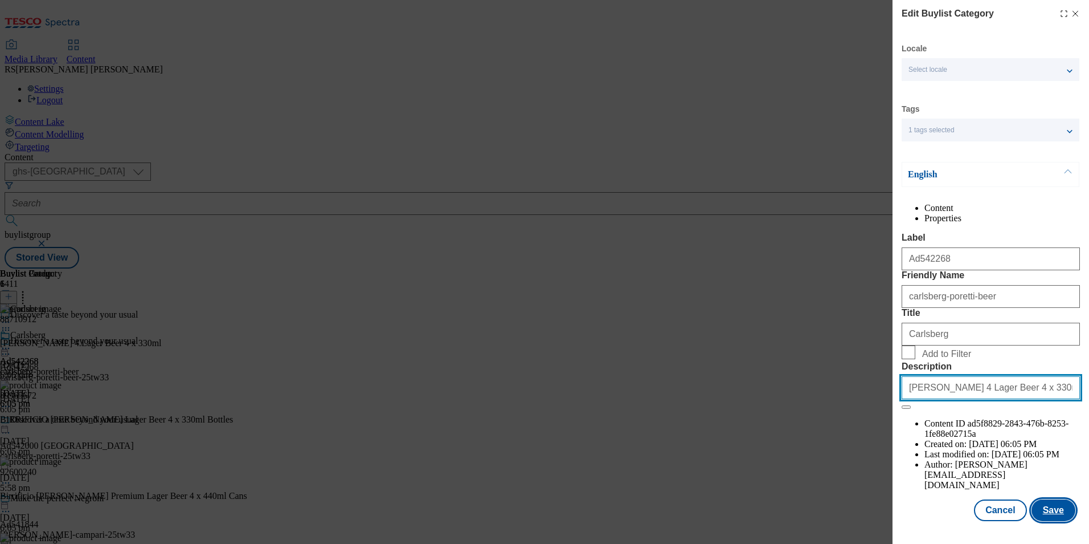
type input "Angelo Poretti 4 Lager Beer 4 x 330ml"
click at [1047, 521] on button "Save" at bounding box center [1054, 510] width 44 height 22
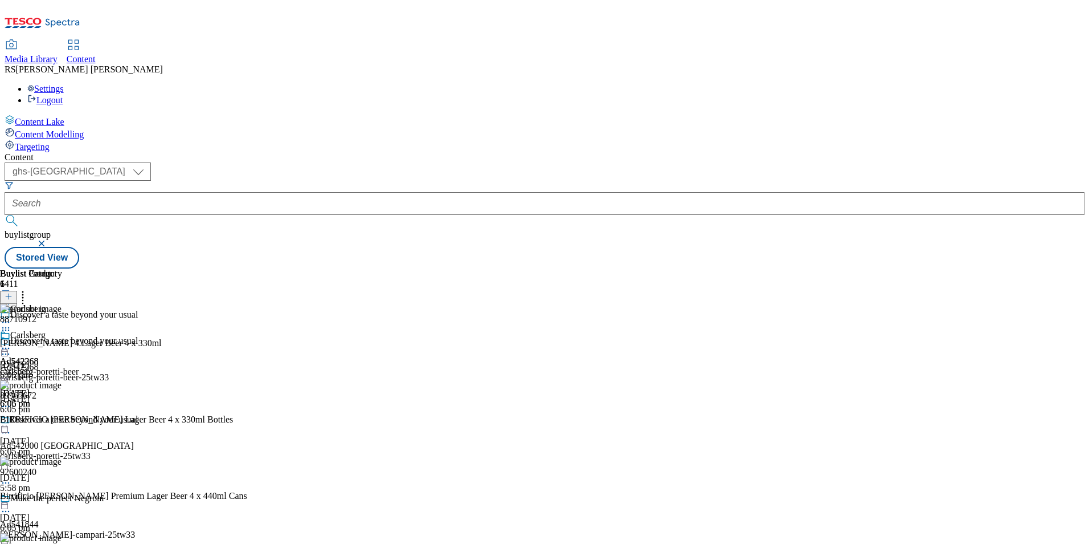
click at [11, 342] on icon at bounding box center [5, 347] width 11 height 11
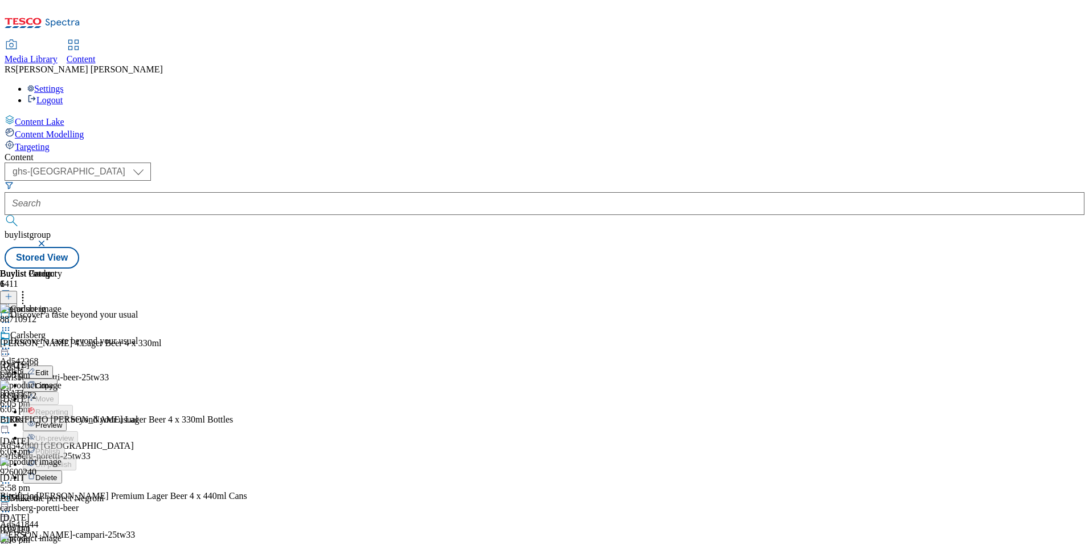
click at [53, 365] on button "Edit" at bounding box center [38, 371] width 30 height 13
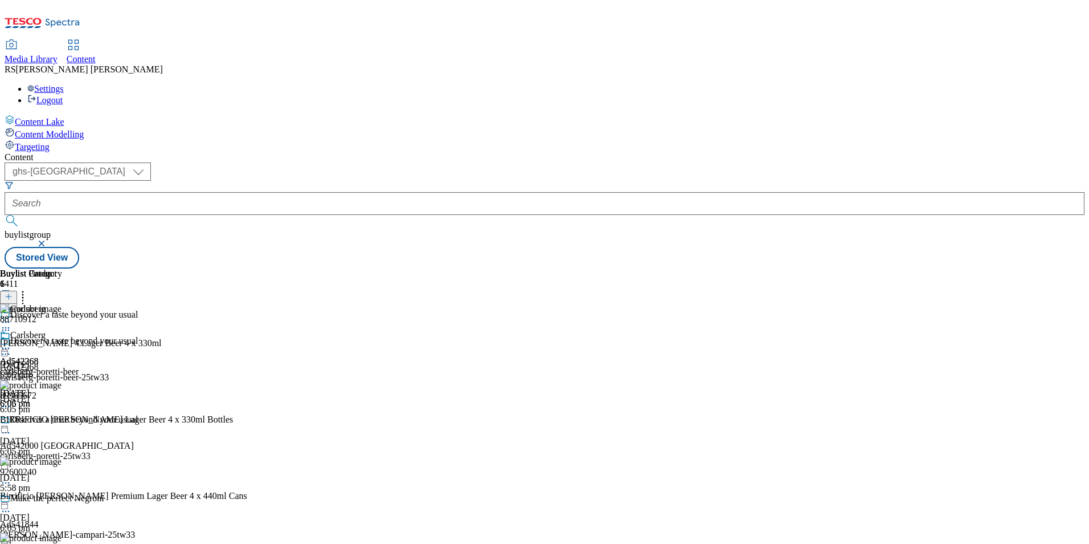
click at [11, 342] on icon at bounding box center [5, 347] width 11 height 11
click at [62, 420] on span "Preview" at bounding box center [48, 424] width 27 height 9
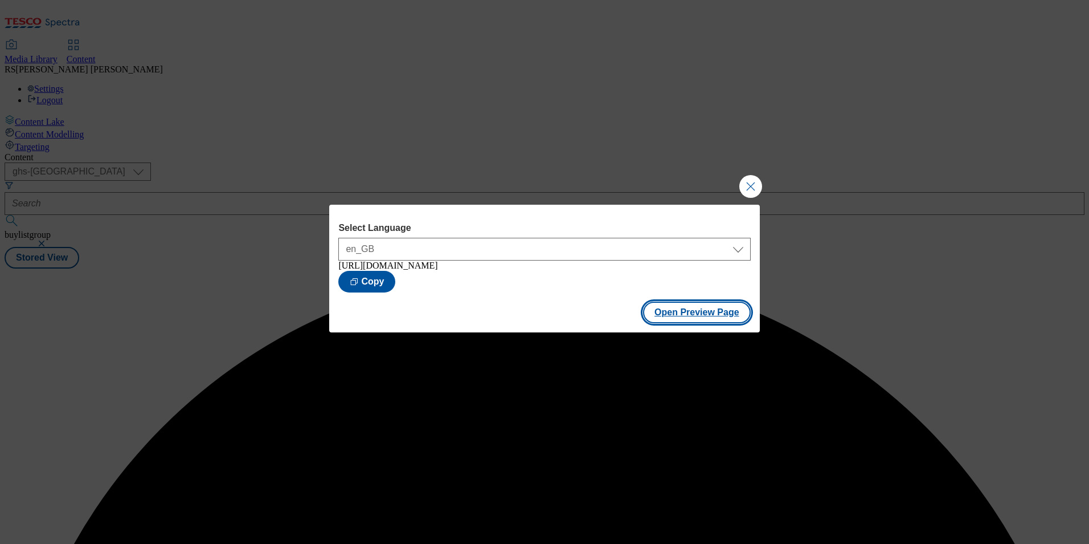
click at [711, 314] on button "Open Preview Page" at bounding box center [697, 312] width 108 height 22
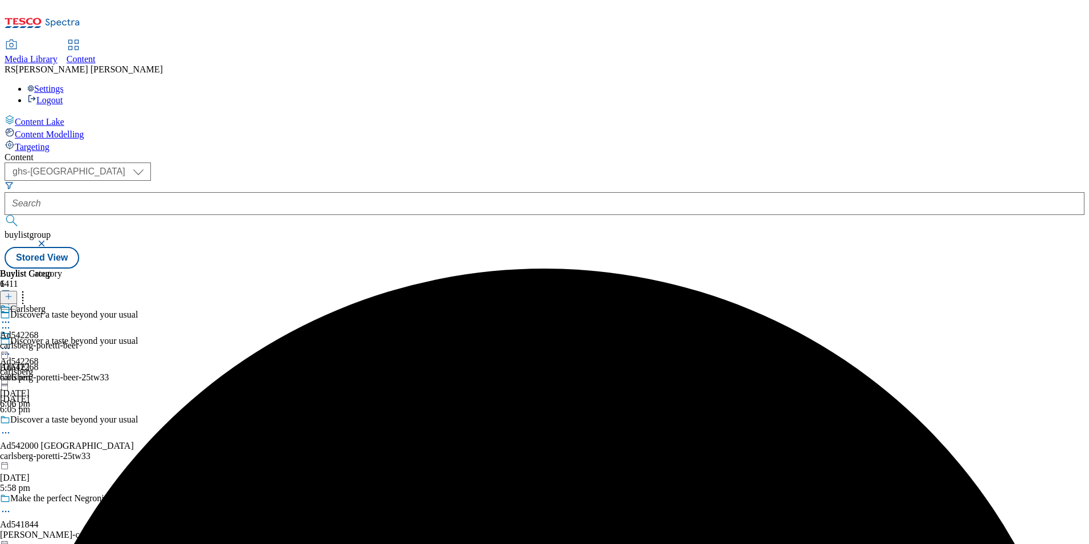
click at [11, 342] on icon at bounding box center [5, 347] width 11 height 11
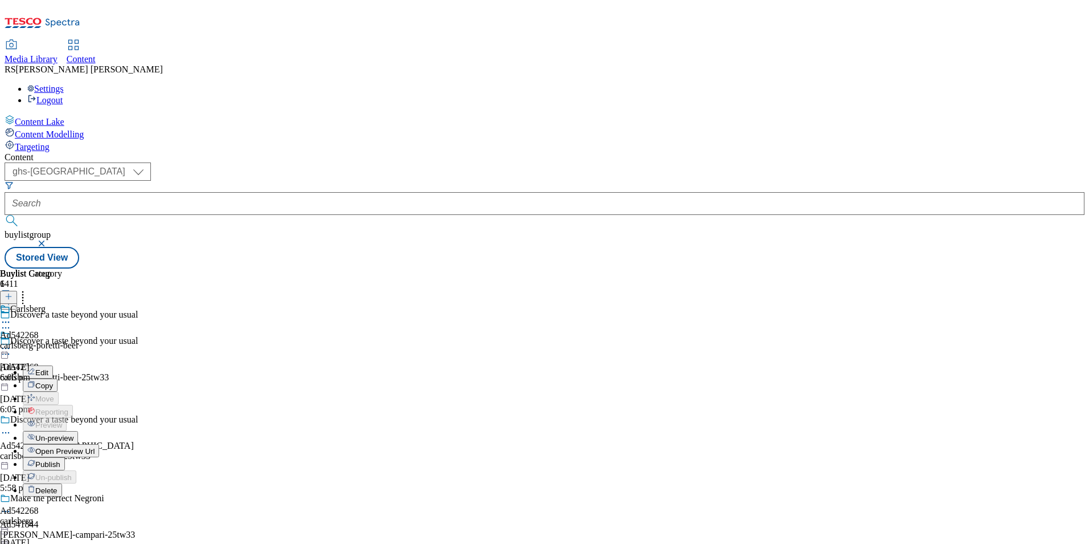
click at [60, 460] on span "Publish" at bounding box center [47, 464] width 25 height 9
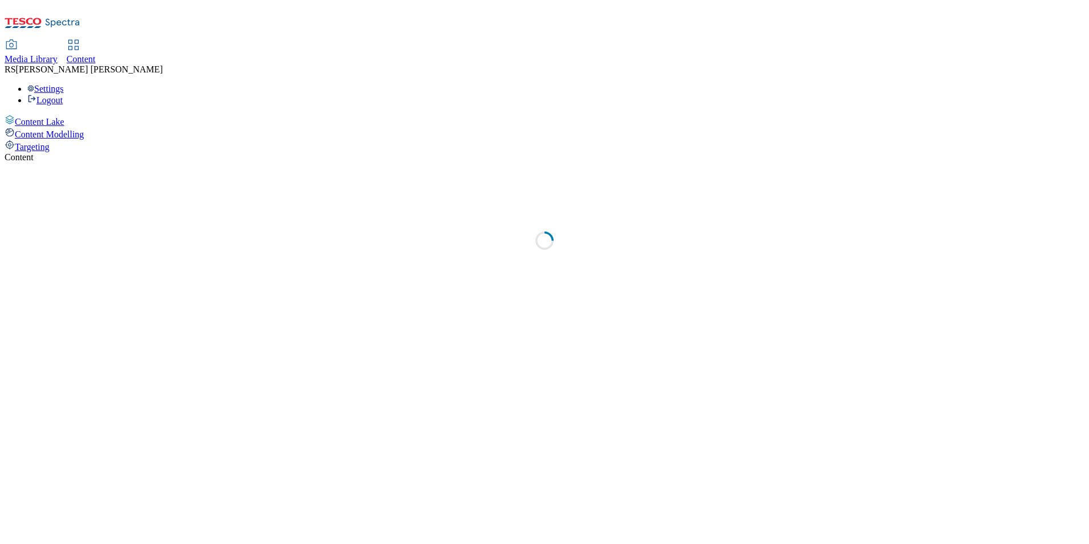
select select "ghs-[GEOGRAPHIC_DATA]"
